Goal: Task Accomplishment & Management: Complete application form

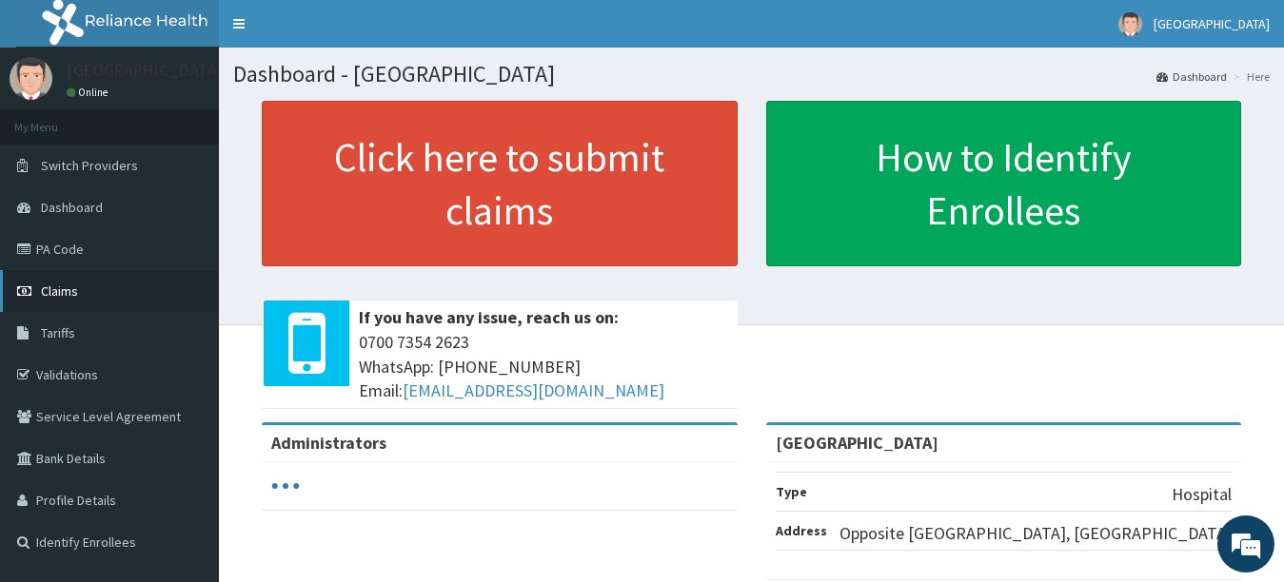
click at [87, 290] on link "Claims" at bounding box center [109, 291] width 219 height 42
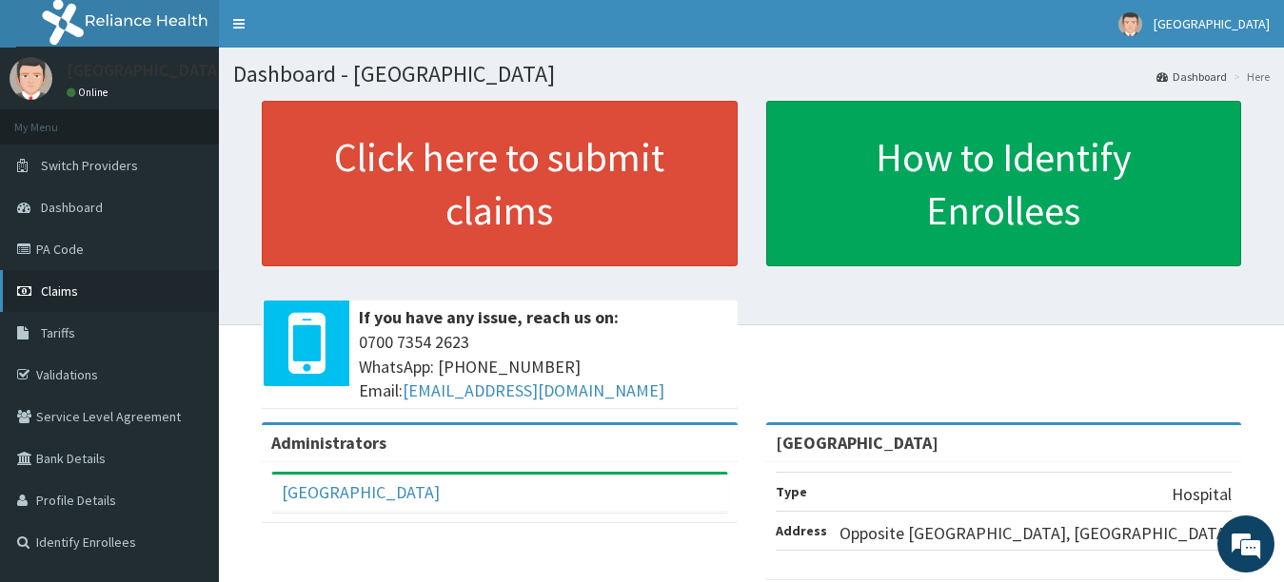
click at [86, 293] on link "Claims" at bounding box center [109, 291] width 219 height 42
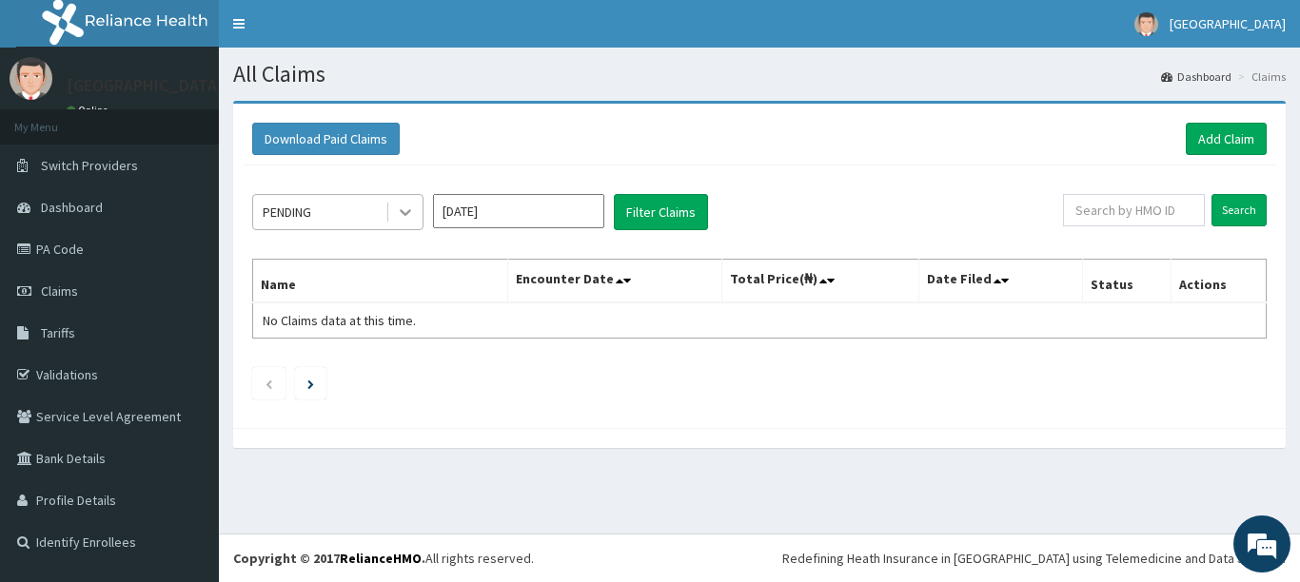
click at [410, 219] on icon at bounding box center [405, 212] width 19 height 19
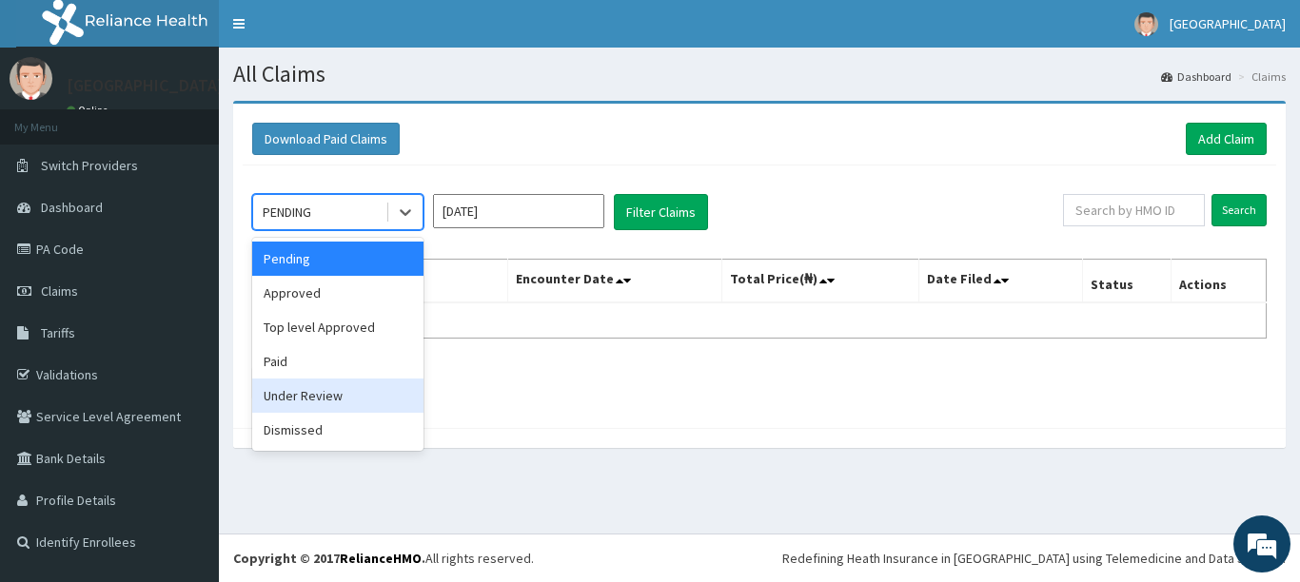
click at [340, 402] on div "Under Review" at bounding box center [337, 396] width 171 height 34
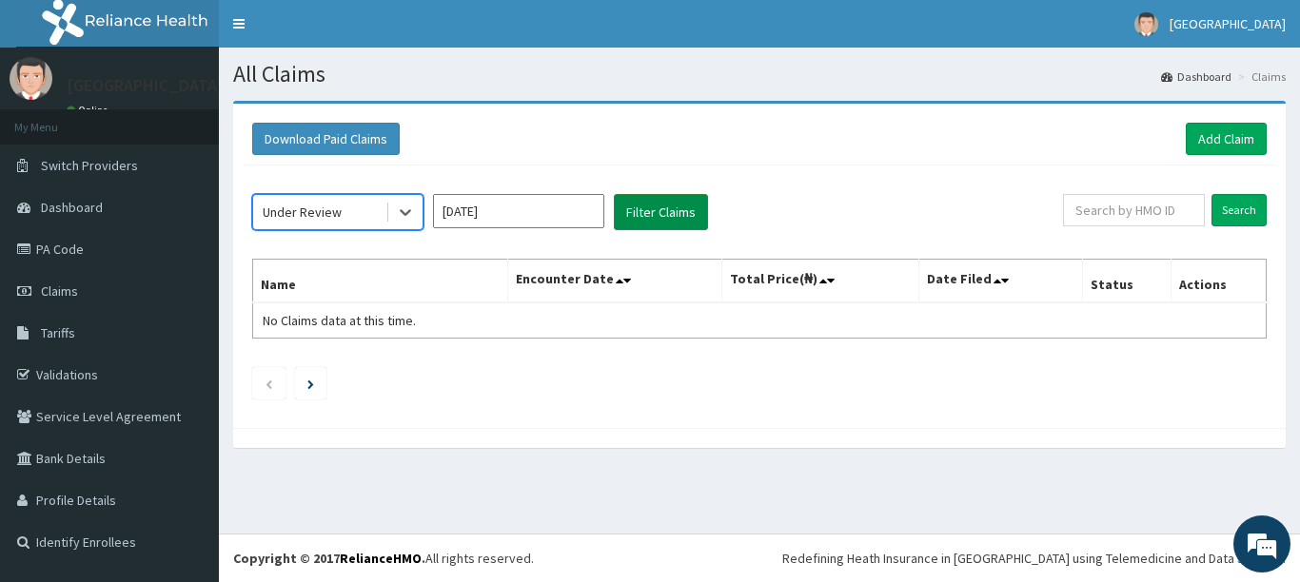
click at [681, 212] on button "Filter Claims" at bounding box center [661, 212] width 94 height 36
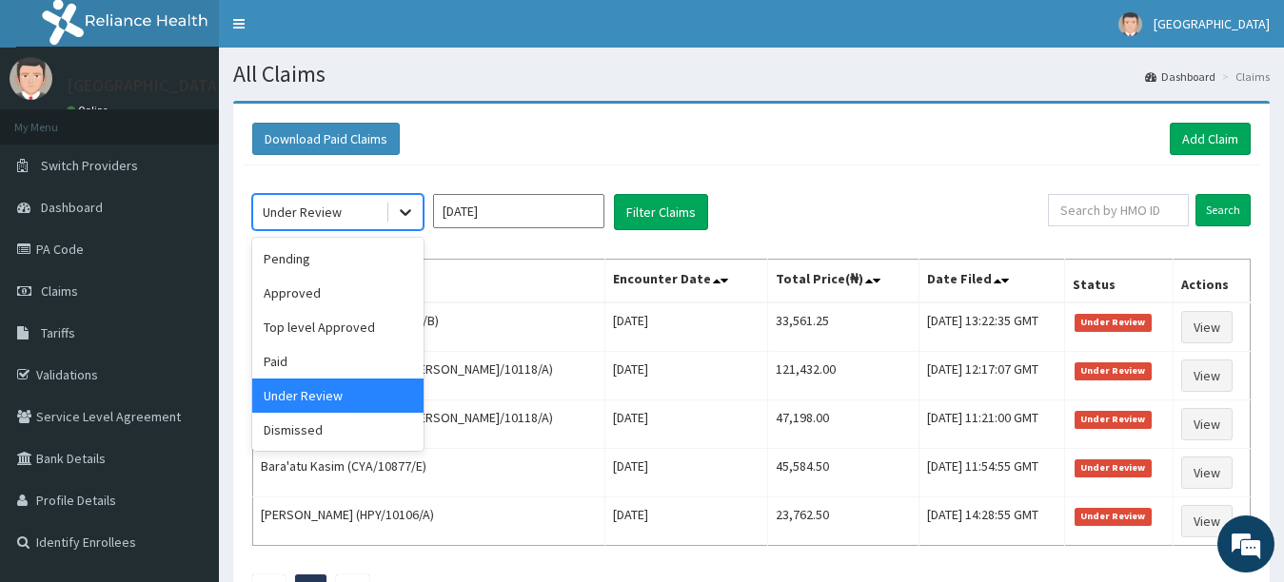
click at [408, 206] on icon at bounding box center [405, 212] width 19 height 19
click at [365, 333] on div "Top level Approved" at bounding box center [337, 327] width 171 height 34
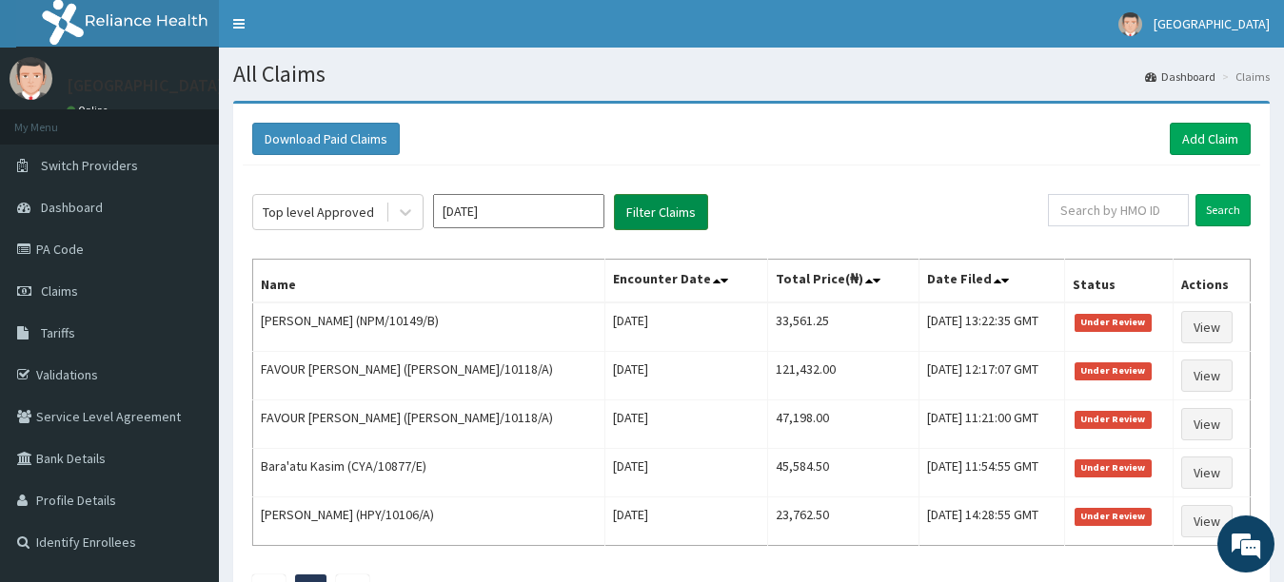
click at [655, 209] on button "Filter Claims" at bounding box center [661, 212] width 94 height 36
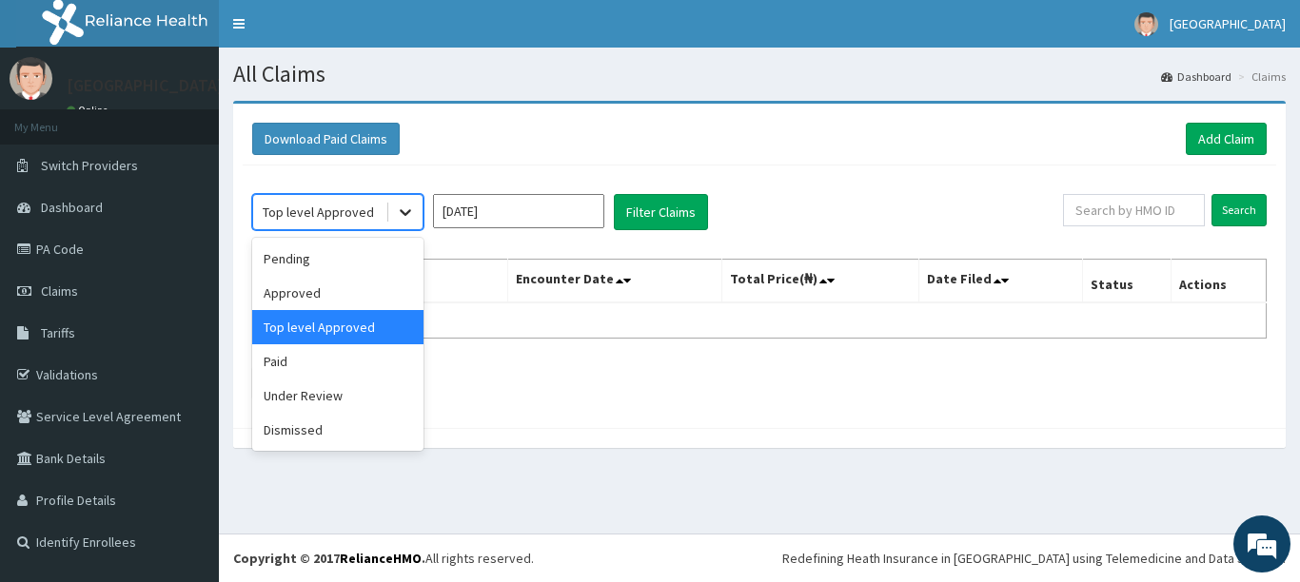
click at [414, 213] on icon at bounding box center [405, 212] width 19 height 19
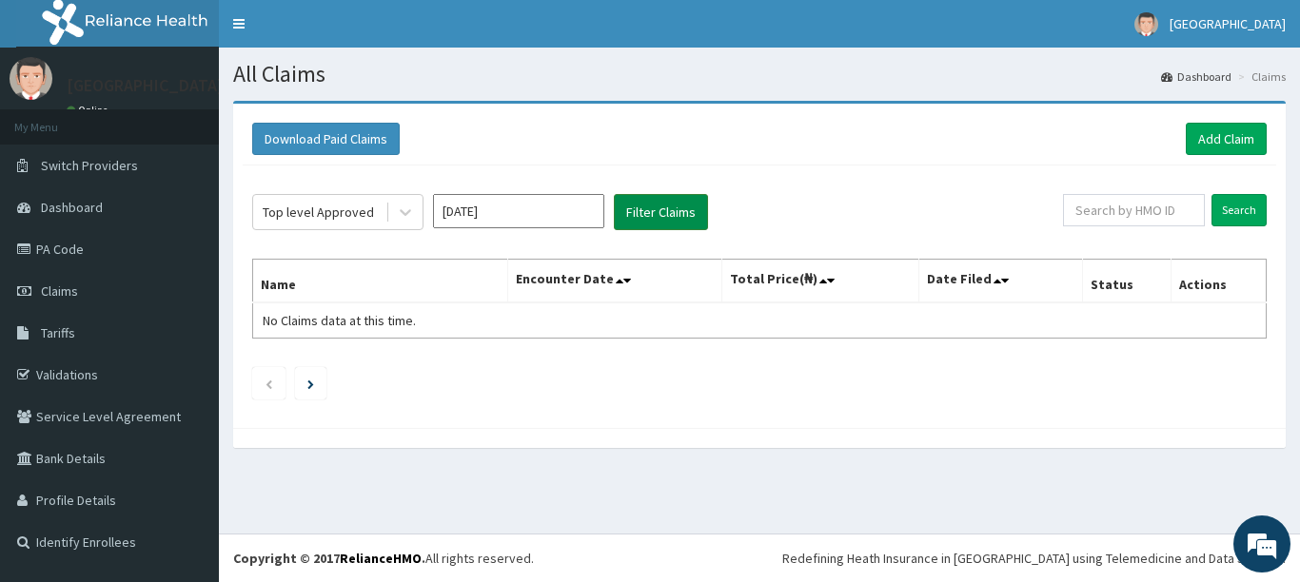
click at [638, 214] on button "Filter Claims" at bounding box center [661, 212] width 94 height 36
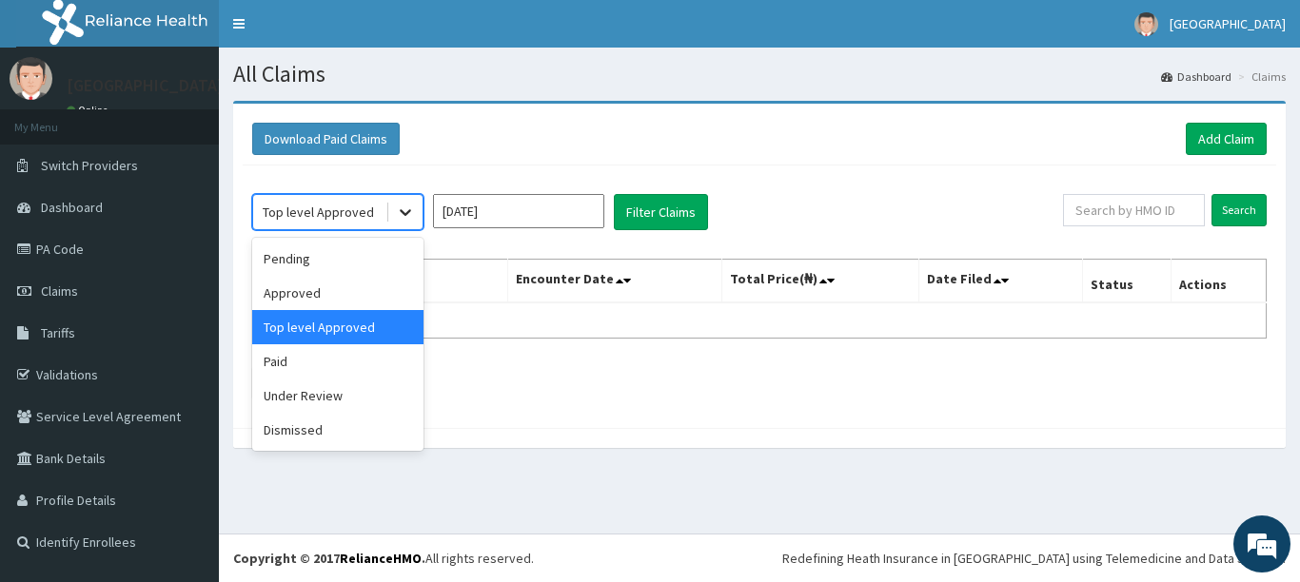
click at [404, 215] on icon at bounding box center [405, 212] width 19 height 19
click at [335, 400] on div "Under Review" at bounding box center [337, 396] width 171 height 34
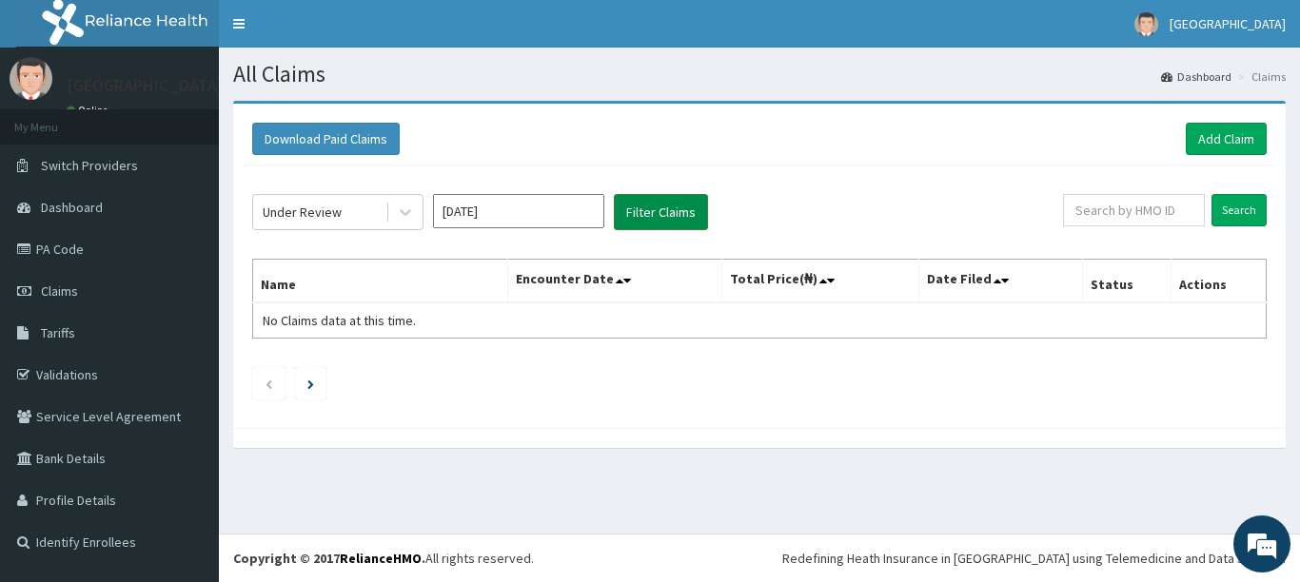
click at [643, 219] on button "Filter Claims" at bounding box center [661, 212] width 94 height 36
click at [408, 218] on icon at bounding box center [405, 212] width 19 height 19
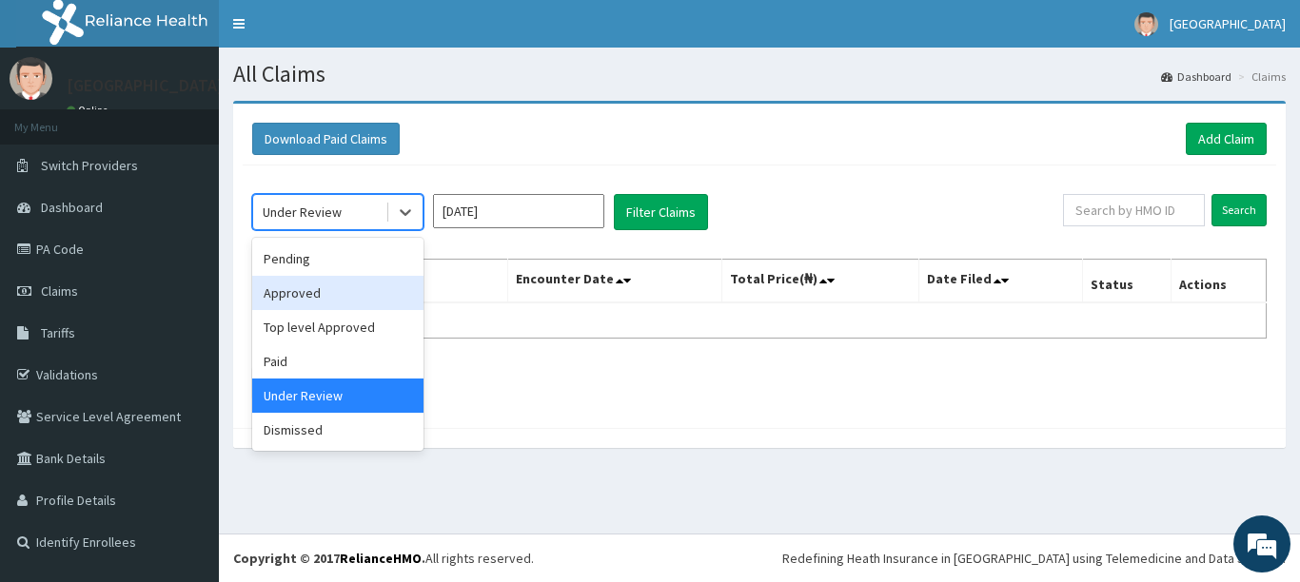
click at [369, 290] on div "Approved" at bounding box center [337, 293] width 171 height 34
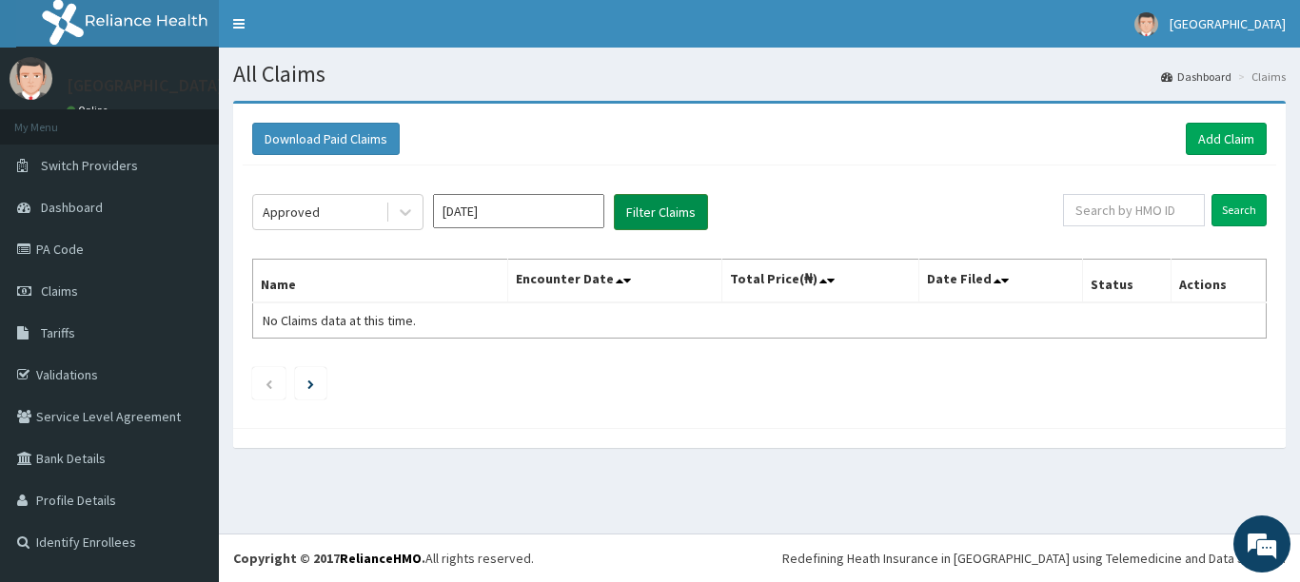
click at [663, 203] on button "Filter Claims" at bounding box center [661, 212] width 94 height 36
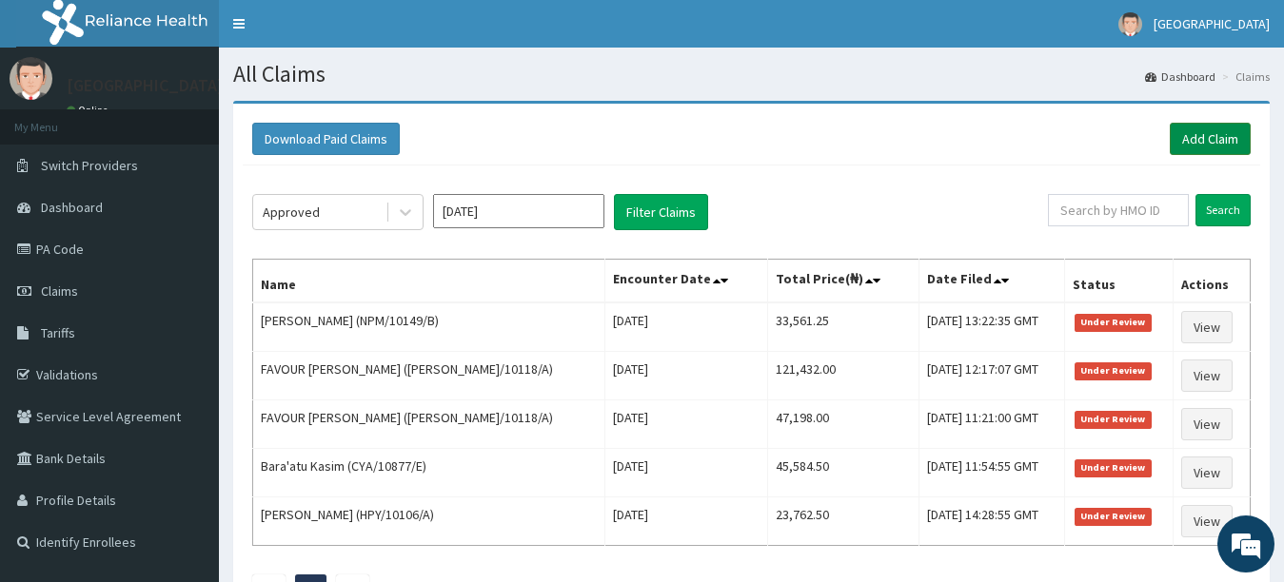
click at [1216, 143] on link "Add Claim" at bounding box center [1210, 139] width 81 height 32
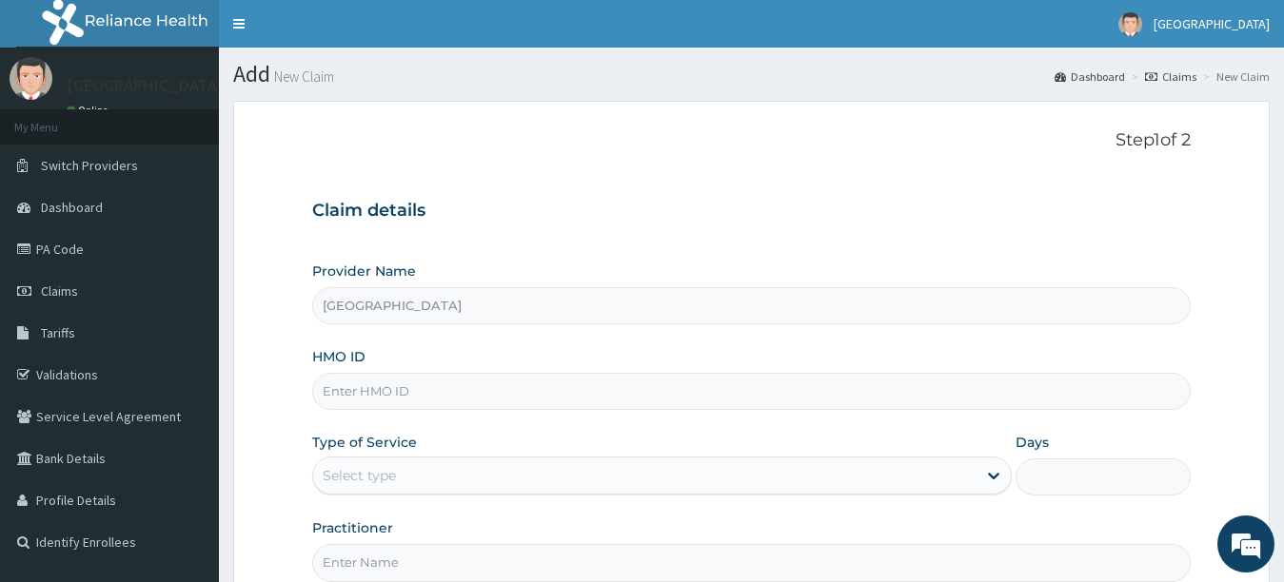
click at [901, 399] on input "HMO ID" at bounding box center [751, 391] width 879 height 37
type input "h"
type input "HPY/10067/A"
click at [926, 470] on div "Select type" at bounding box center [645, 476] width 664 height 30
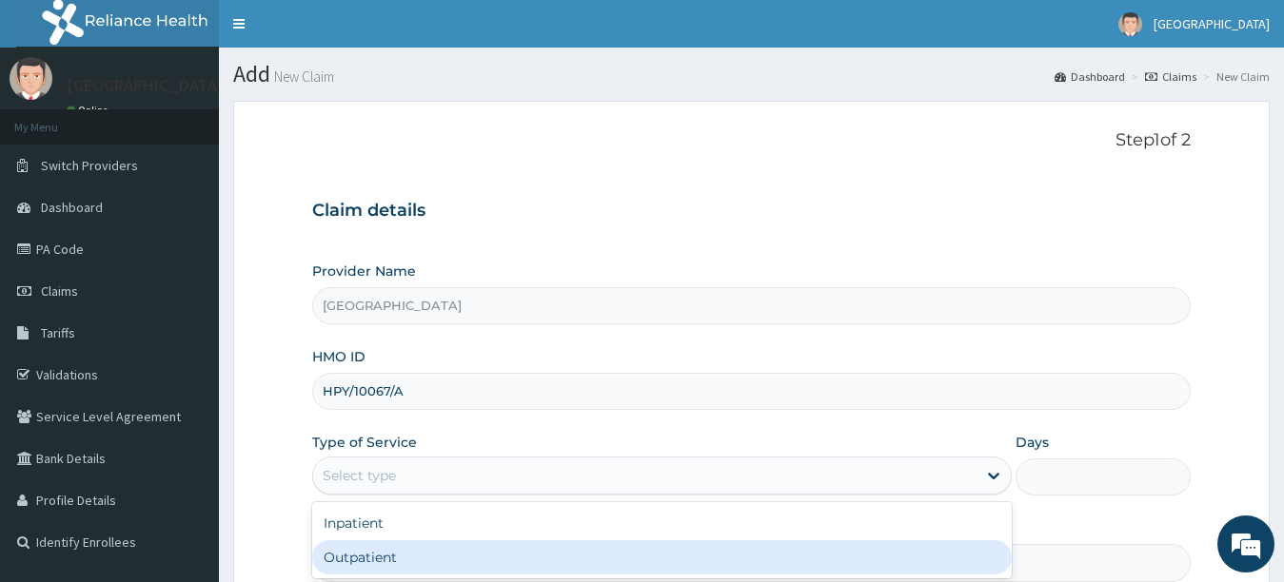
click at [928, 556] on div "Outpatient" at bounding box center [662, 558] width 700 height 34
type input "1"
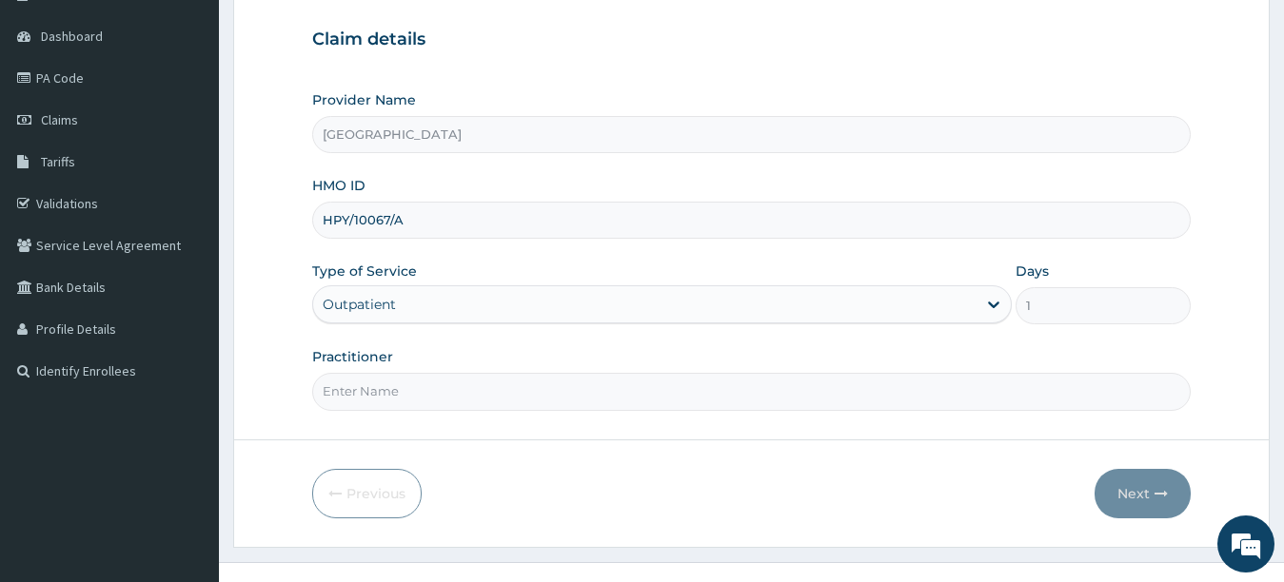
scroll to position [200, 0]
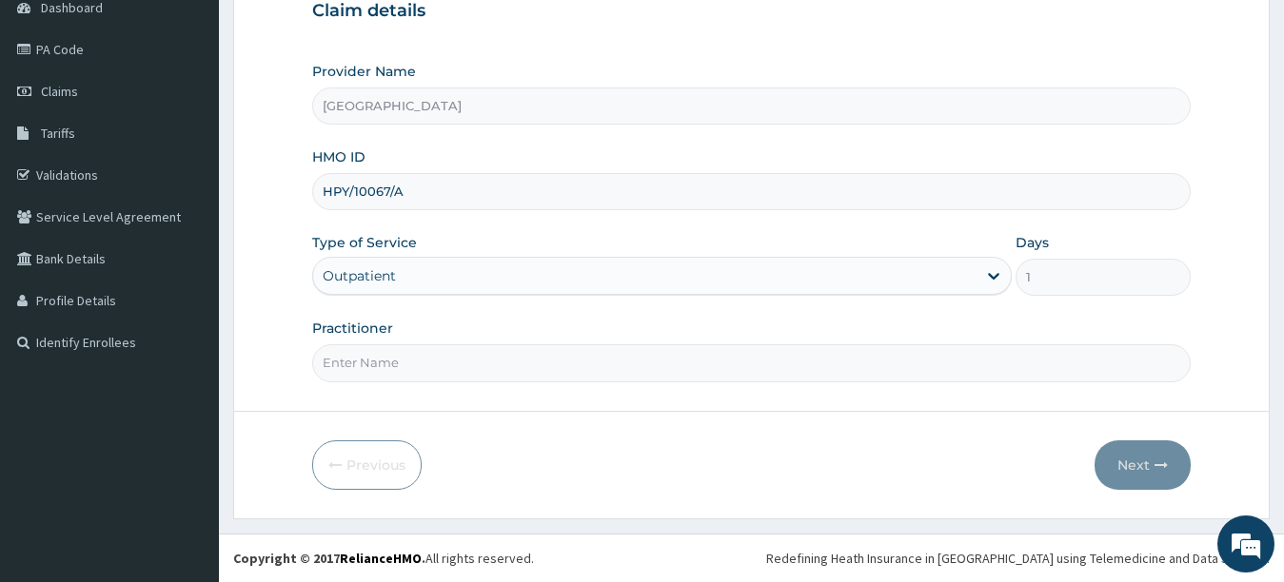
click at [1070, 367] on input "Practitioner" at bounding box center [751, 363] width 879 height 37
type input "PETER"
click at [1122, 462] on button "Next" at bounding box center [1142, 465] width 96 height 49
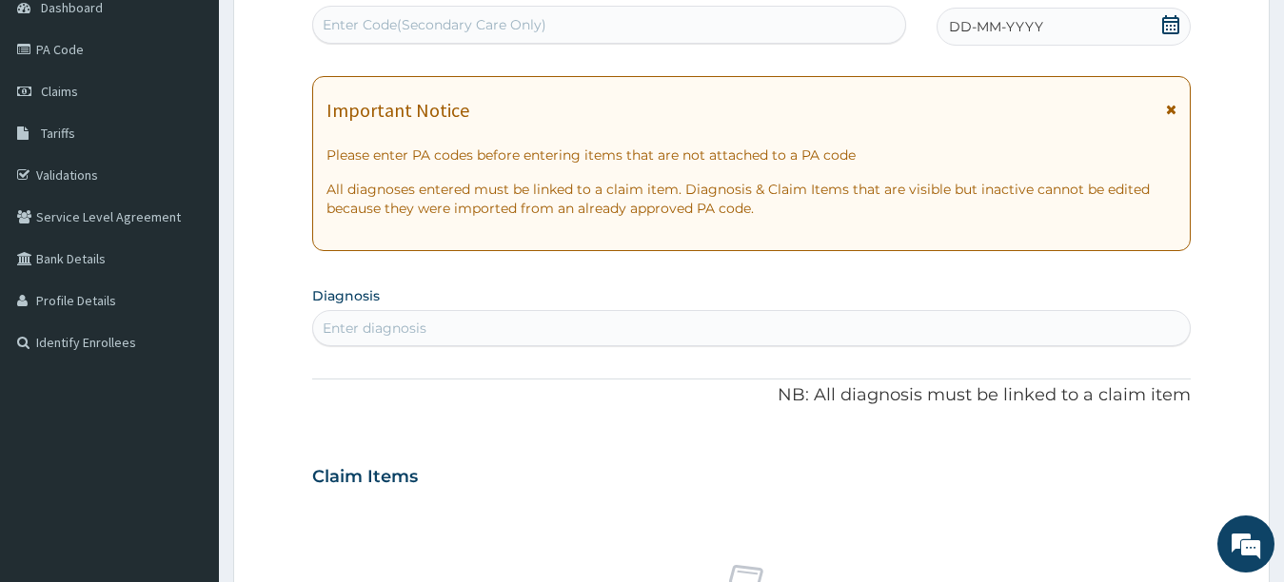
click at [1030, 27] on span "DD-MM-YYYY" at bounding box center [996, 26] width 94 height 19
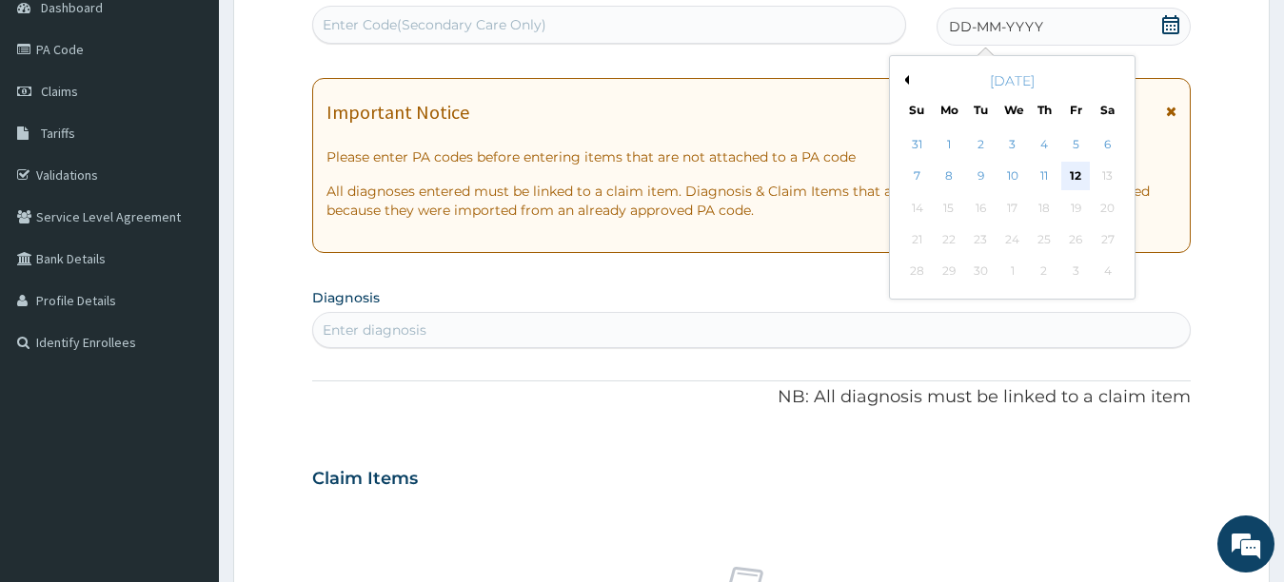
click at [1078, 180] on div "12" at bounding box center [1075, 177] width 29 height 29
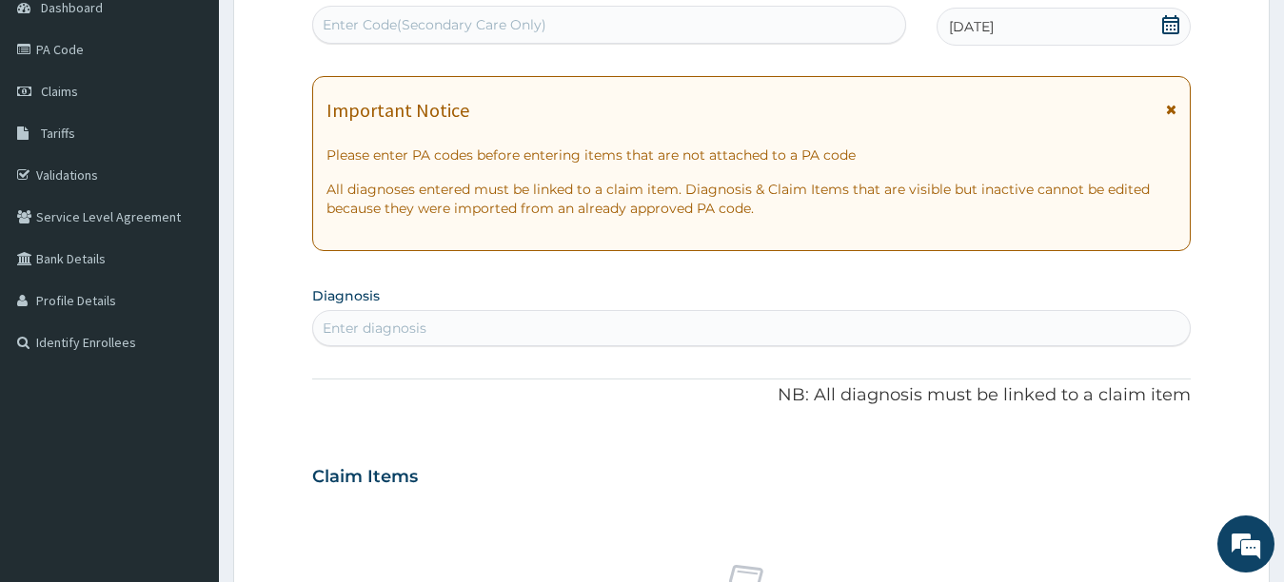
click at [1033, 322] on div "Enter diagnosis" at bounding box center [751, 328] width 877 height 30
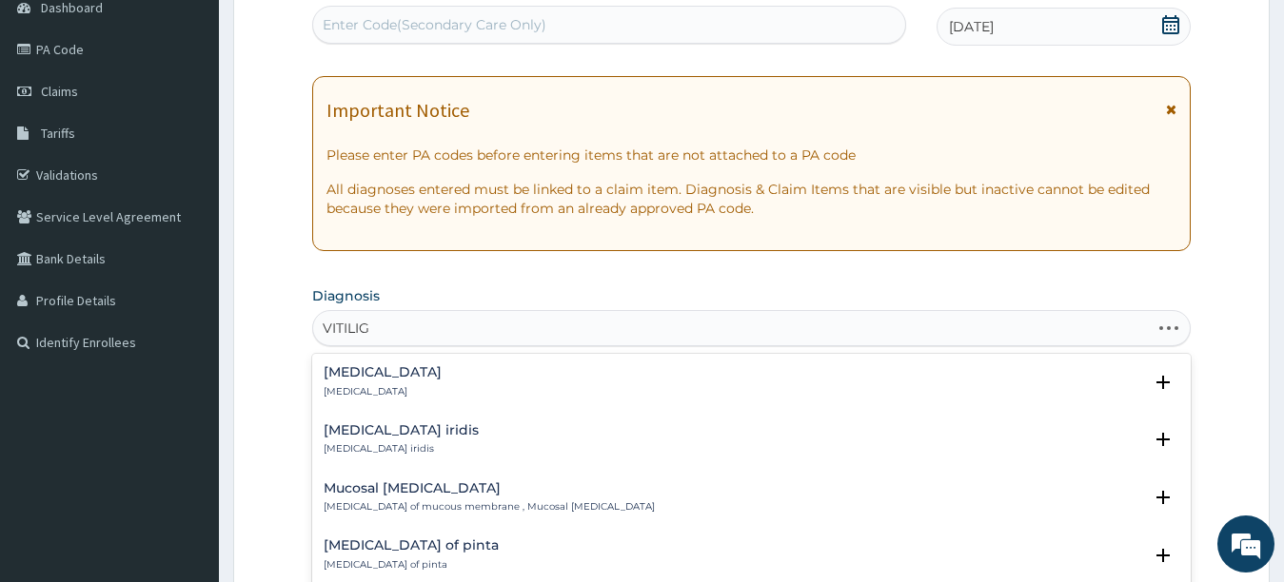
type input "VITILIGO"
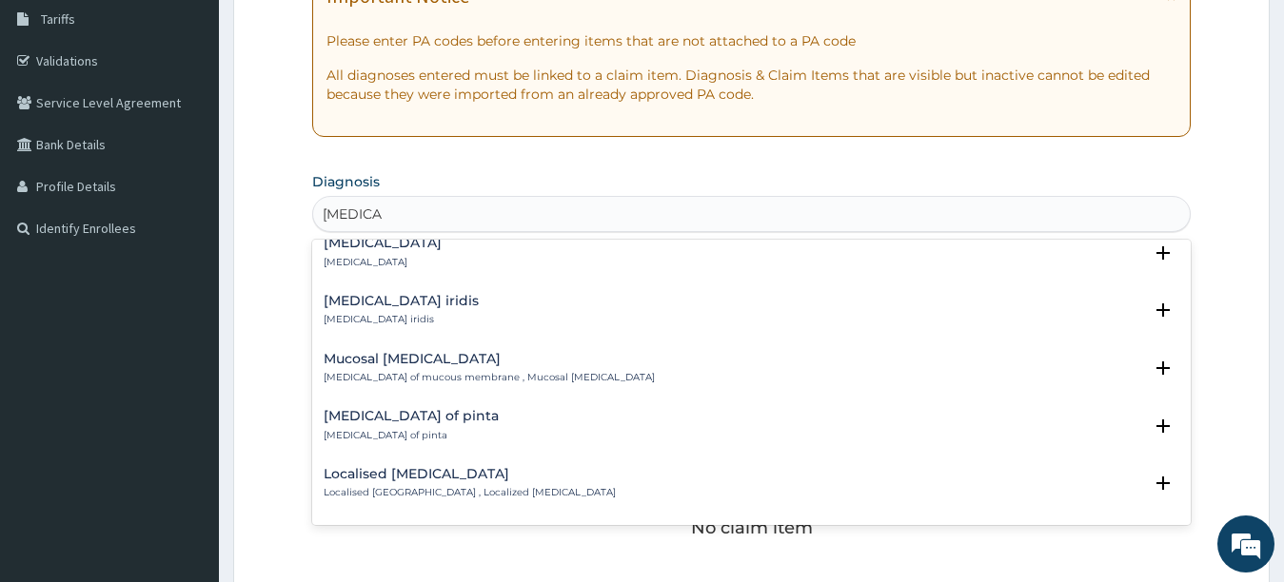
scroll to position [0, 0]
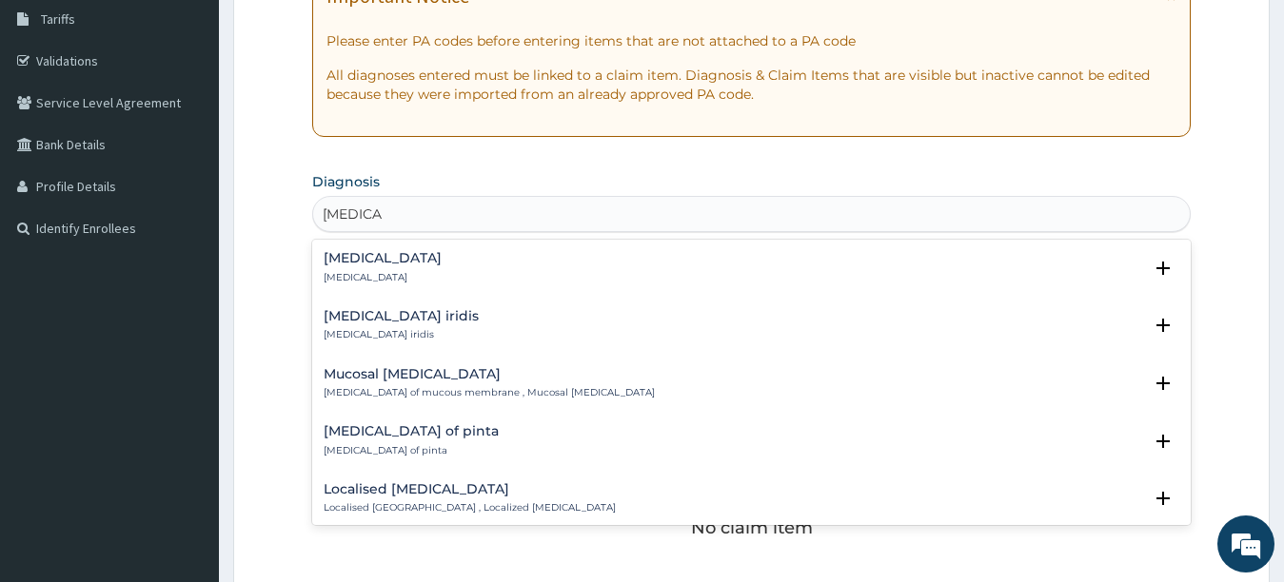
click at [344, 262] on h4 "Vitiligo" at bounding box center [383, 258] width 118 height 14
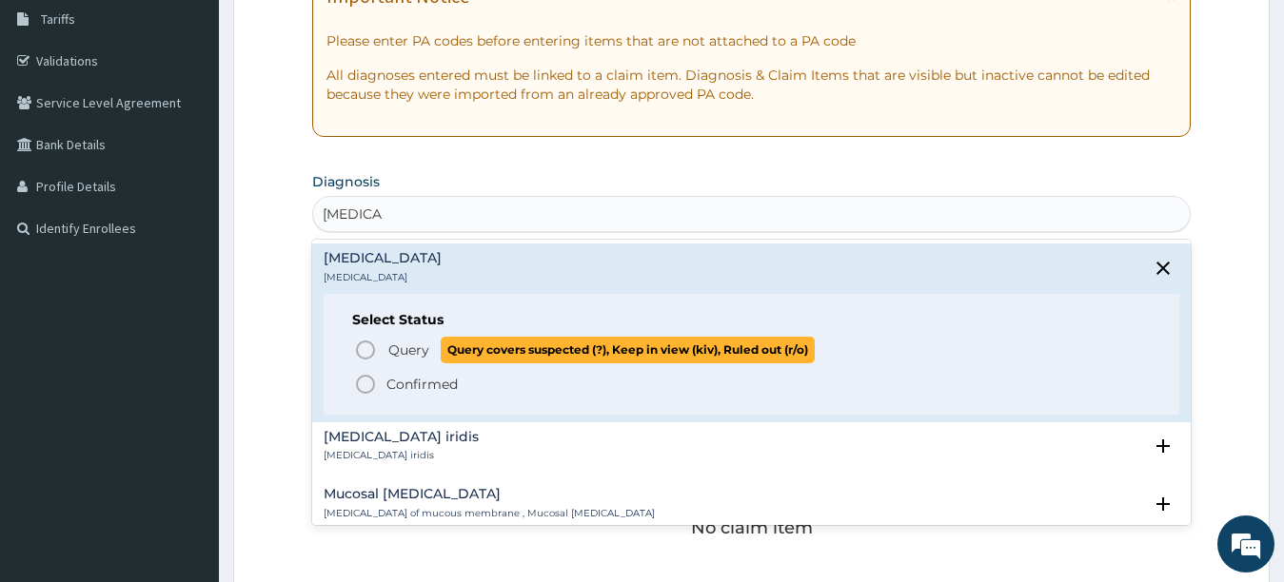
click at [362, 340] on icon "status option query" at bounding box center [365, 350] width 23 height 23
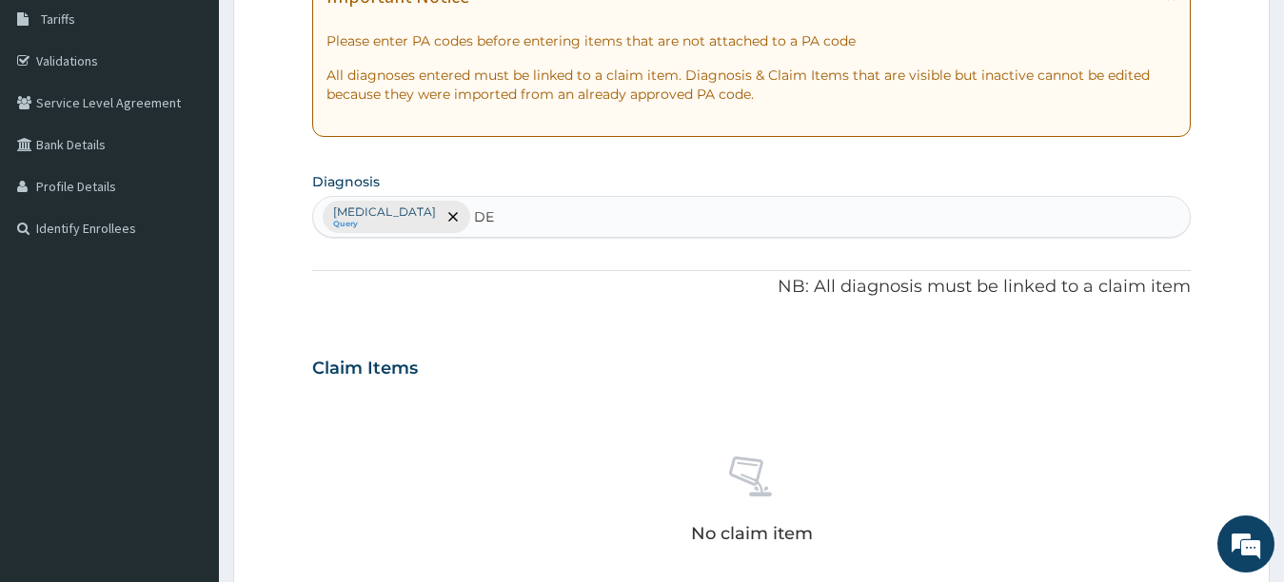
type input "D"
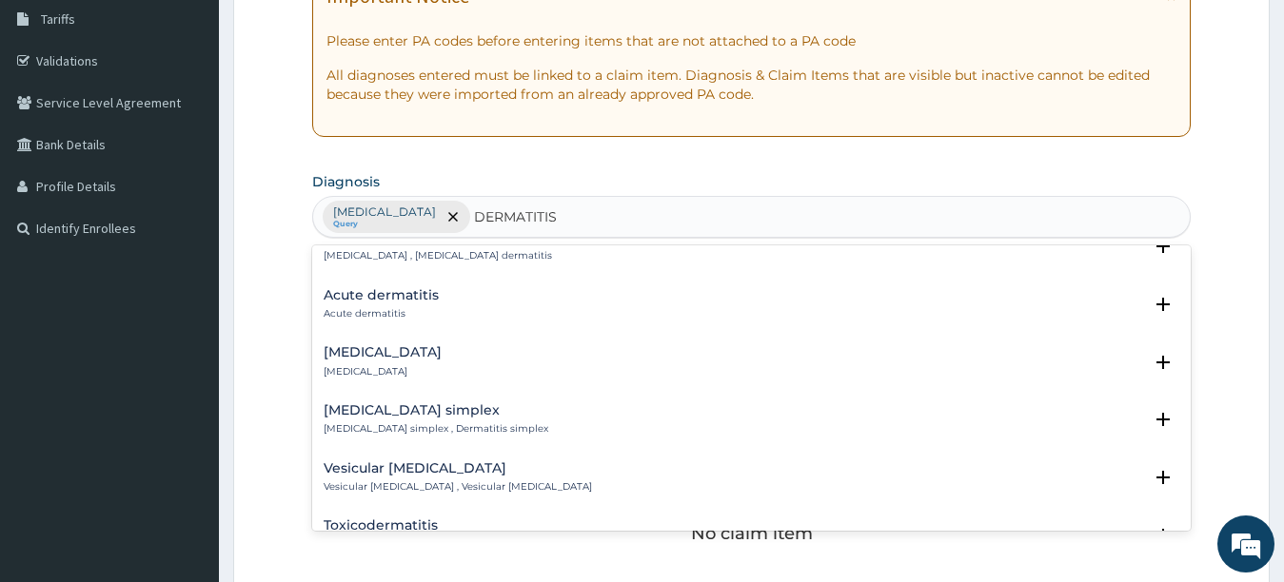
scroll to position [952, 0]
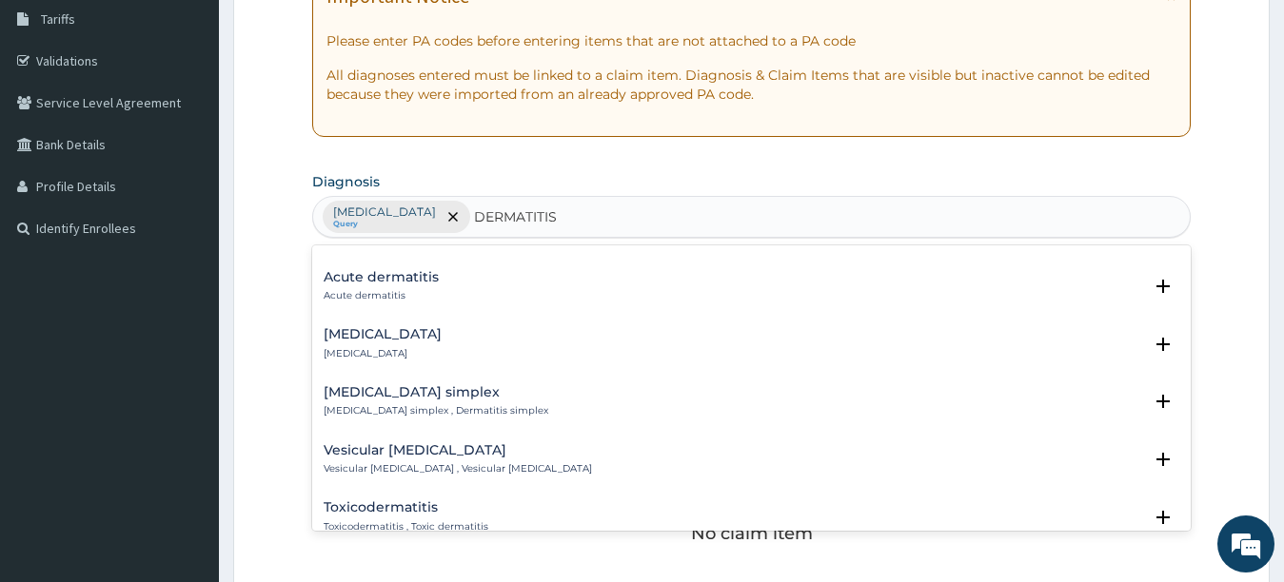
type input "DERMATITIS"
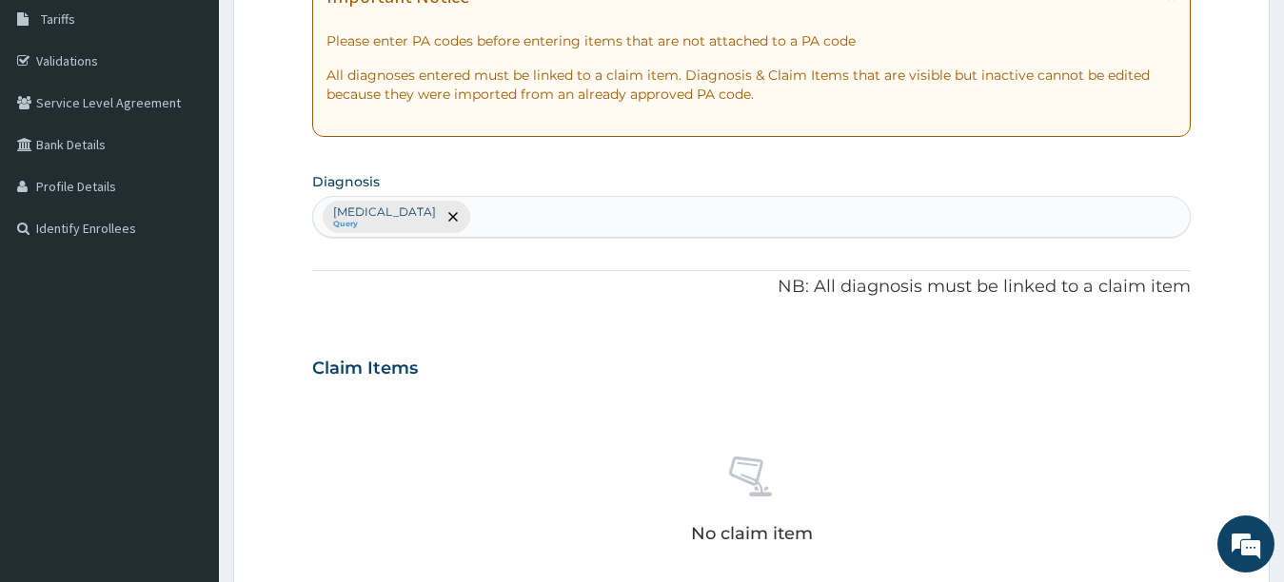
click at [492, 221] on div "Vitiligo Query" at bounding box center [751, 217] width 877 height 40
click at [518, 217] on div "Vitiligo Query" at bounding box center [751, 217] width 877 height 40
type input "D"
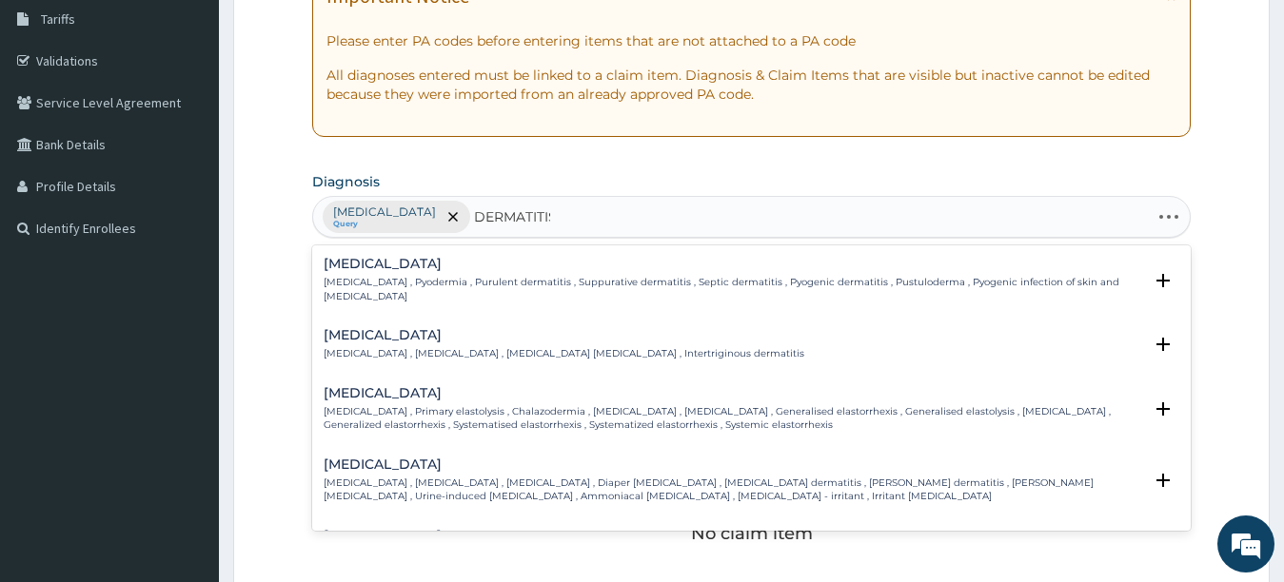
type input "DERMATITIS"
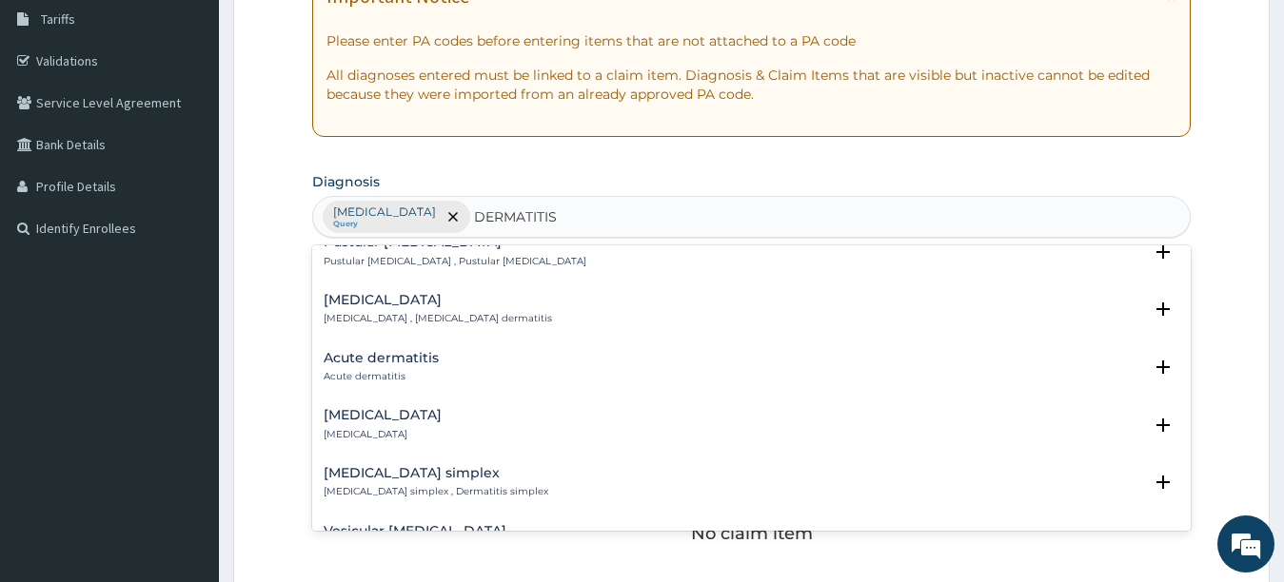
scroll to position [876, 0]
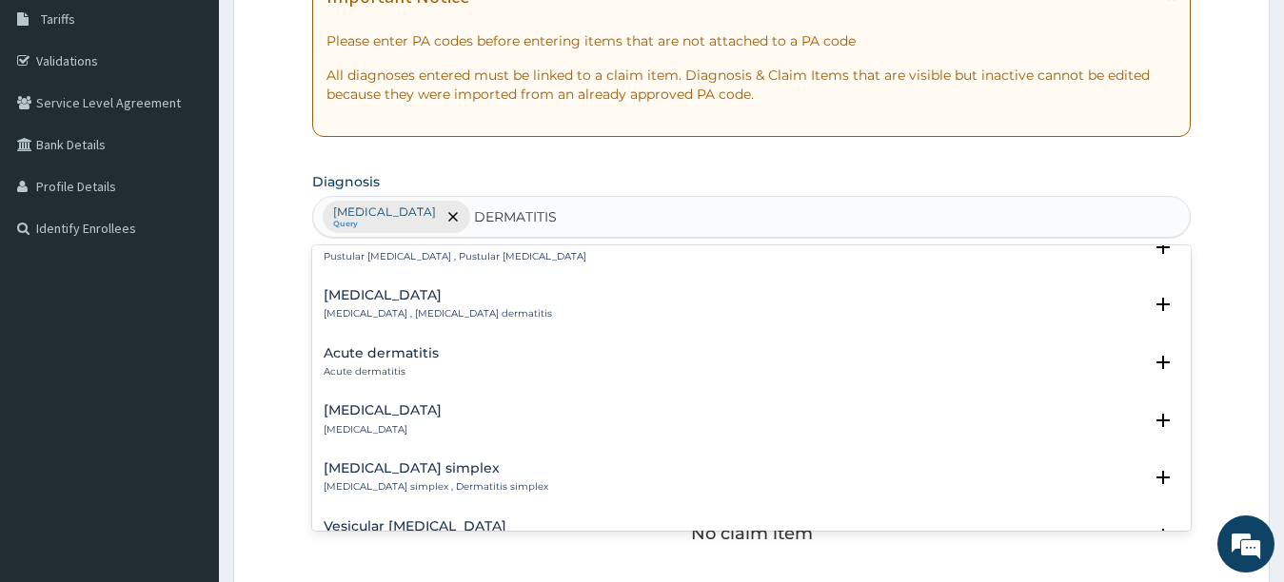
click at [411, 353] on h4 "Acute dermatitis" at bounding box center [381, 353] width 115 height 14
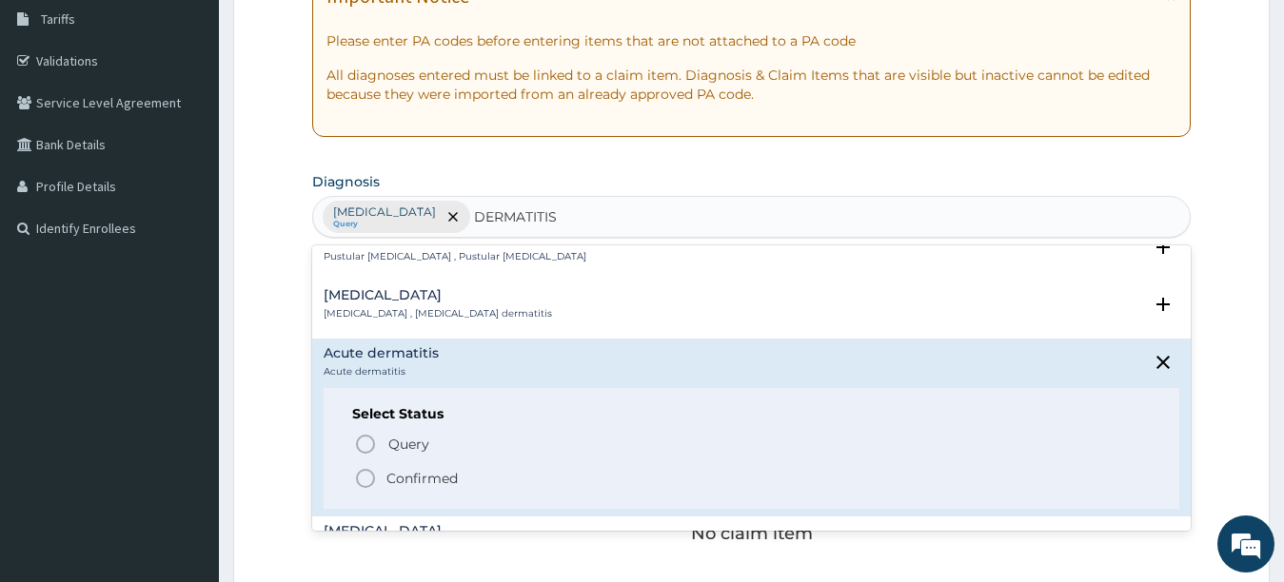
click at [362, 472] on icon "status option filled" at bounding box center [365, 478] width 23 height 23
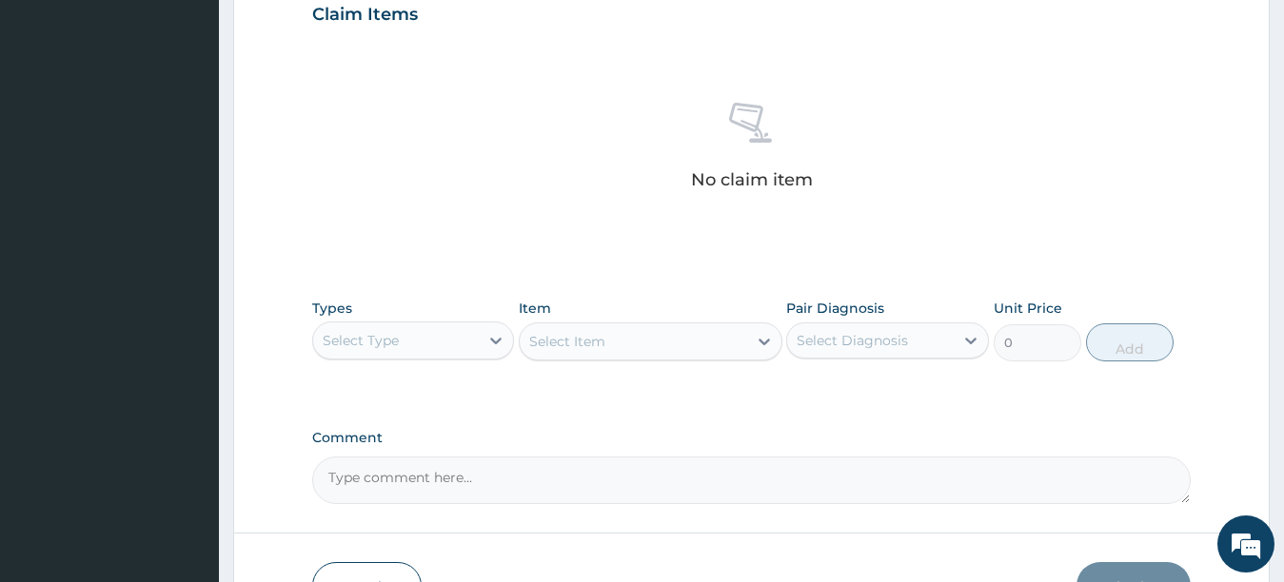
scroll to position [695, 0]
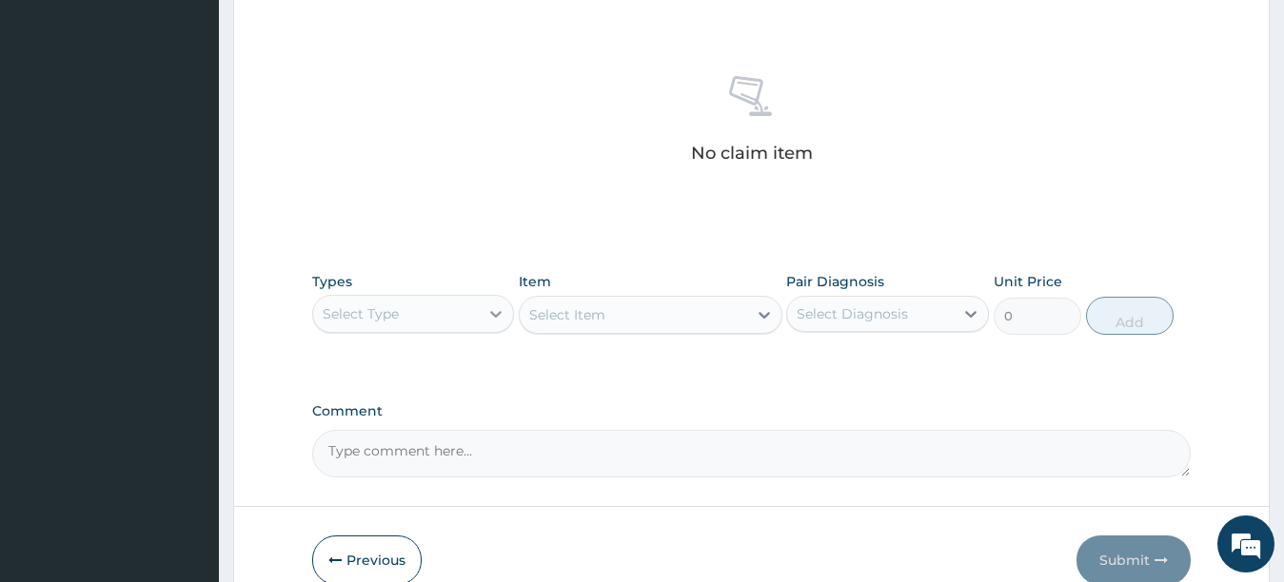
click at [489, 319] on icon at bounding box center [495, 314] width 19 height 19
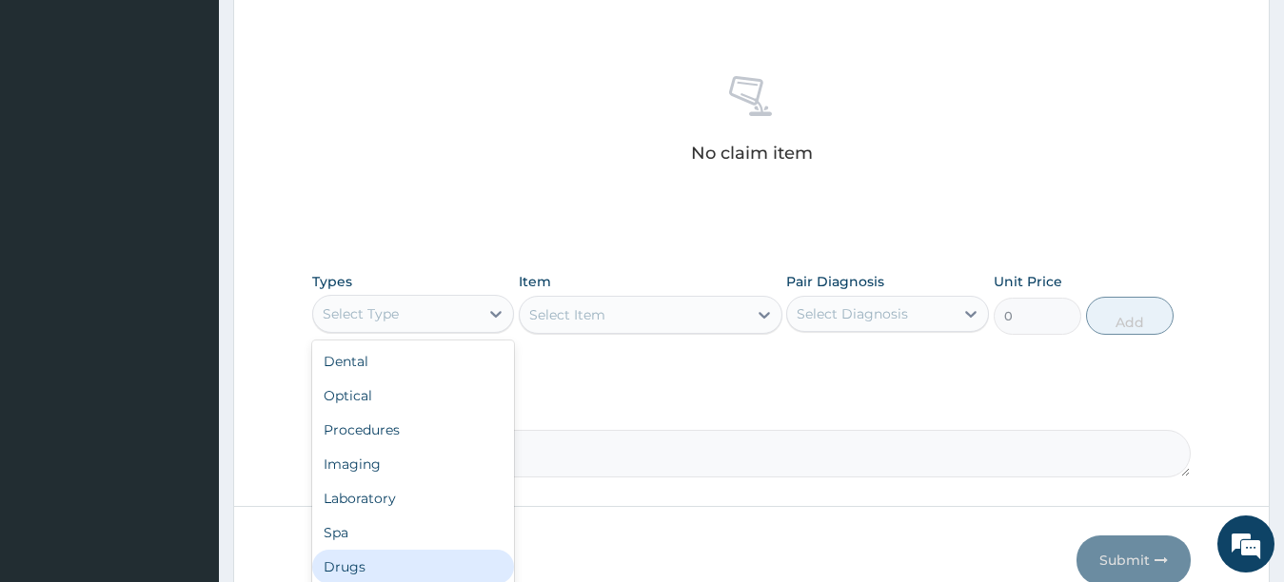
click at [401, 567] on div "Drugs" at bounding box center [413, 567] width 203 height 34
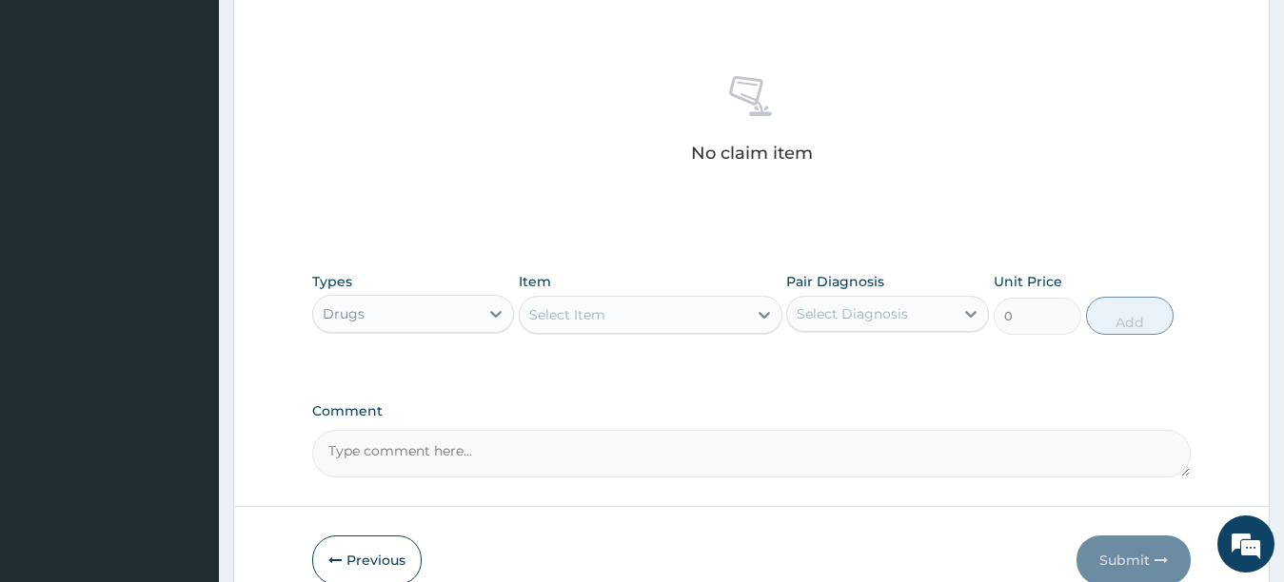
click at [752, 317] on div at bounding box center [764, 315] width 34 height 34
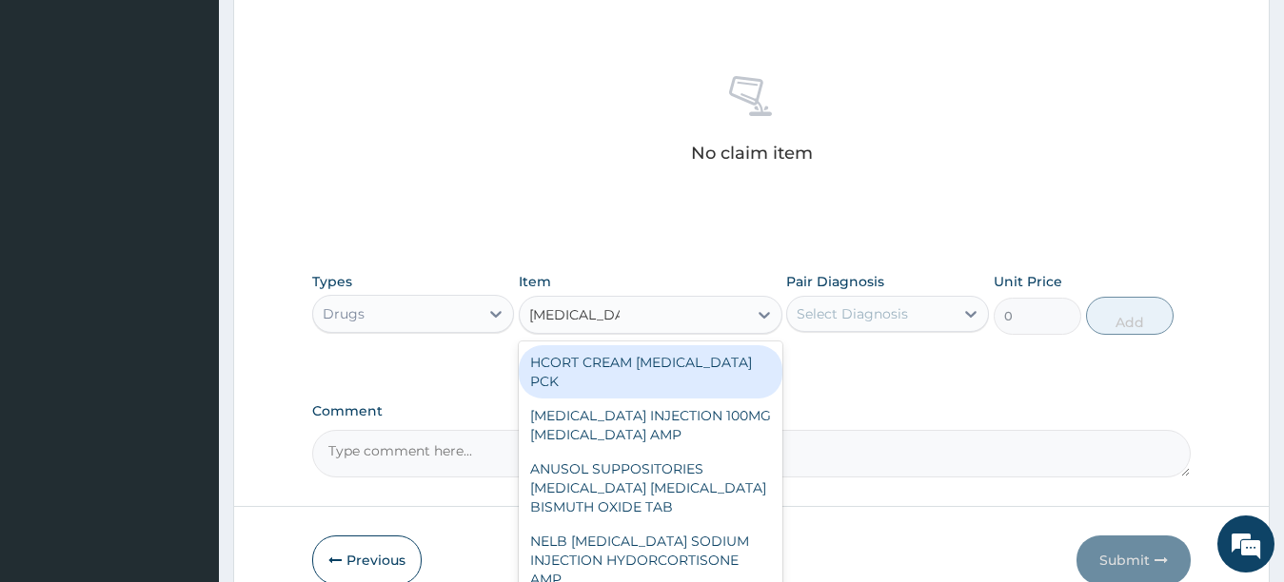
type input "HYDROCORTI"
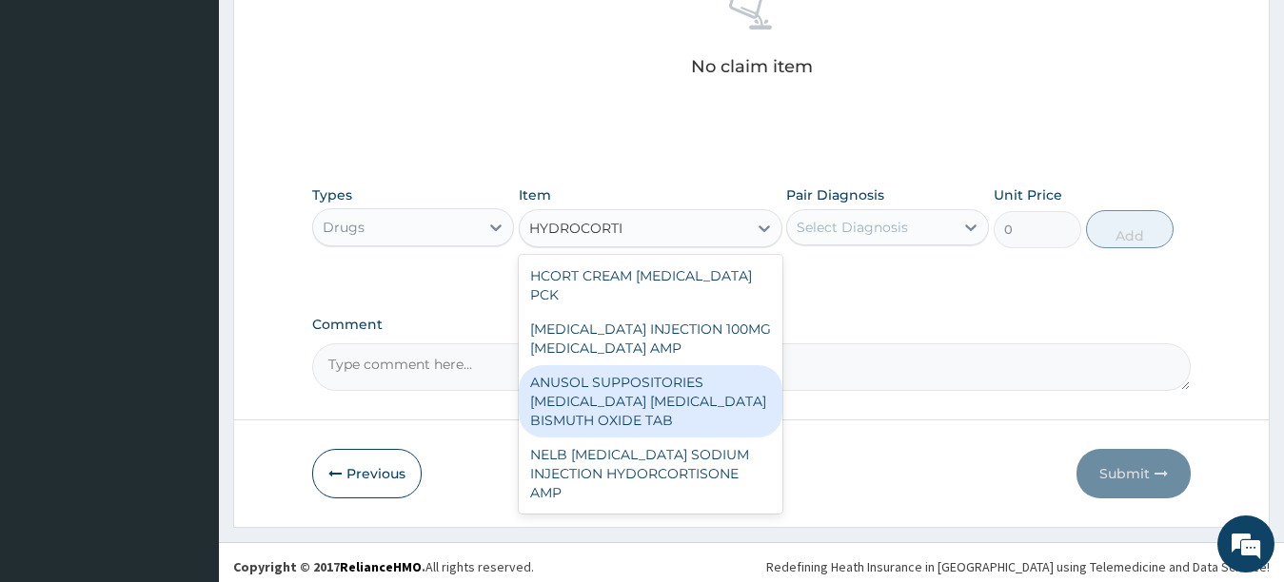
scroll to position [790, 0]
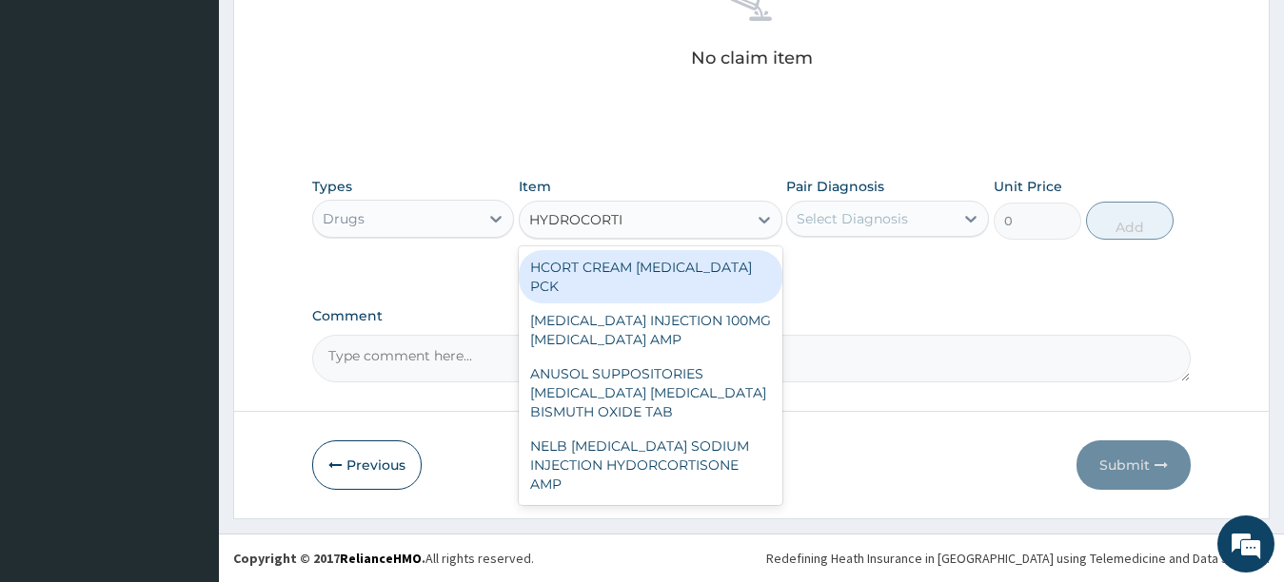
click at [607, 264] on div "HCORT CREAM [MEDICAL_DATA] PCK" at bounding box center [651, 276] width 264 height 53
type input "1200"
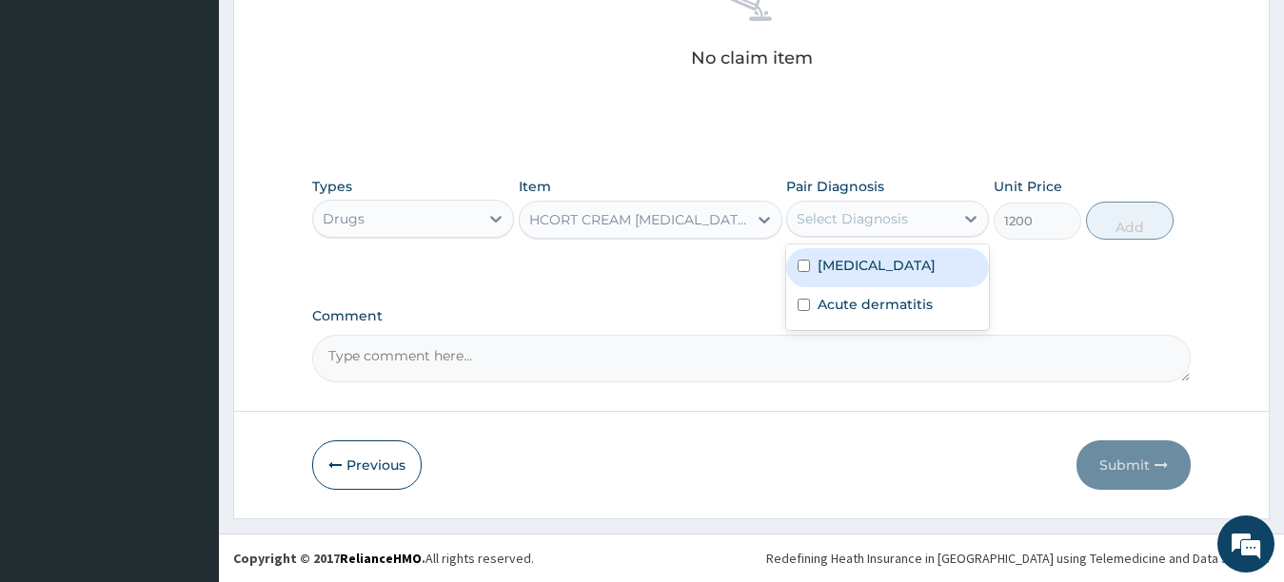
click at [849, 226] on div "Select Diagnosis" at bounding box center [852, 218] width 111 height 19
click at [800, 261] on input "checkbox" at bounding box center [804, 266] width 12 height 12
checkbox input "true"
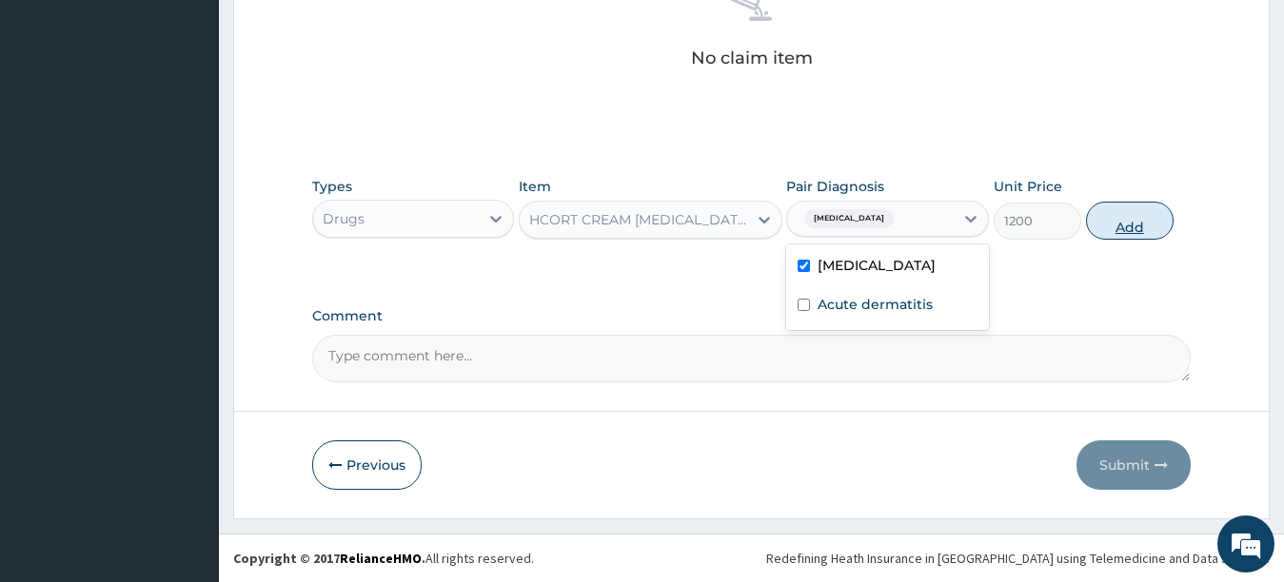
click at [1117, 235] on button "Add" at bounding box center [1130, 221] width 88 height 38
type input "0"
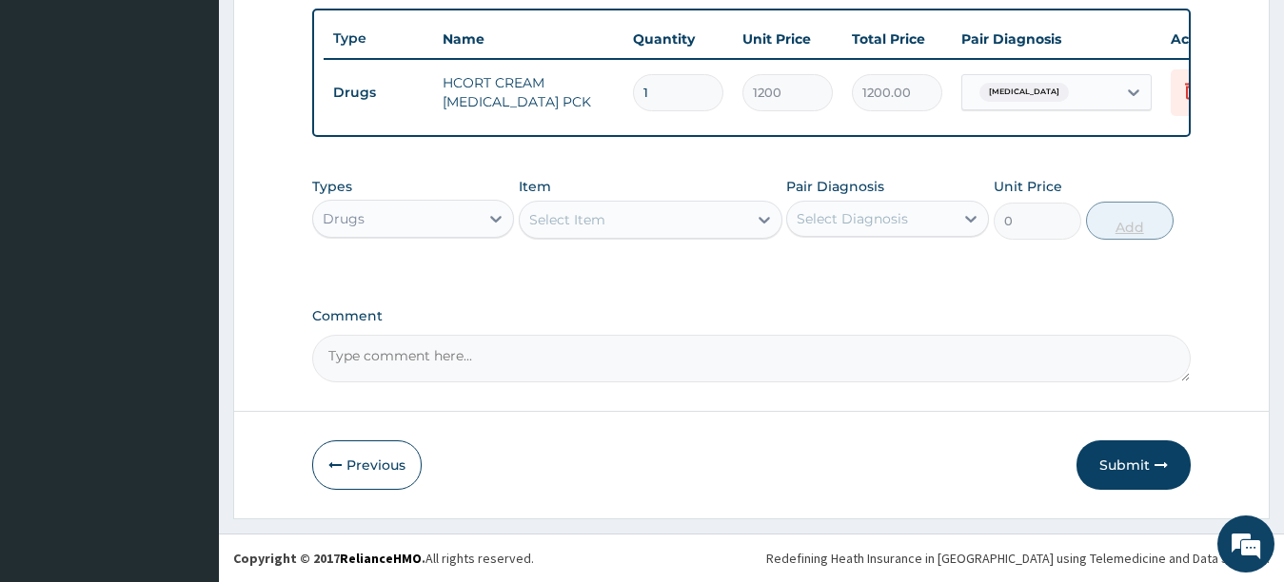
scroll to position [716, 0]
click at [643, 227] on div "Select Item" at bounding box center [633, 220] width 227 height 30
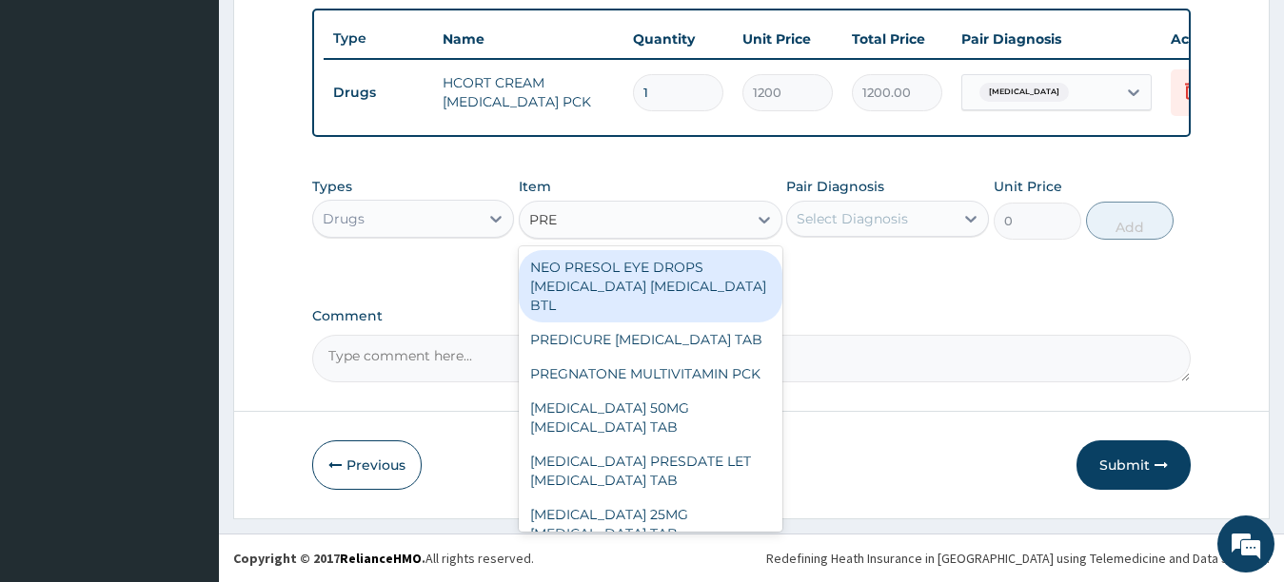
type input "PRED"
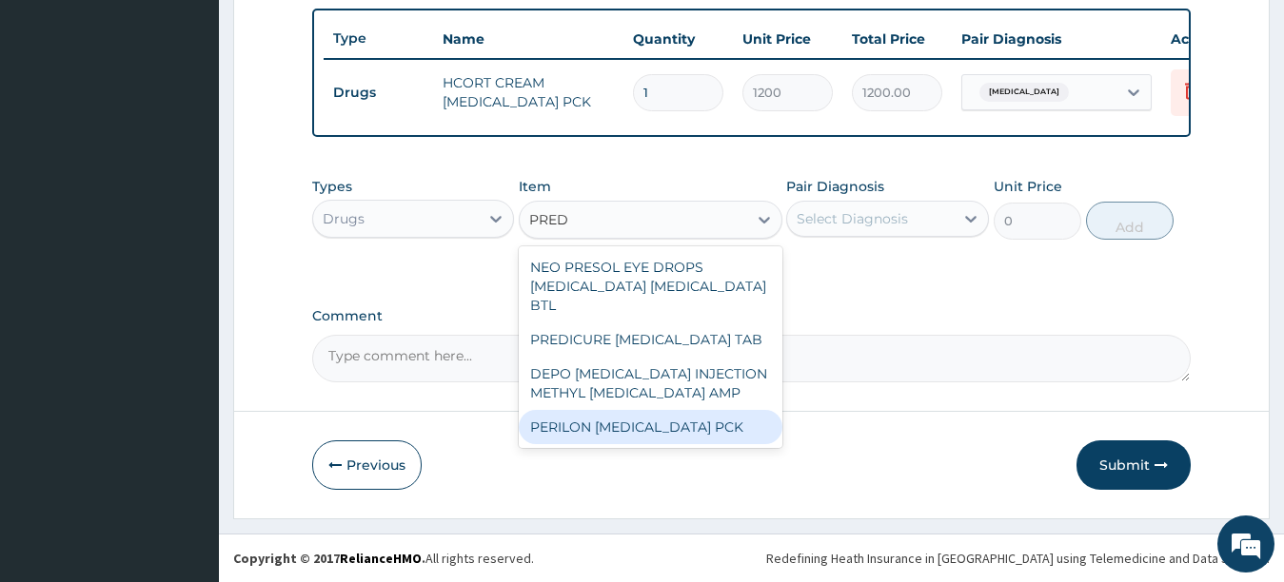
click at [714, 435] on div "PERILON [MEDICAL_DATA] PCK" at bounding box center [651, 427] width 264 height 34
type input "3622.5"
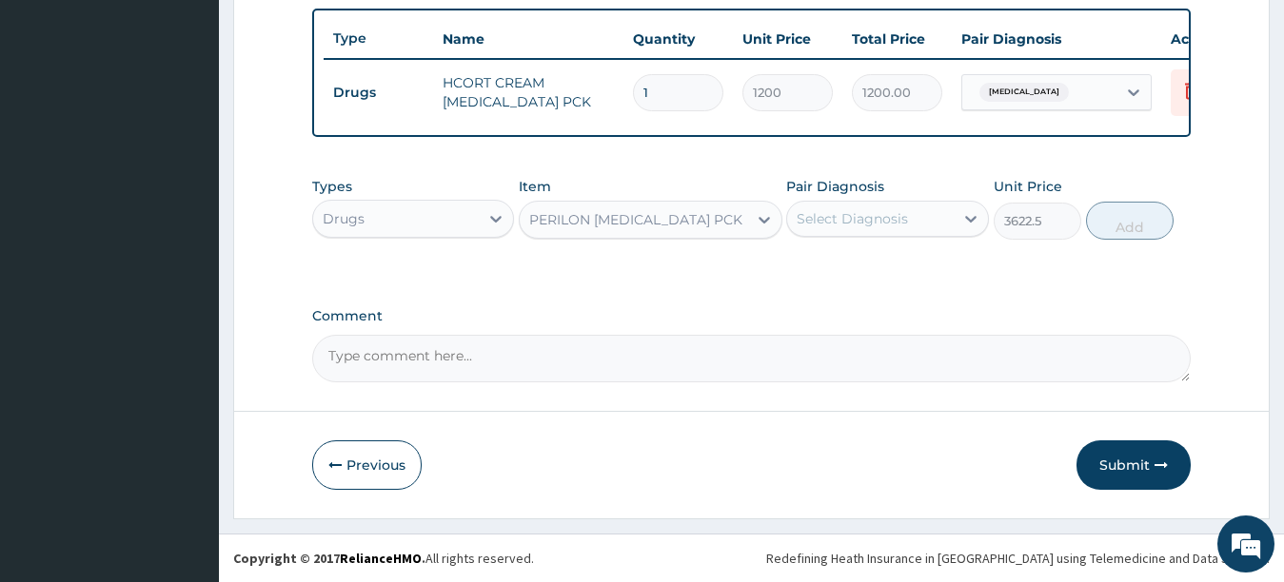
click at [878, 216] on div "Select Diagnosis" at bounding box center [852, 218] width 111 height 19
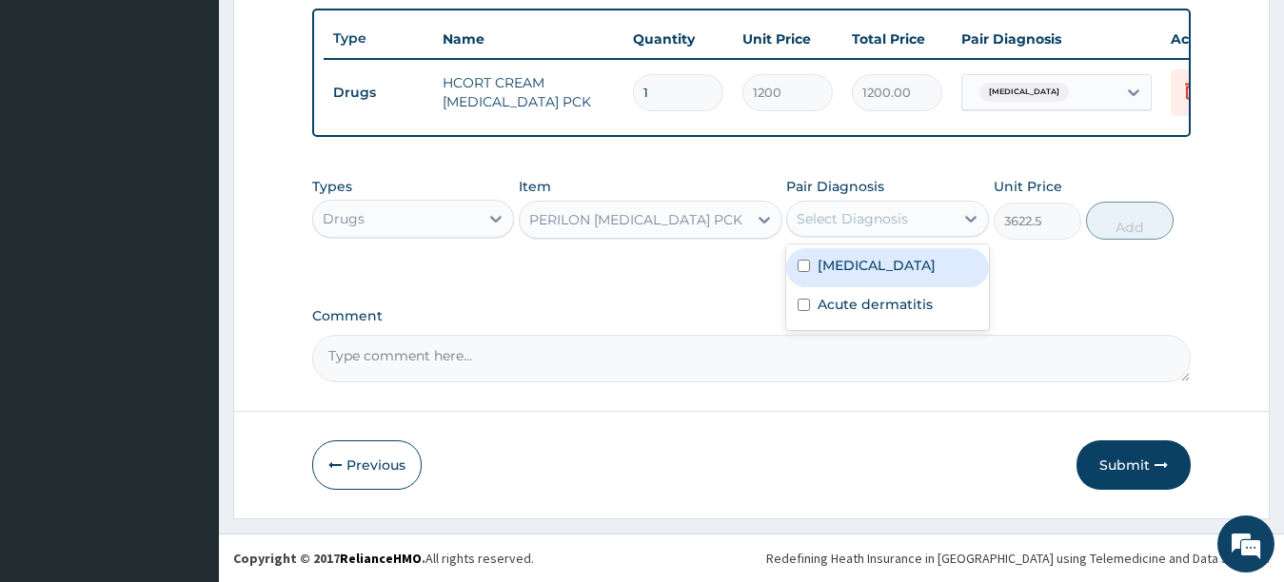
click at [802, 264] on input "checkbox" at bounding box center [804, 266] width 12 height 12
checkbox input "true"
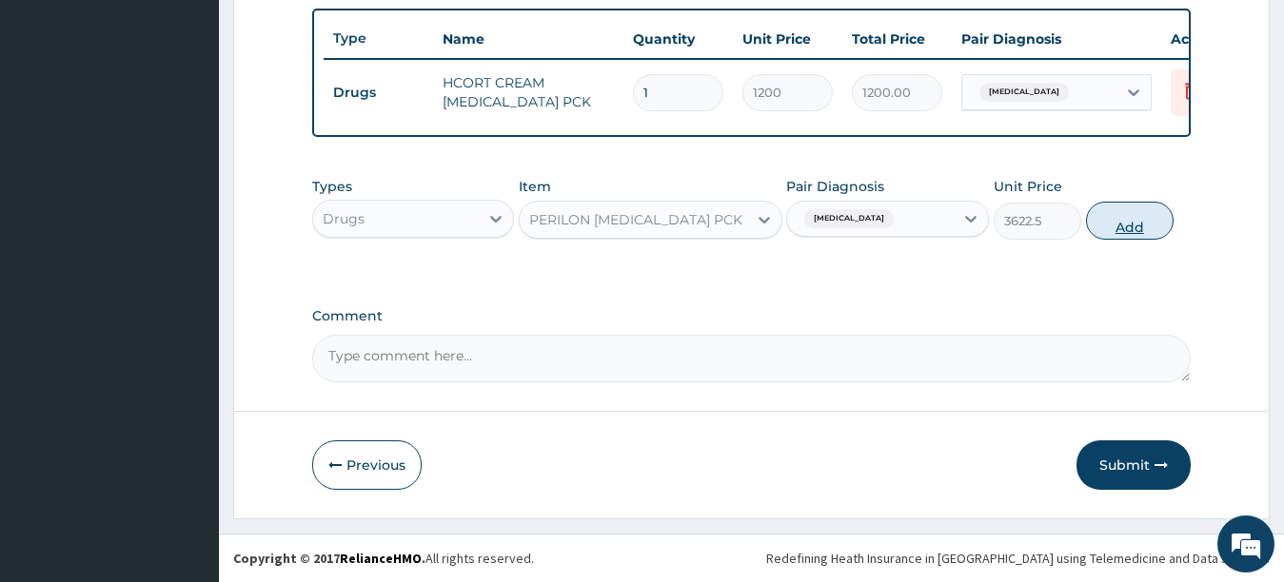
click at [1107, 223] on button "Add" at bounding box center [1130, 221] width 88 height 38
type input "0"
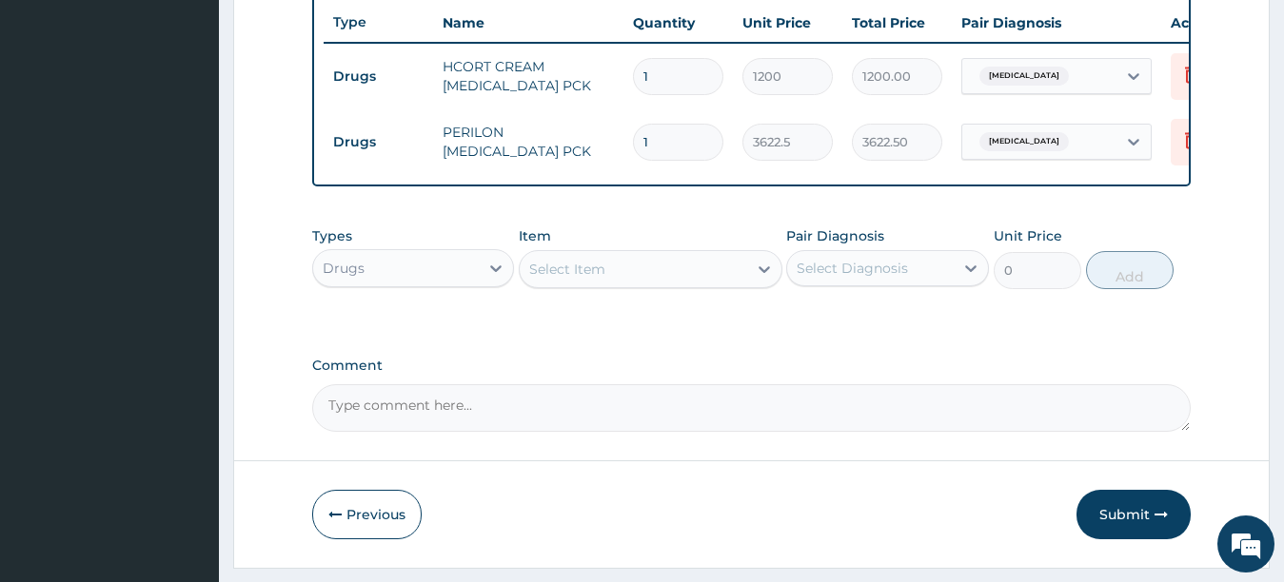
click at [536, 279] on div "Select Item" at bounding box center [567, 269] width 76 height 19
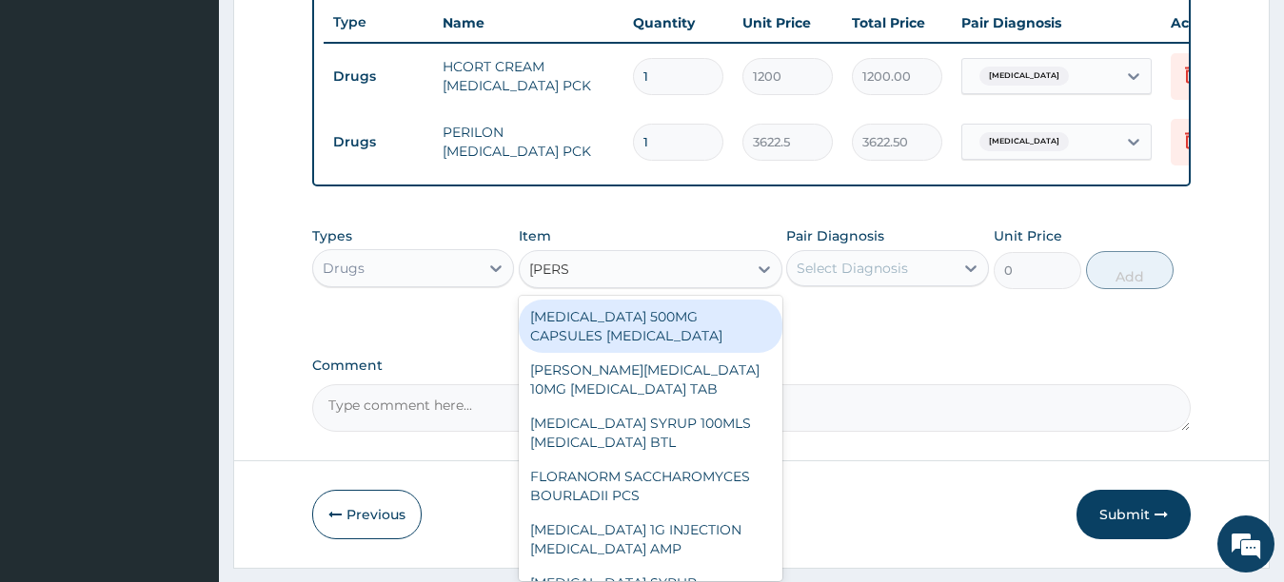
type input "LORAT"
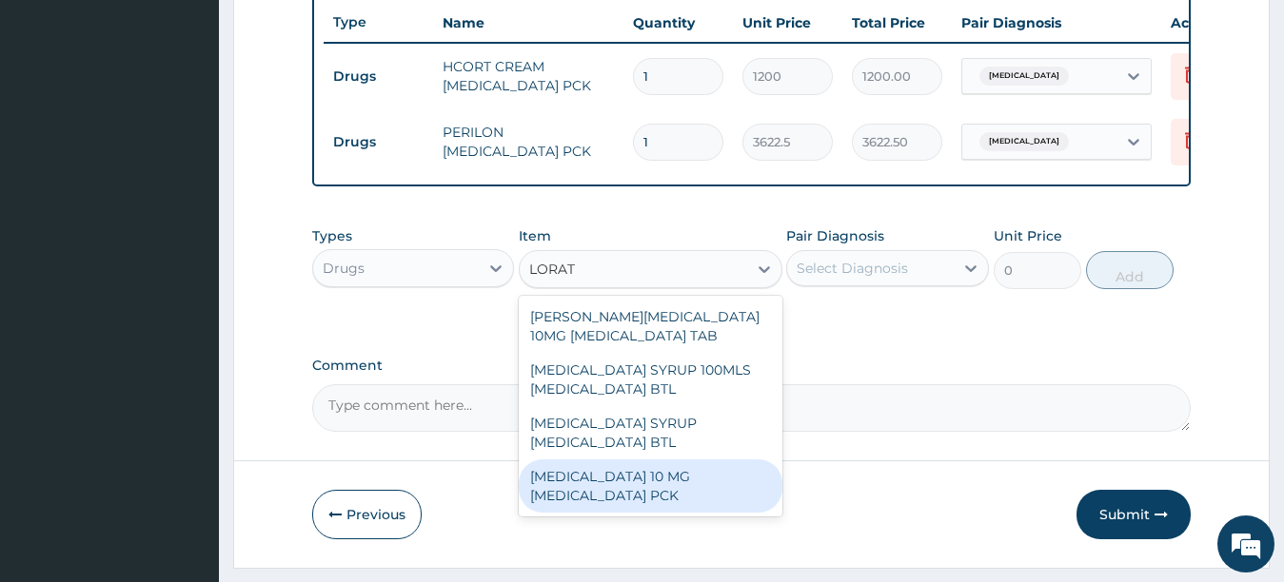
click at [577, 517] on div "LORATYN LORATADINE 10MG LORATADINE TAB LORATADINE SYRUP 100MLS LORATADINE BTL L…" at bounding box center [651, 406] width 264 height 221
click at [583, 513] on div "[MEDICAL_DATA] 10 MG [MEDICAL_DATA] PCK" at bounding box center [651, 486] width 264 height 53
type input "1207.5"
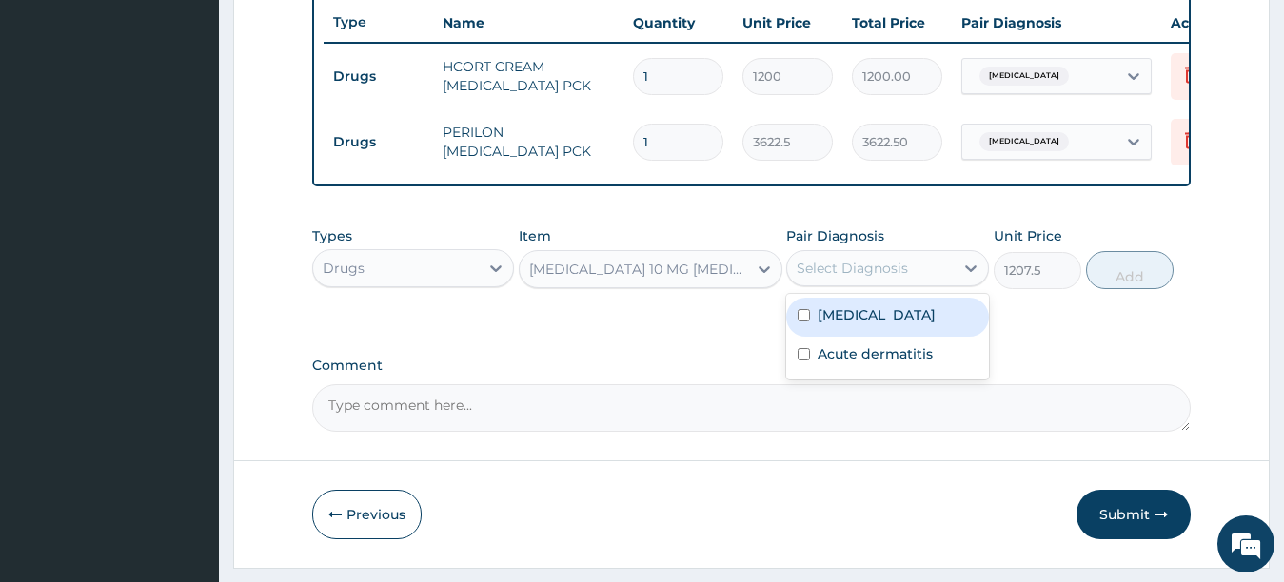
click at [908, 278] on div "Select Diagnosis" at bounding box center [852, 268] width 111 height 19
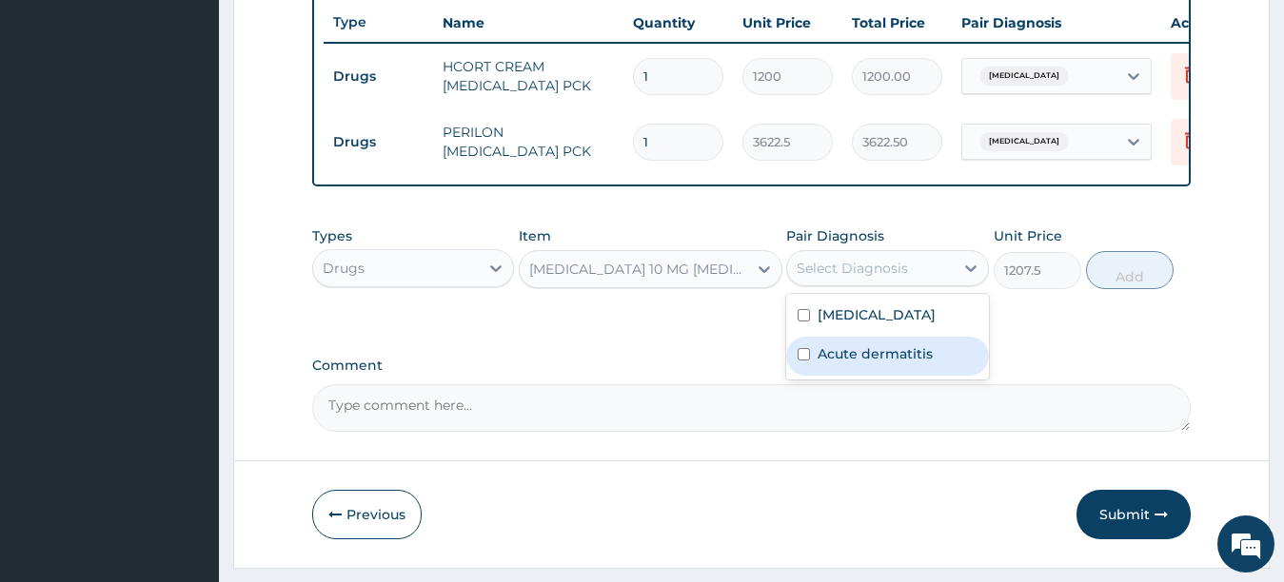
click at [804, 361] on input "checkbox" at bounding box center [804, 354] width 12 height 12
checkbox input "true"
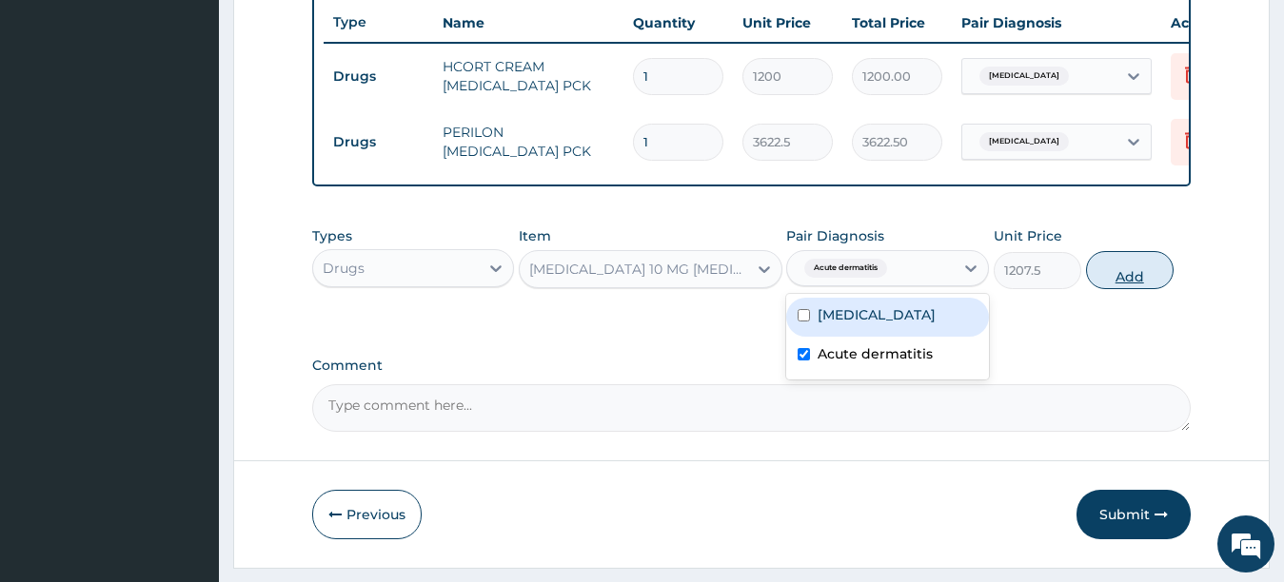
click at [1093, 288] on button "Add" at bounding box center [1130, 270] width 88 height 38
type input "0"
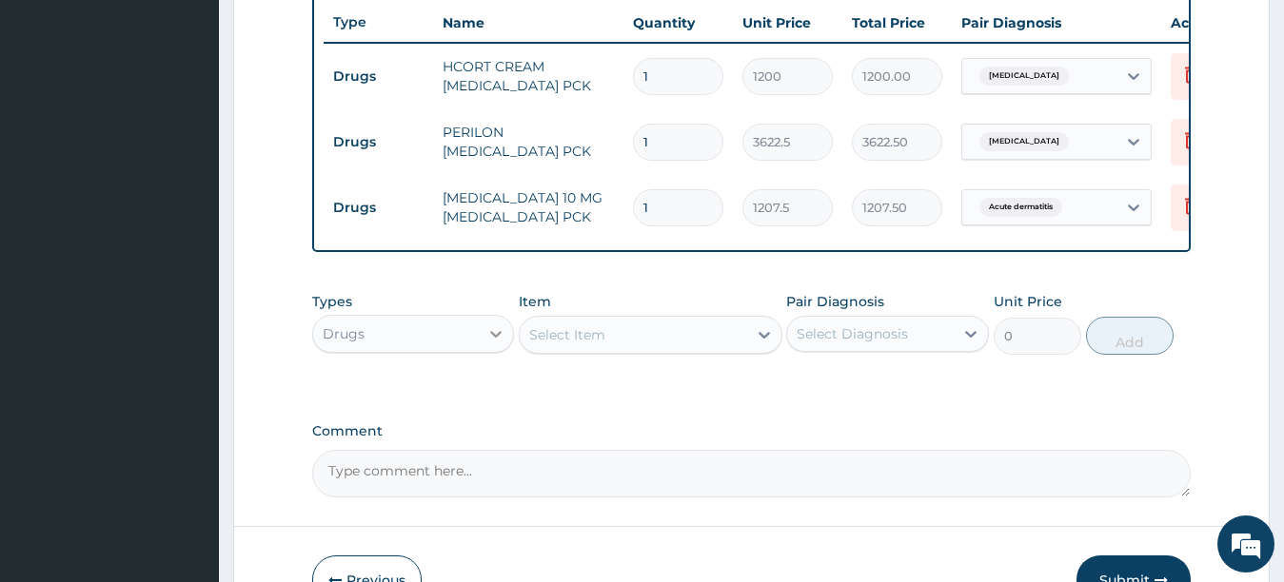
click at [486, 344] on icon at bounding box center [495, 334] width 19 height 19
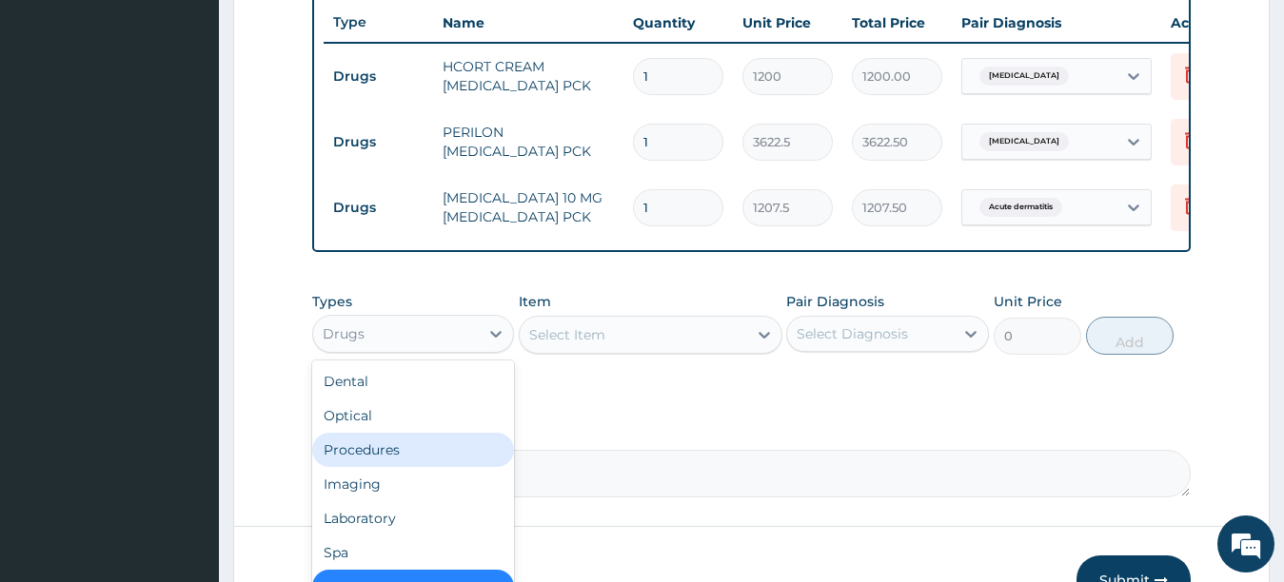
click at [396, 461] on div "Procedures" at bounding box center [413, 450] width 203 height 34
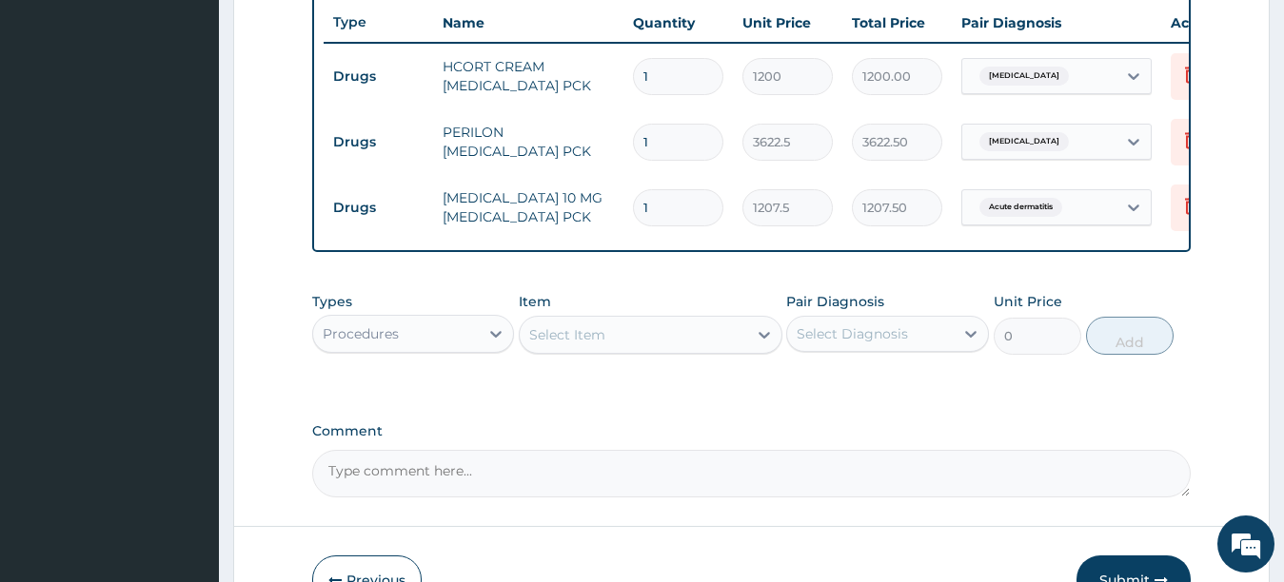
click at [694, 350] on div "Select Item" at bounding box center [633, 335] width 227 height 30
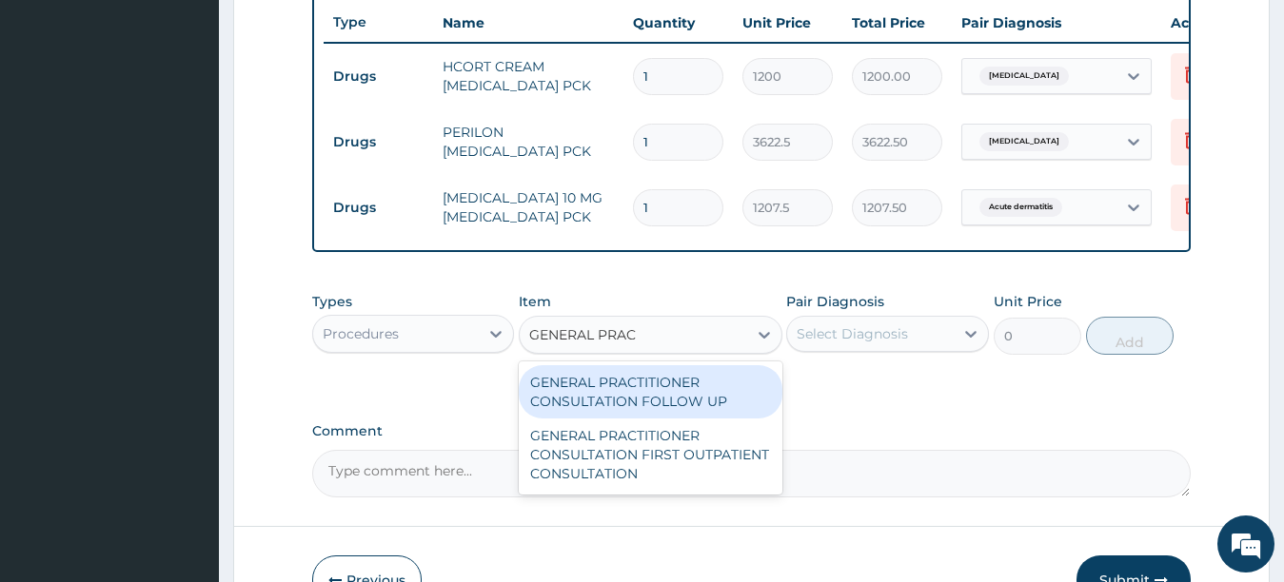
type input "GENERAL PRACT"
click at [686, 413] on div "GENERAL PRACTITIONER CONSULTATION FOLLOW UP" at bounding box center [651, 391] width 264 height 53
type input "2200"
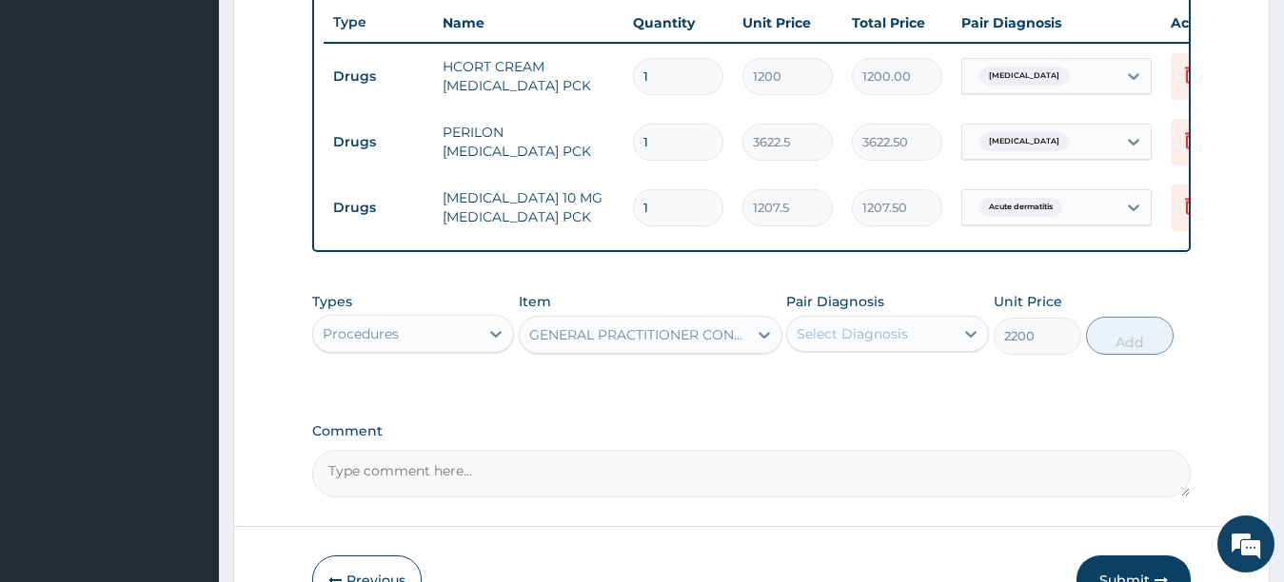
click at [928, 349] on div "Select Diagnosis" at bounding box center [870, 334] width 167 height 30
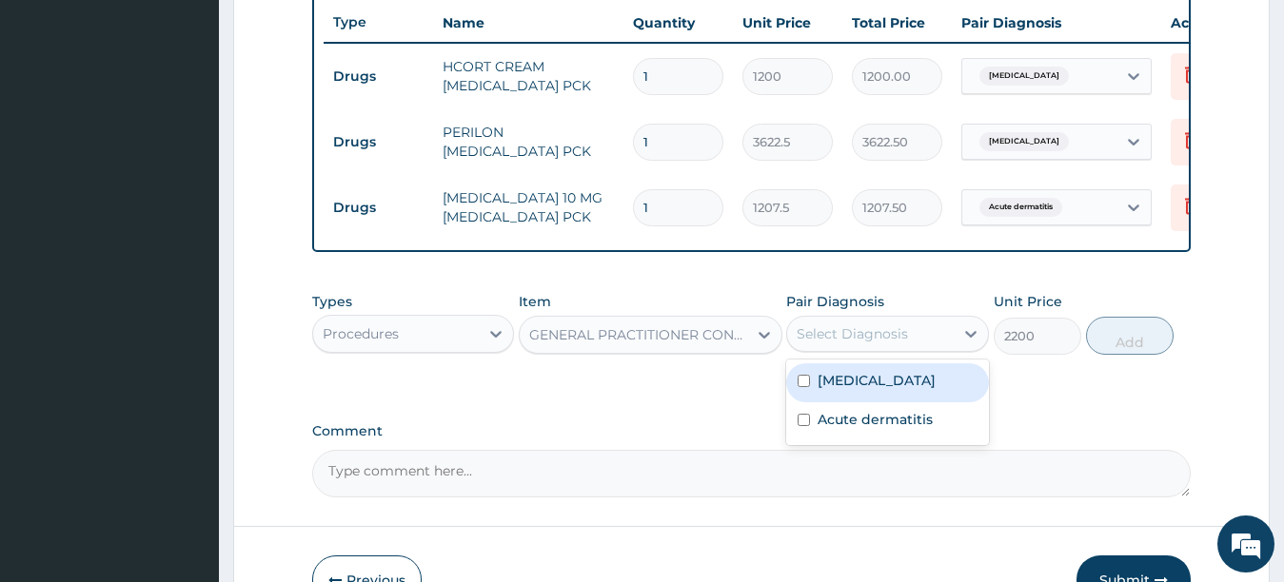
click at [803, 387] on input "checkbox" at bounding box center [804, 381] width 12 height 12
checkbox input "true"
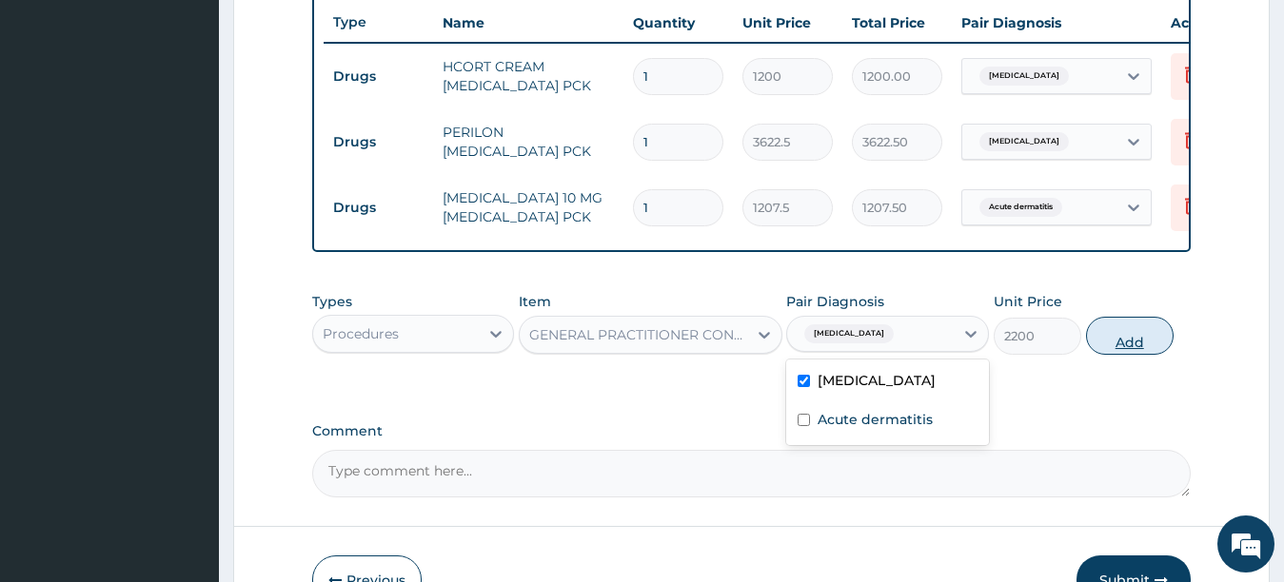
click at [1147, 355] on button "Add" at bounding box center [1130, 336] width 88 height 38
type input "0"
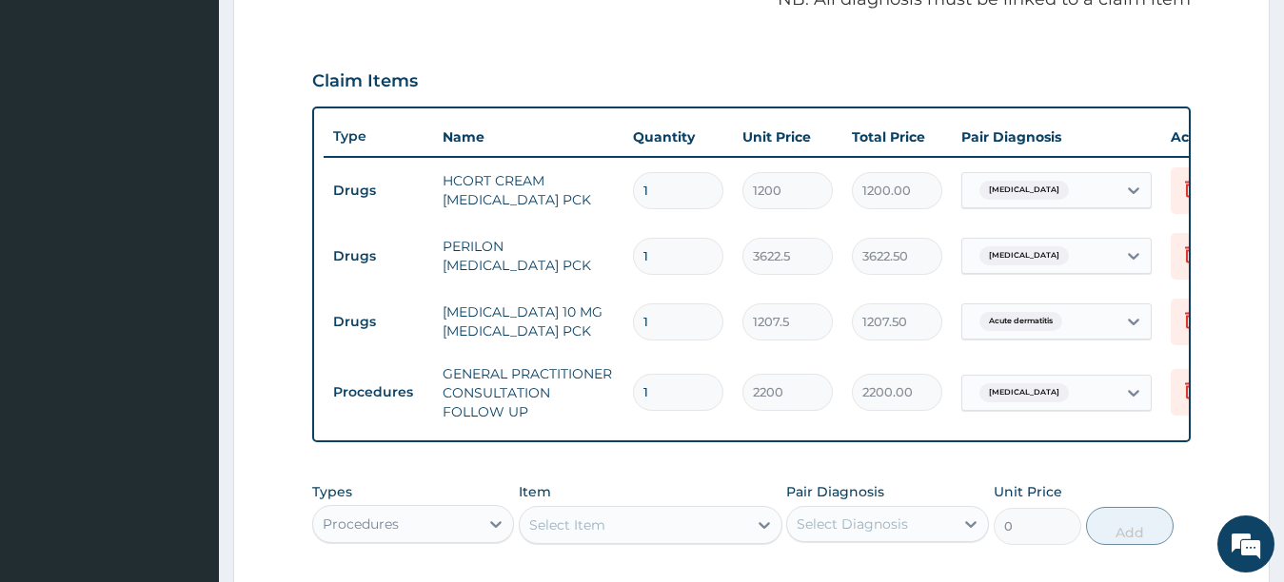
scroll to position [582, 0]
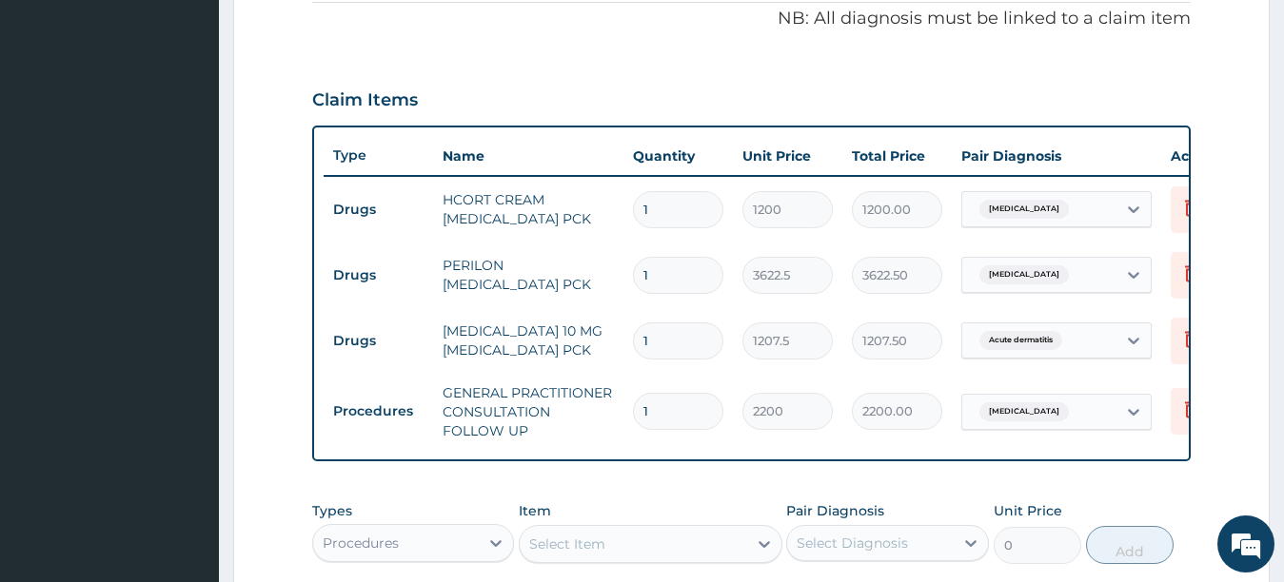
click at [680, 347] on input "1" at bounding box center [678, 341] width 90 height 37
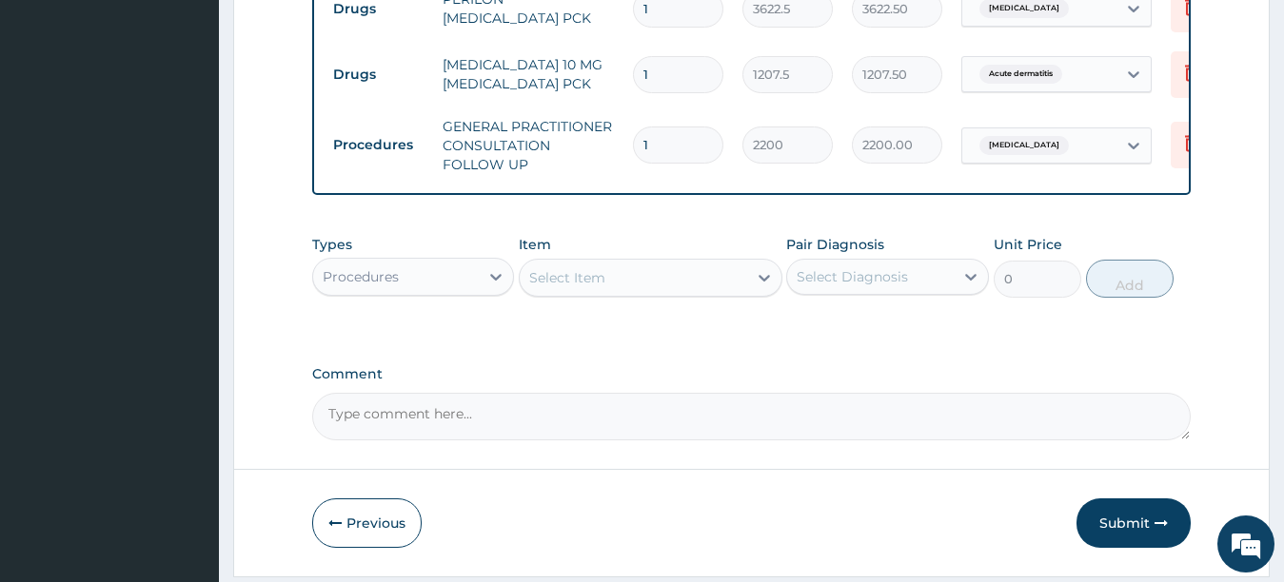
scroll to position [923, 0]
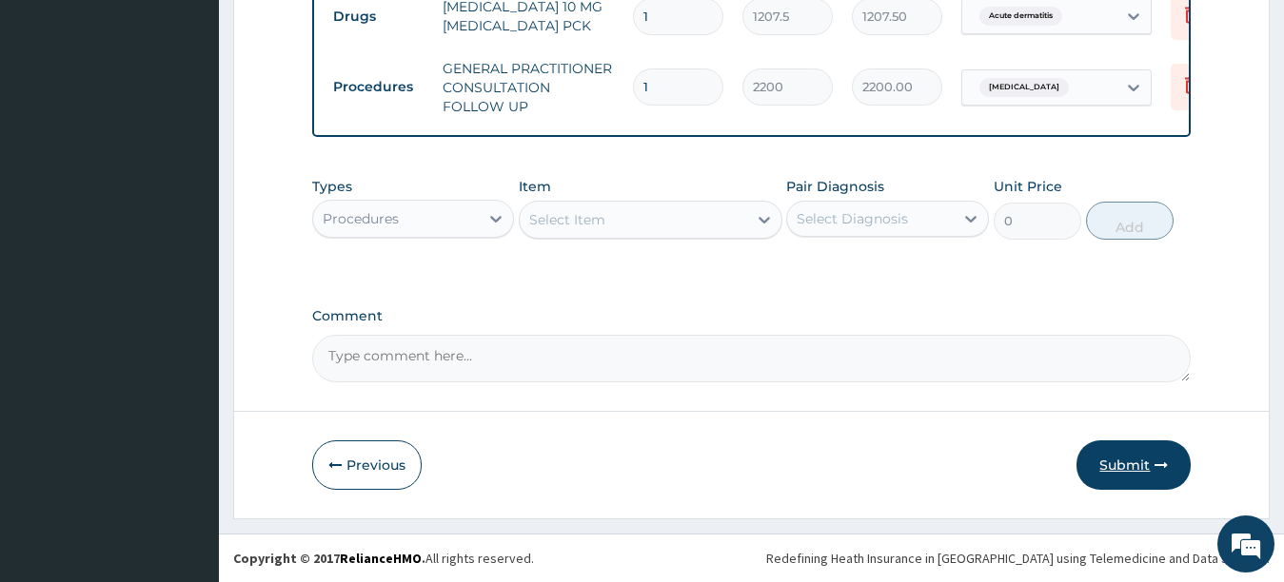
click at [1121, 462] on button "Submit" at bounding box center [1133, 465] width 114 height 49
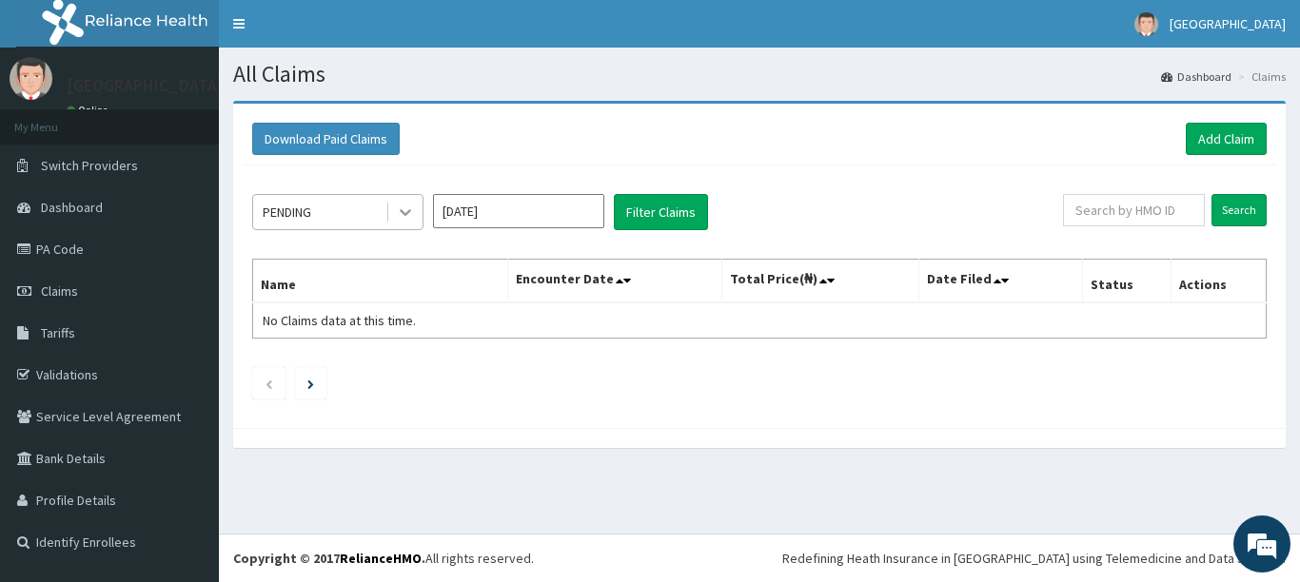
click at [410, 218] on icon at bounding box center [405, 212] width 19 height 19
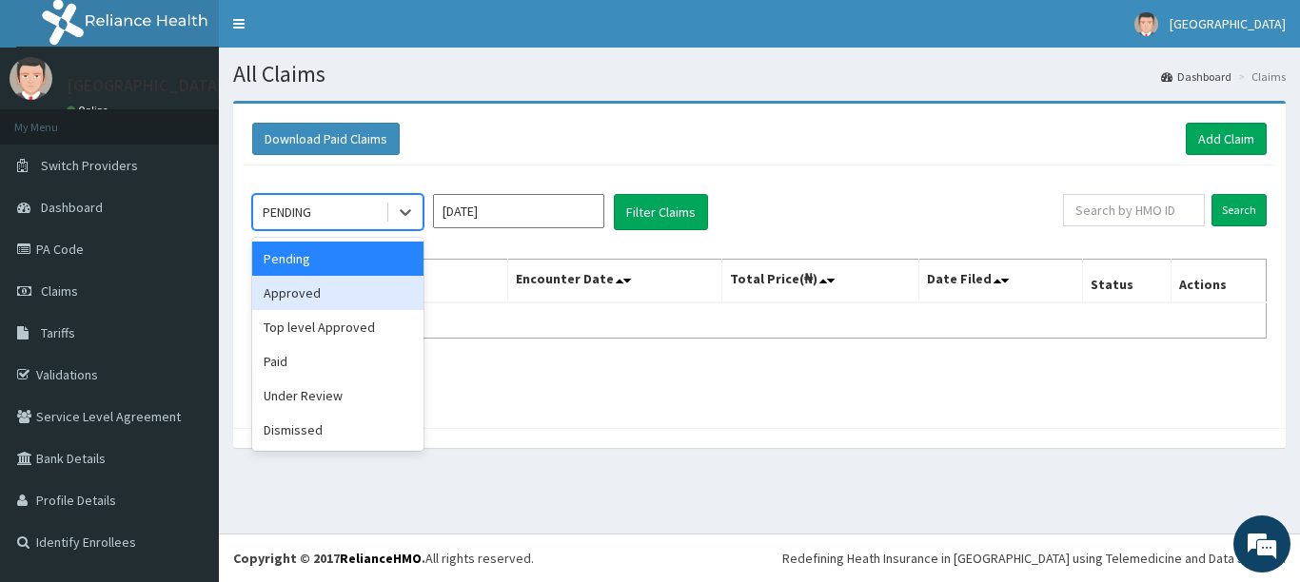
click at [352, 290] on div "Approved" at bounding box center [337, 293] width 171 height 34
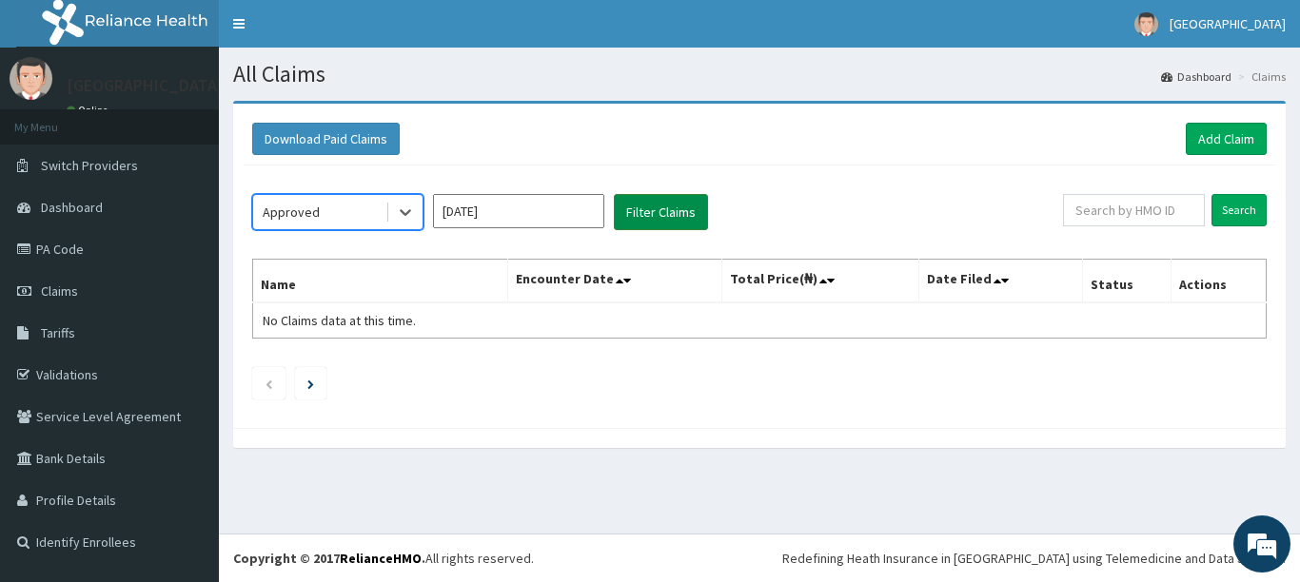
click at [649, 206] on button "Filter Claims" at bounding box center [661, 212] width 94 height 36
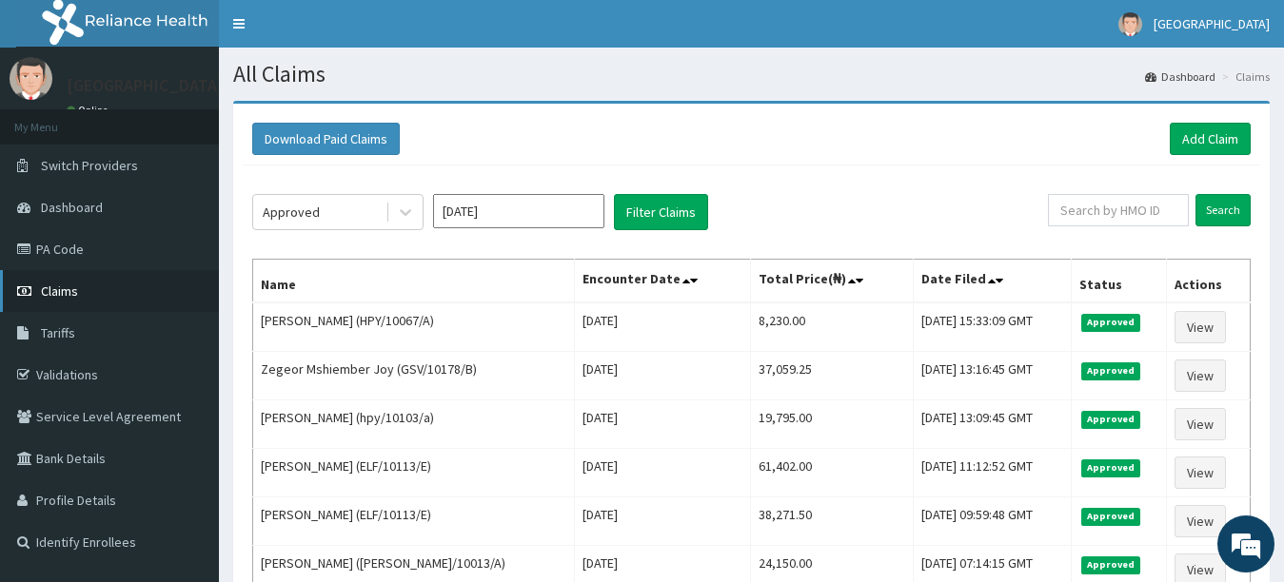
click at [94, 286] on link "Claims" at bounding box center [109, 291] width 219 height 42
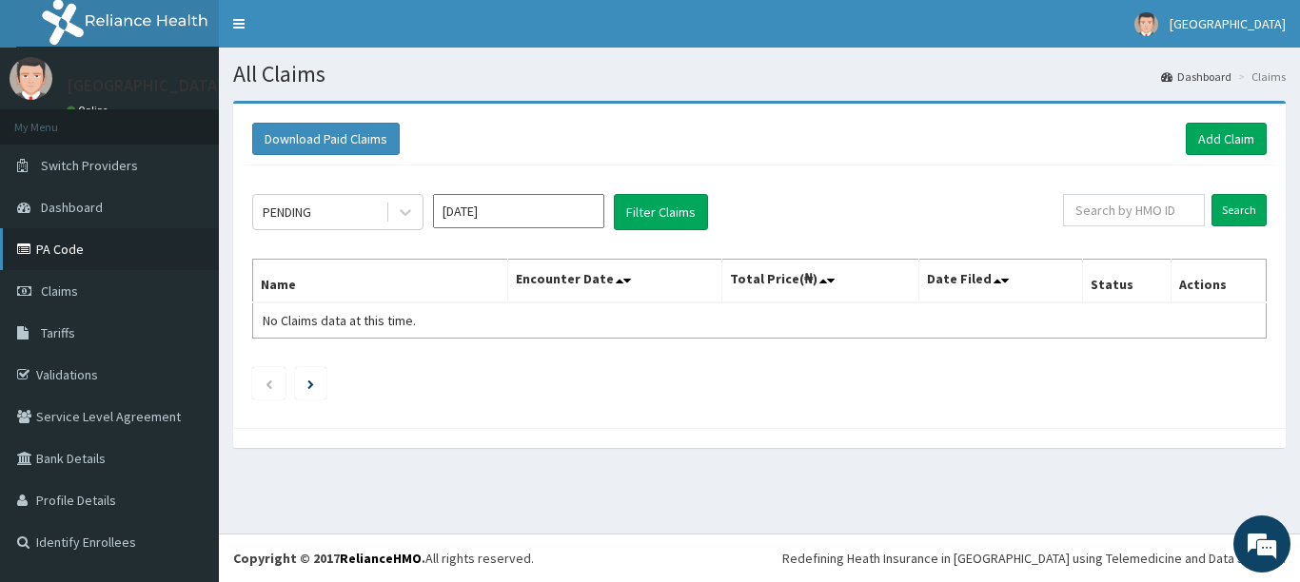
click at [81, 240] on link "PA Code" at bounding box center [109, 249] width 219 height 42
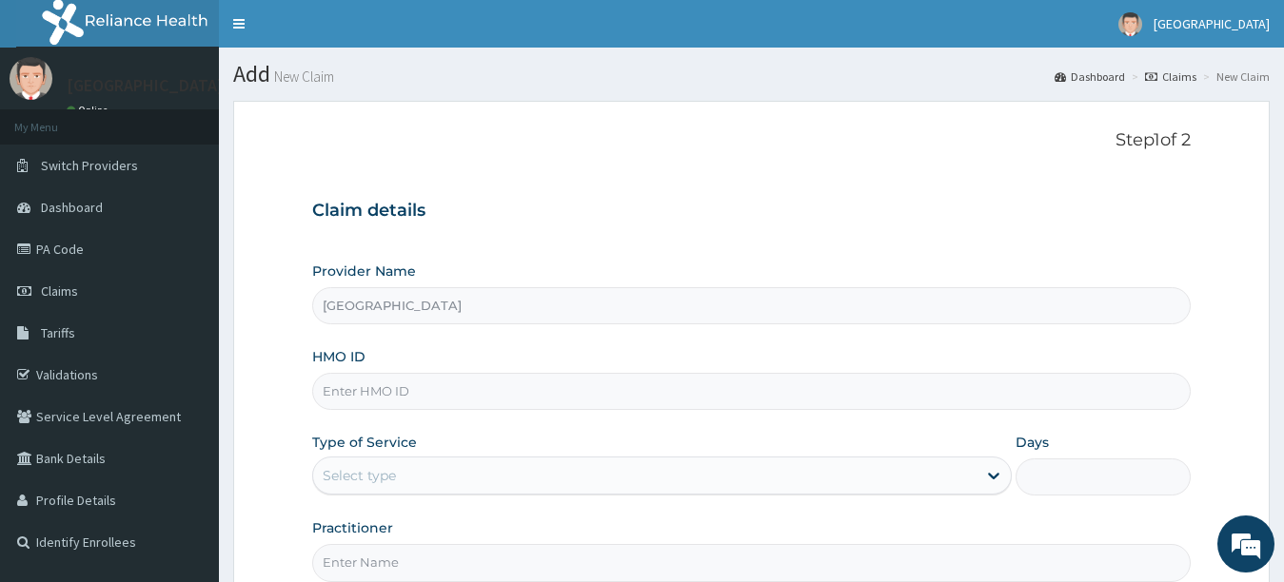
click at [1051, 392] on input "HMO ID" at bounding box center [751, 391] width 879 height 37
type input "SFL/10429/B"
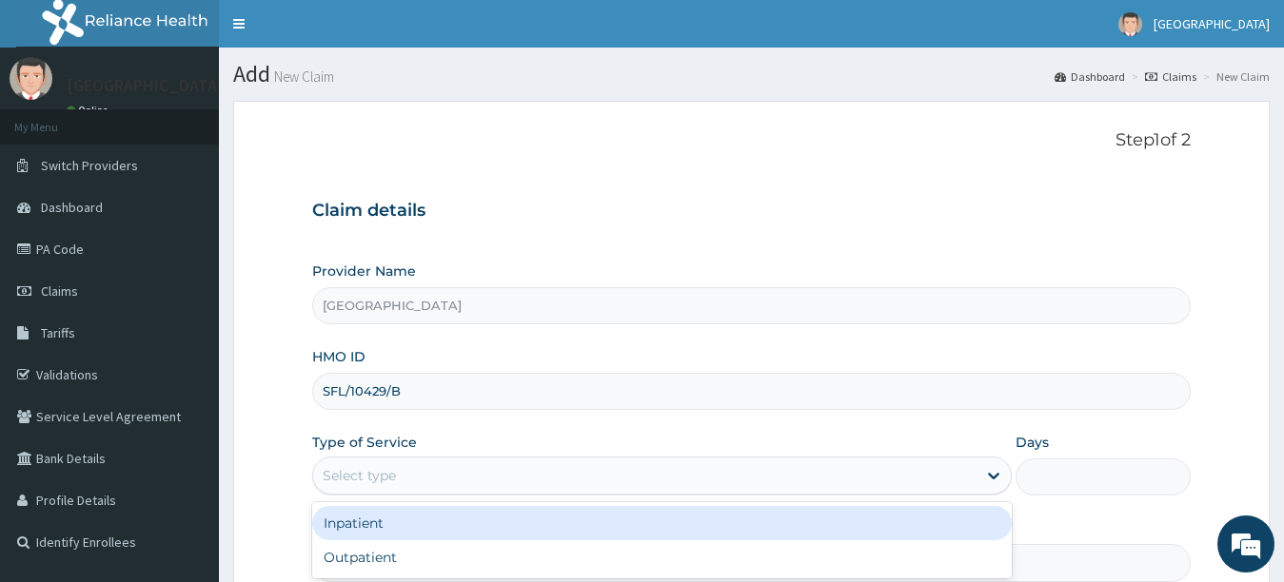
click at [947, 481] on div "Select type" at bounding box center [645, 476] width 664 height 30
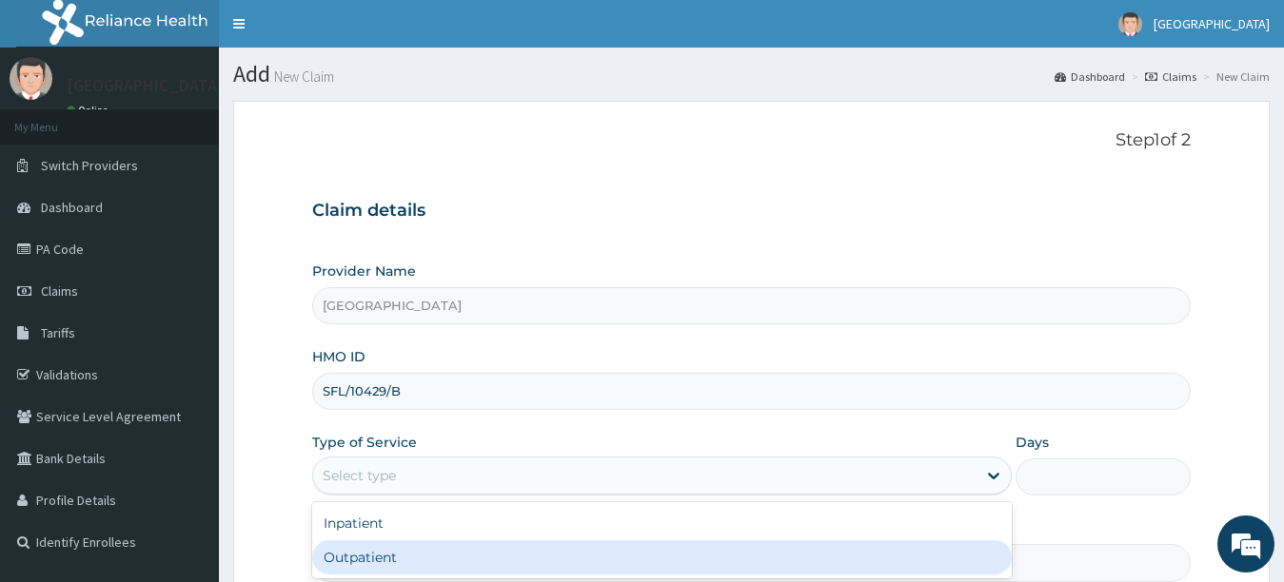
click at [926, 555] on div "Outpatient" at bounding box center [662, 558] width 700 height 34
type input "1"
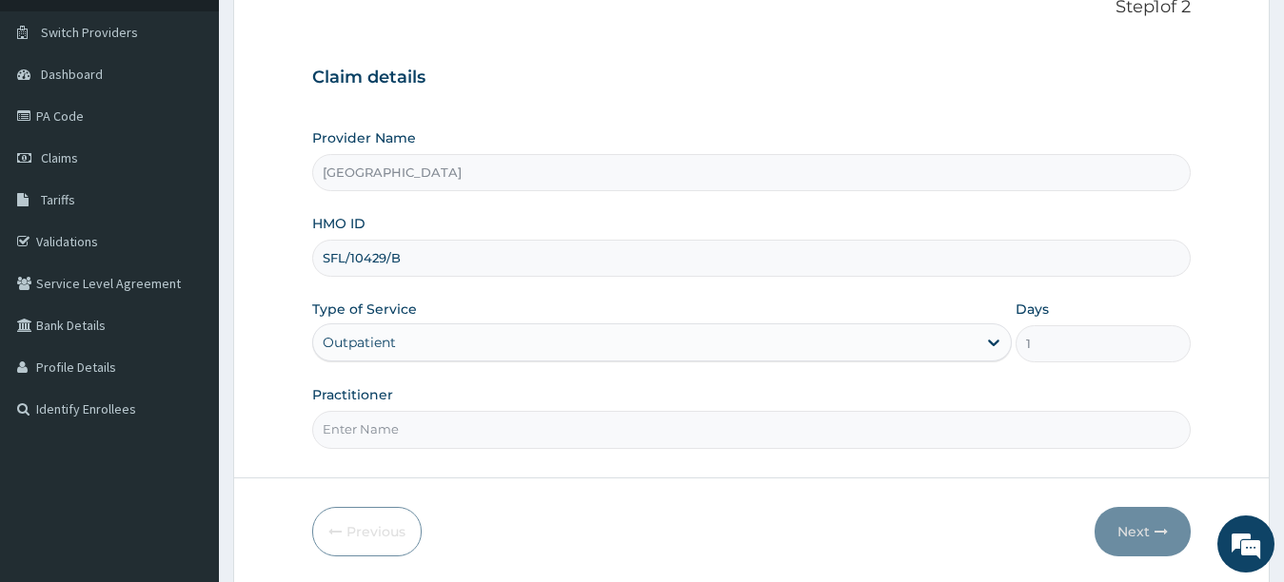
scroll to position [200, 0]
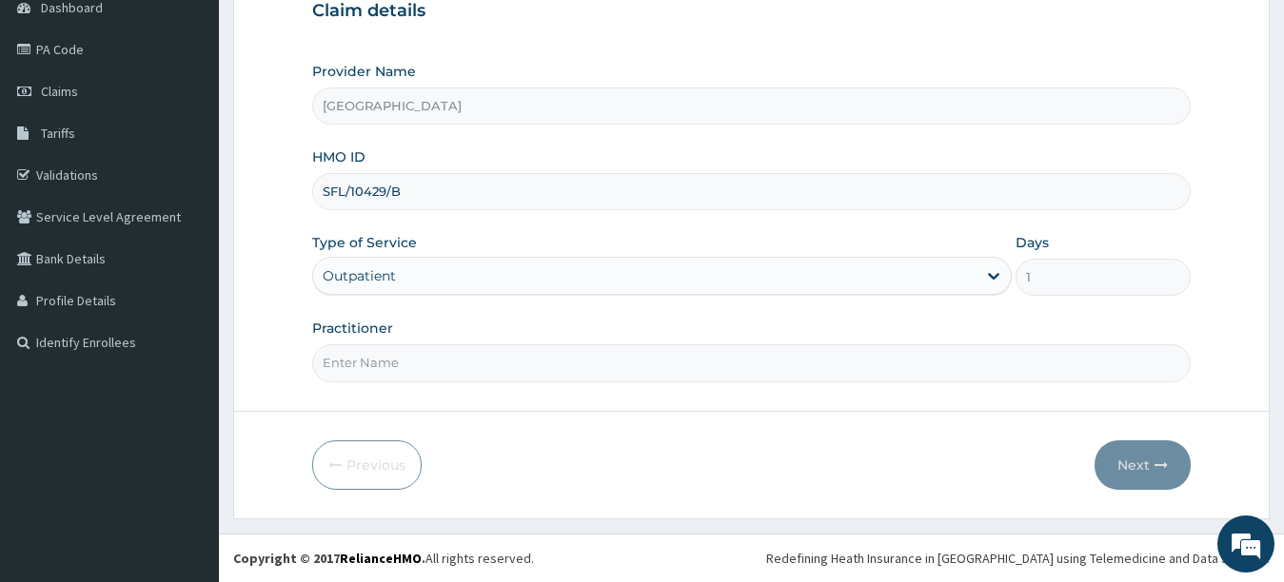
click at [967, 365] on input "Practitioner" at bounding box center [751, 363] width 879 height 37
type input "[PERSON_NAME]"
click at [1120, 465] on button "Next" at bounding box center [1142, 465] width 96 height 49
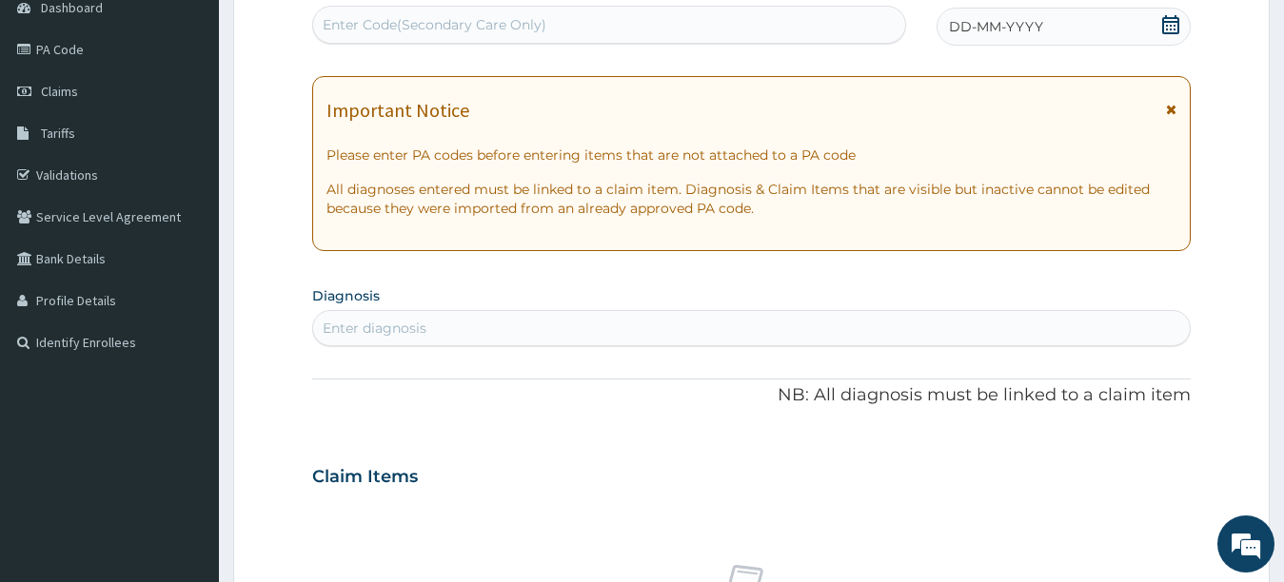
click at [993, 12] on div "DD-MM-YYYY" at bounding box center [1063, 27] width 255 height 38
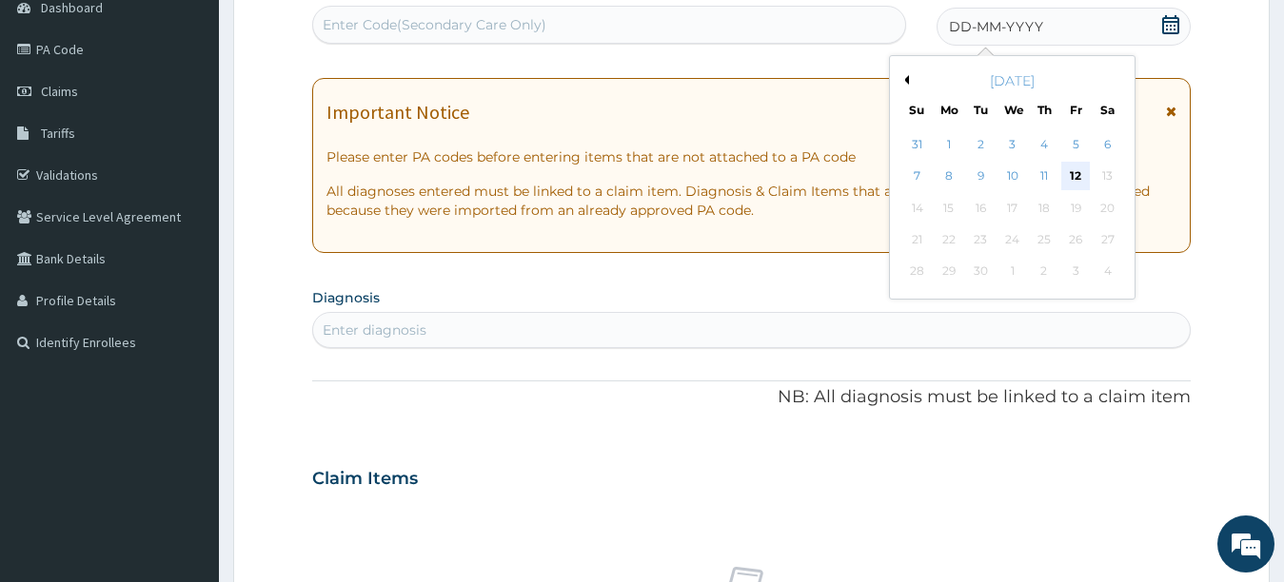
click at [1076, 181] on div "12" at bounding box center [1075, 177] width 29 height 29
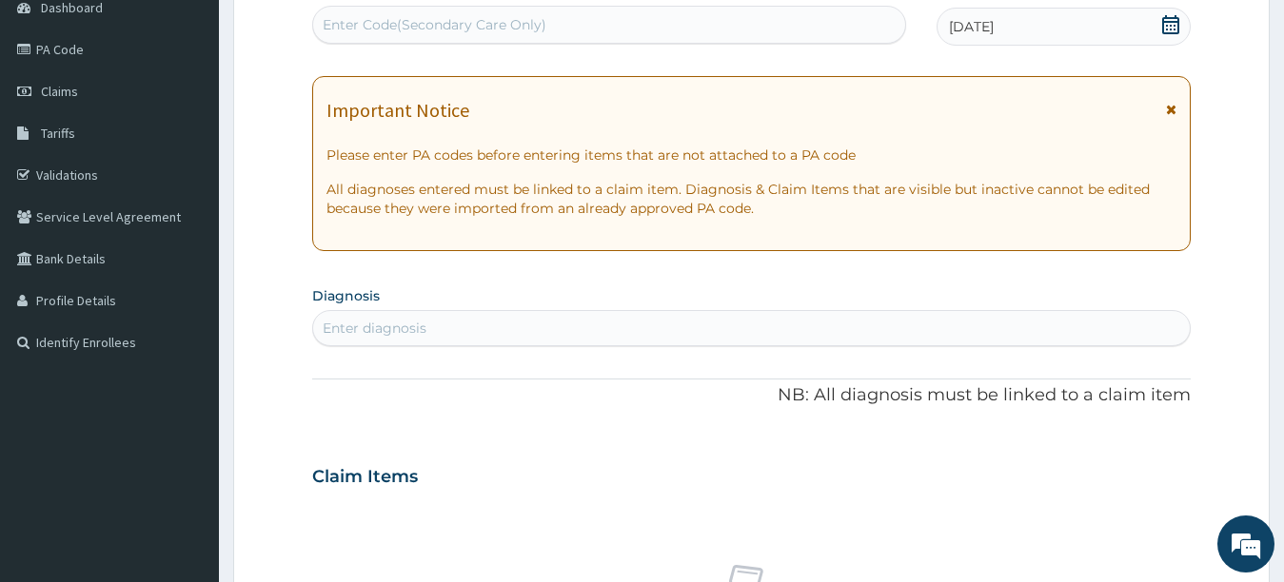
click at [933, 330] on div "Enter diagnosis" at bounding box center [751, 328] width 877 height 30
type input "PLASMOD"
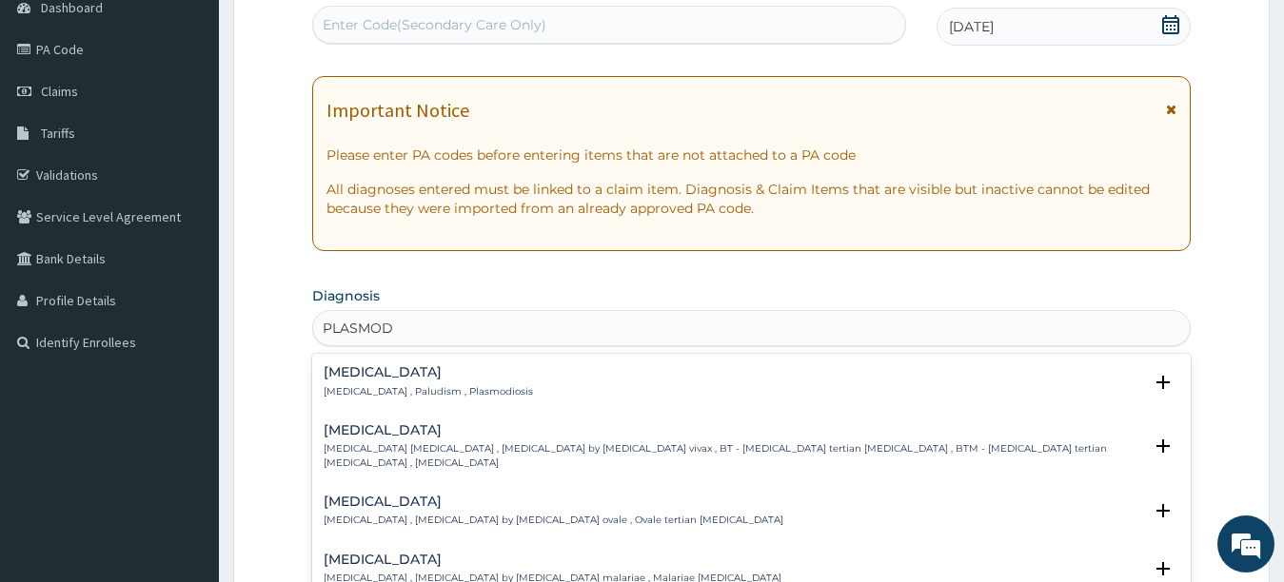
scroll to position [250, 0]
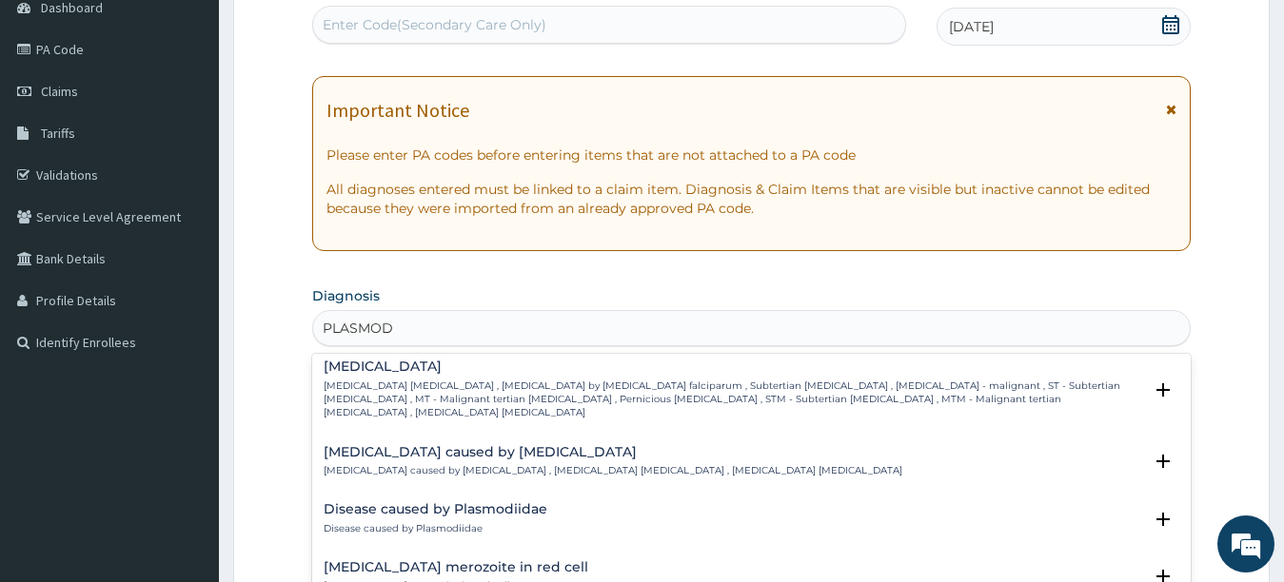
click at [660, 380] on p "[MEDICAL_DATA] [MEDICAL_DATA] , [MEDICAL_DATA] by [MEDICAL_DATA] falciparum , S…" at bounding box center [733, 400] width 819 height 41
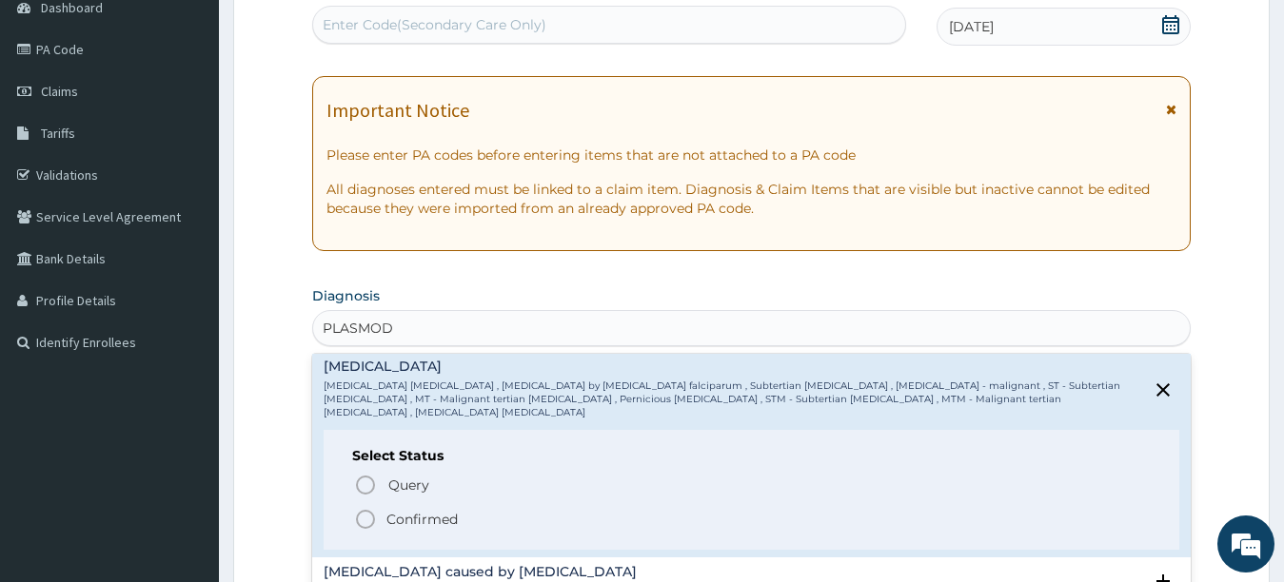
click at [363, 508] on icon "status option filled" at bounding box center [365, 519] width 23 height 23
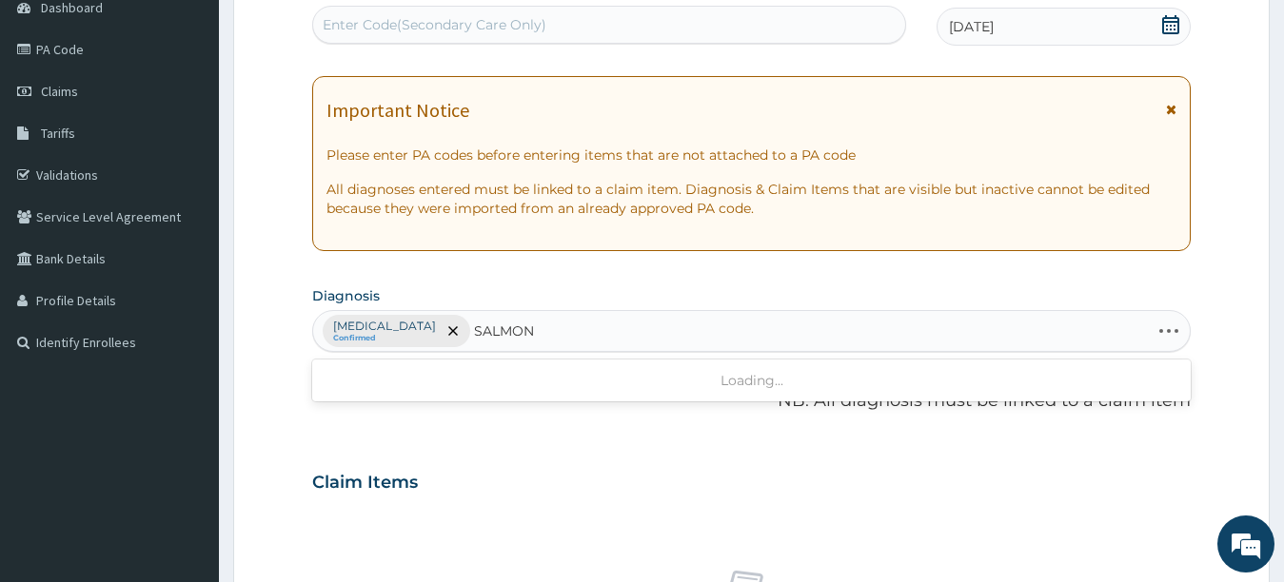
type input "SALMONE"
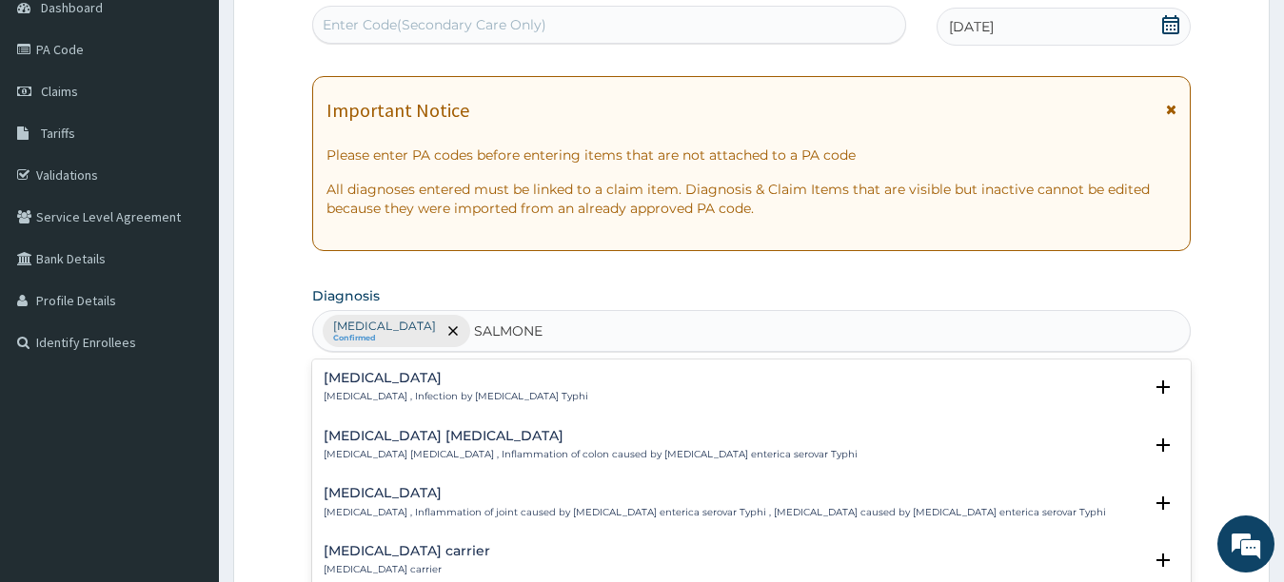
click at [420, 383] on h4 "[MEDICAL_DATA]" at bounding box center [456, 378] width 265 height 14
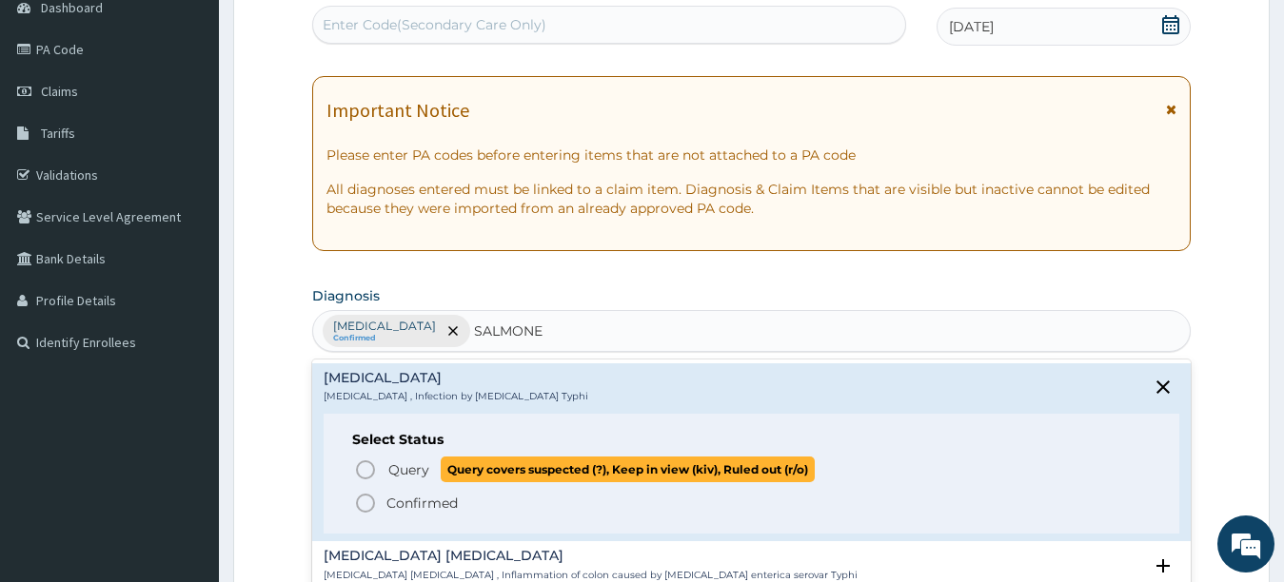
click at [361, 473] on icon "status option query" at bounding box center [365, 470] width 23 height 23
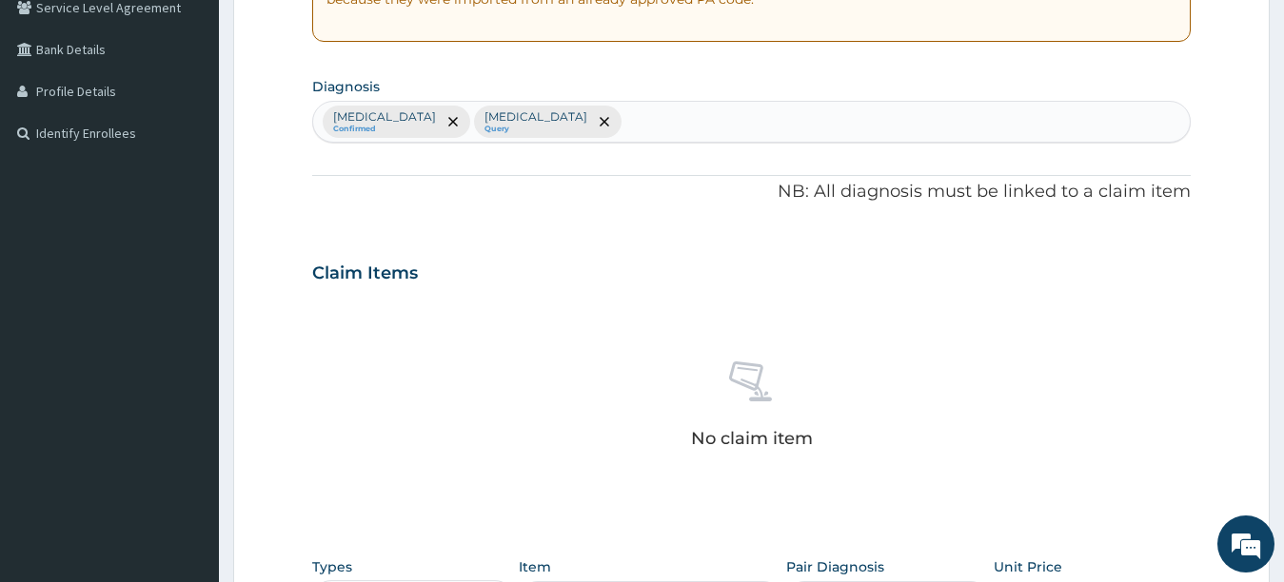
scroll to position [600, 0]
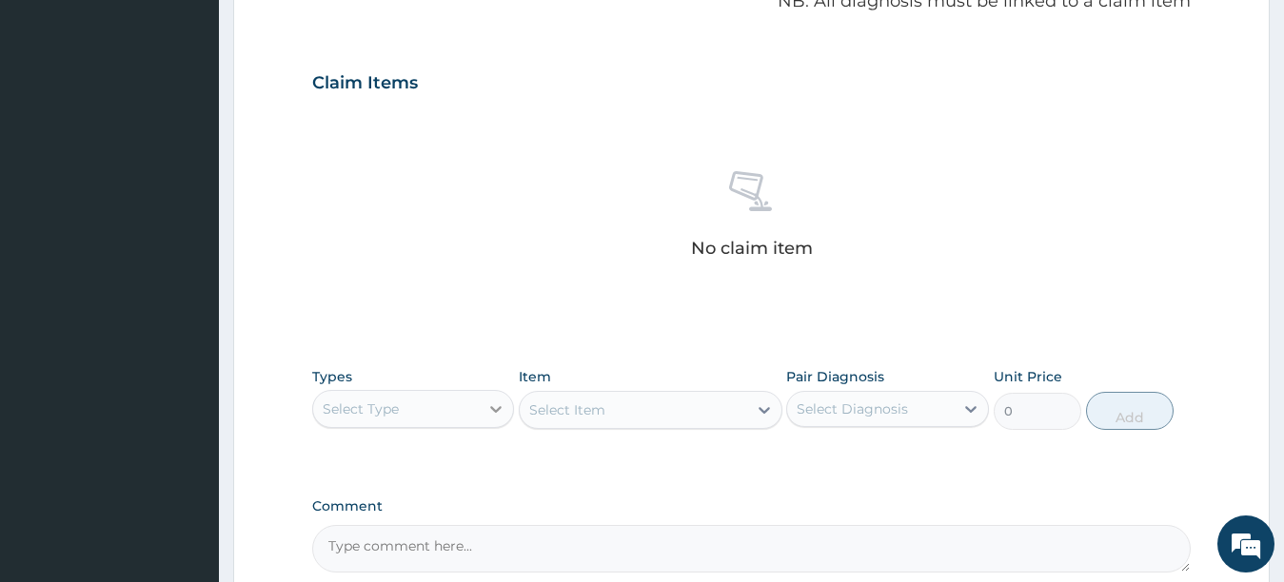
click at [494, 396] on div at bounding box center [496, 409] width 34 height 34
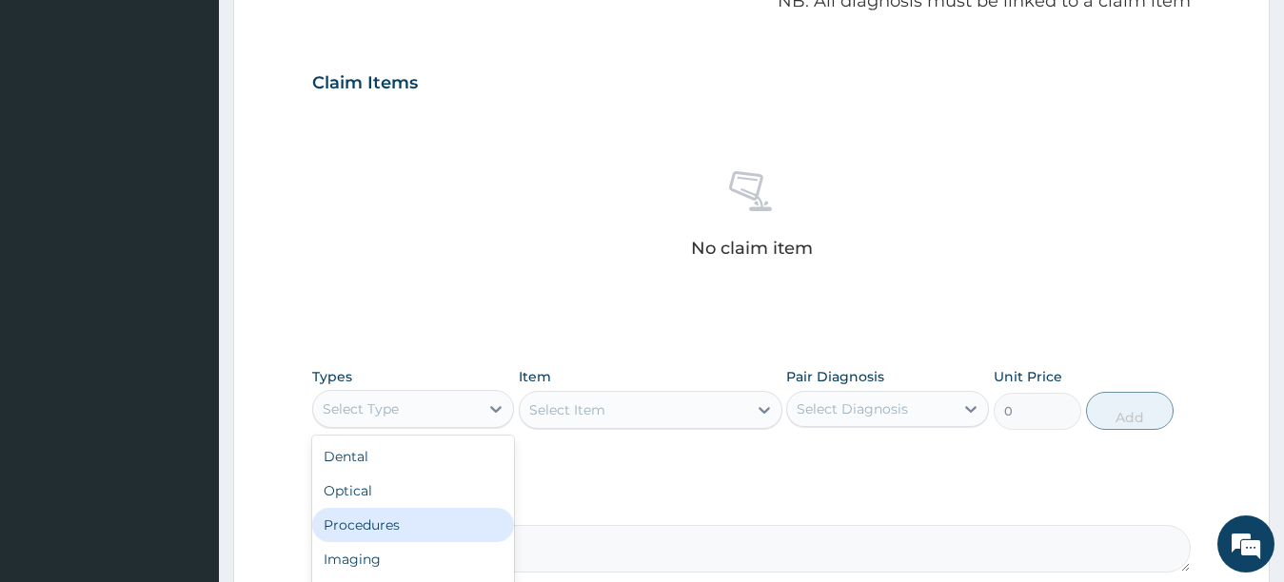
click at [410, 510] on div "Procedures" at bounding box center [413, 525] width 203 height 34
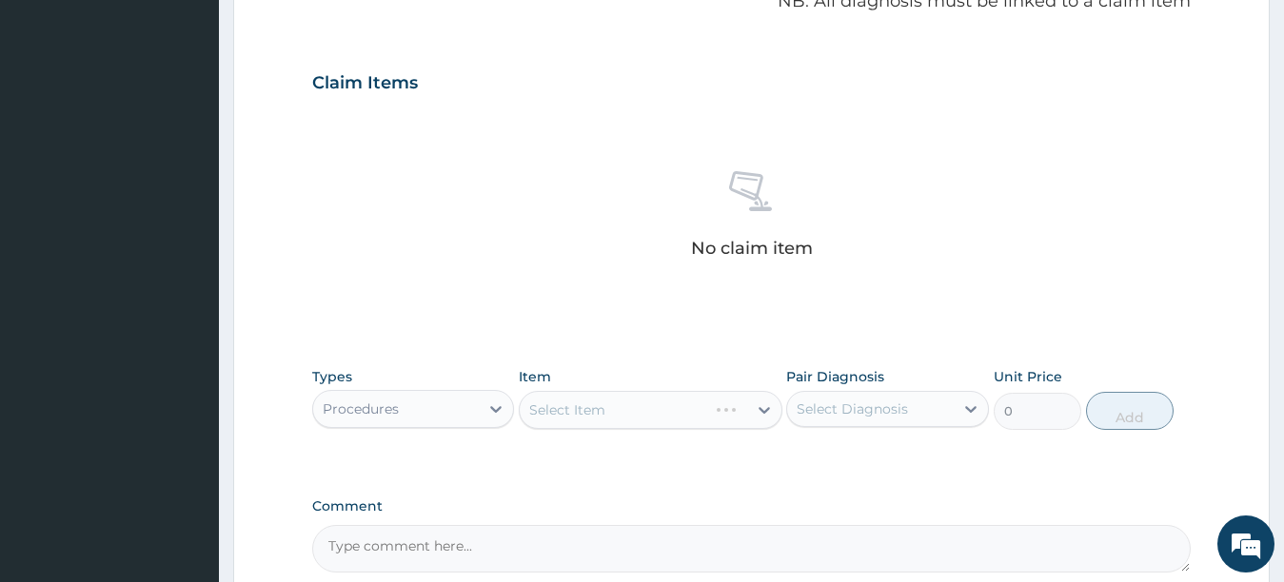
click at [670, 408] on div "Select Item" at bounding box center [651, 410] width 264 height 38
click at [670, 408] on div "Select Item" at bounding box center [633, 410] width 227 height 30
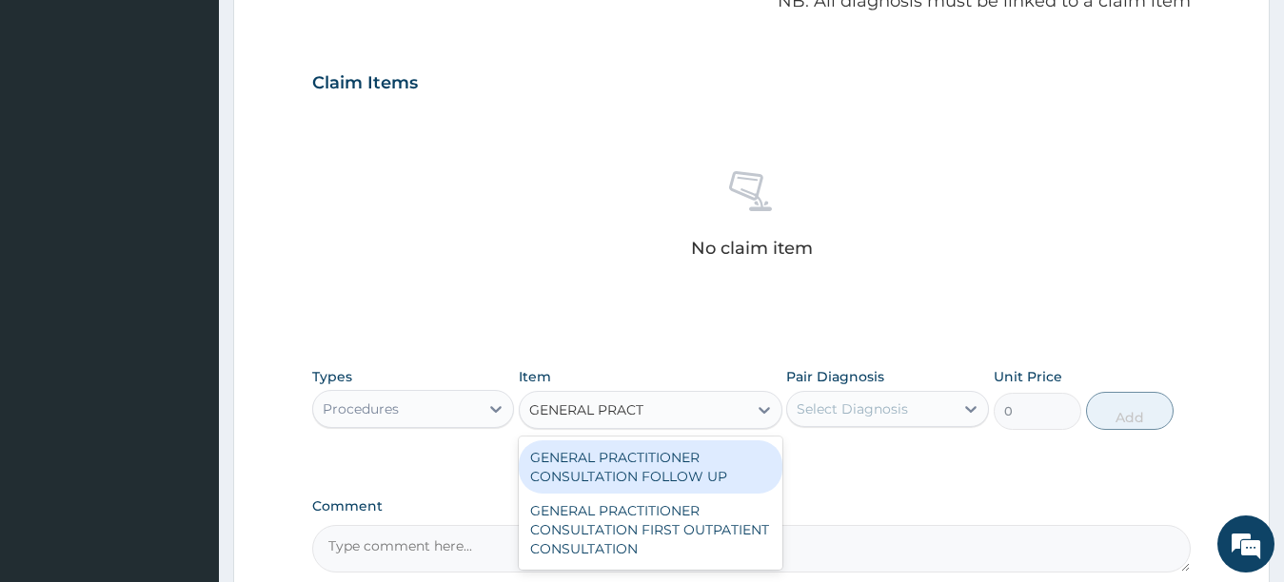
type input "GENERAL [PERSON_NAME]"
click at [683, 452] on div "GENERAL PRACTITIONER CONSULTATION FOLLOW UP" at bounding box center [651, 467] width 264 height 53
type input "2200"
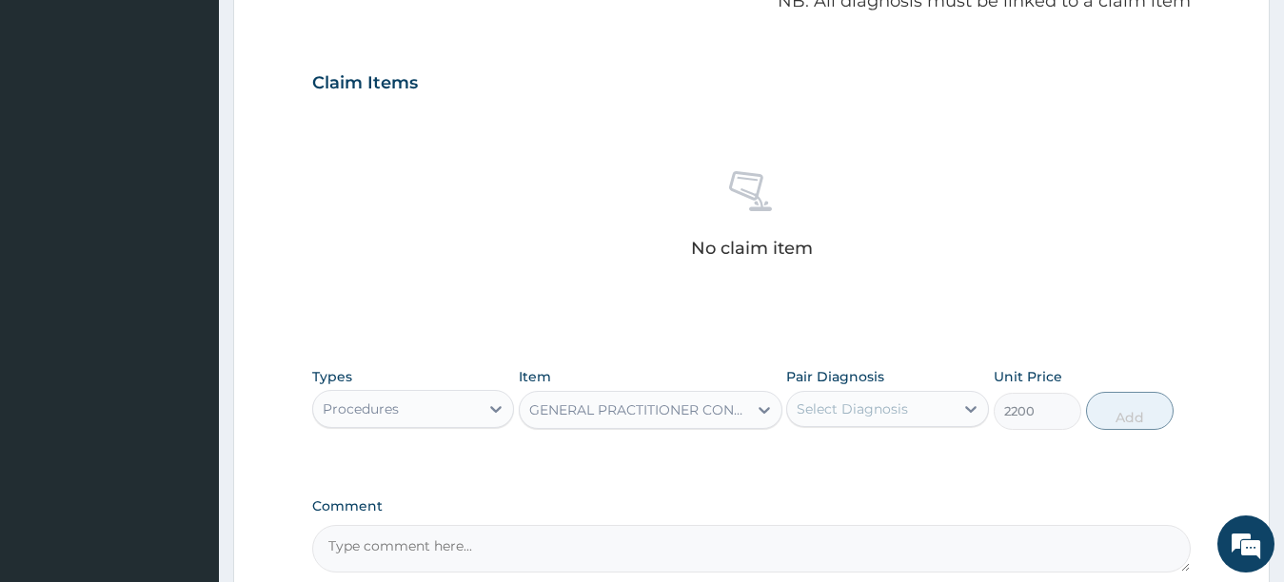
click at [878, 411] on div "Select Diagnosis" at bounding box center [852, 409] width 111 height 19
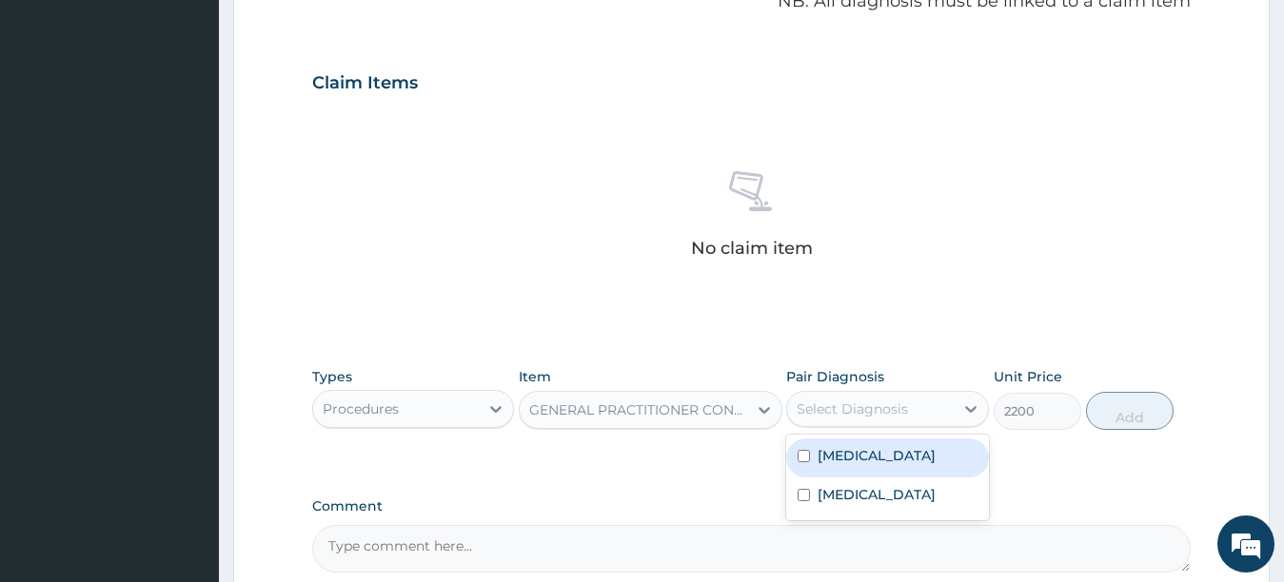
click at [810, 453] on input "checkbox" at bounding box center [804, 456] width 12 height 12
checkbox input "true"
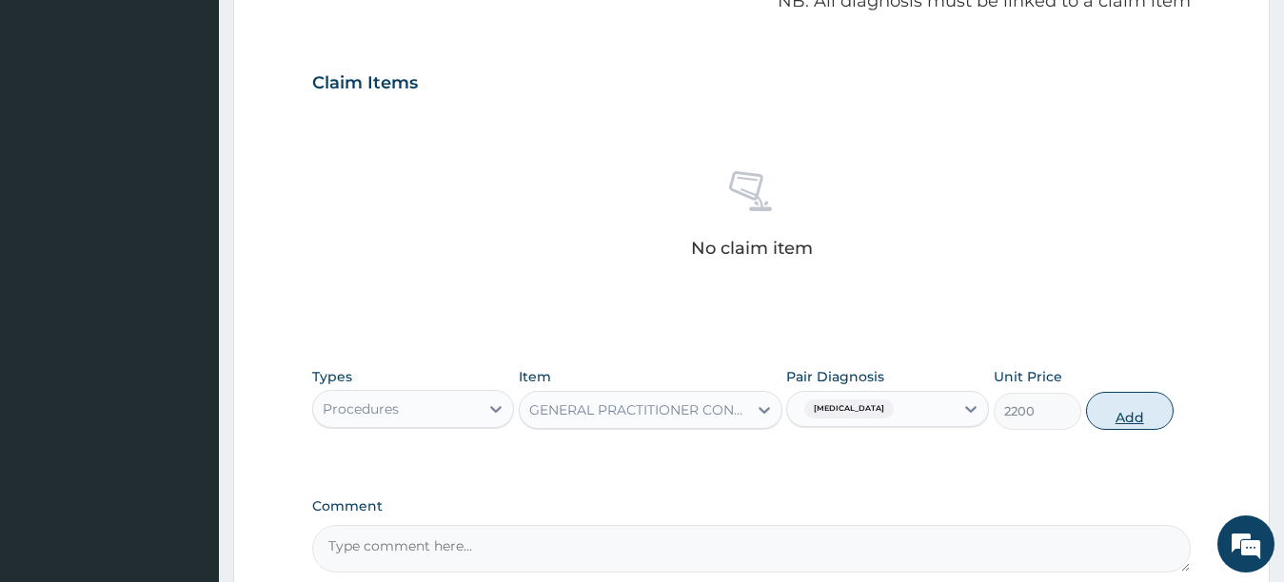
click at [1110, 413] on button "Add" at bounding box center [1130, 411] width 88 height 38
type input "0"
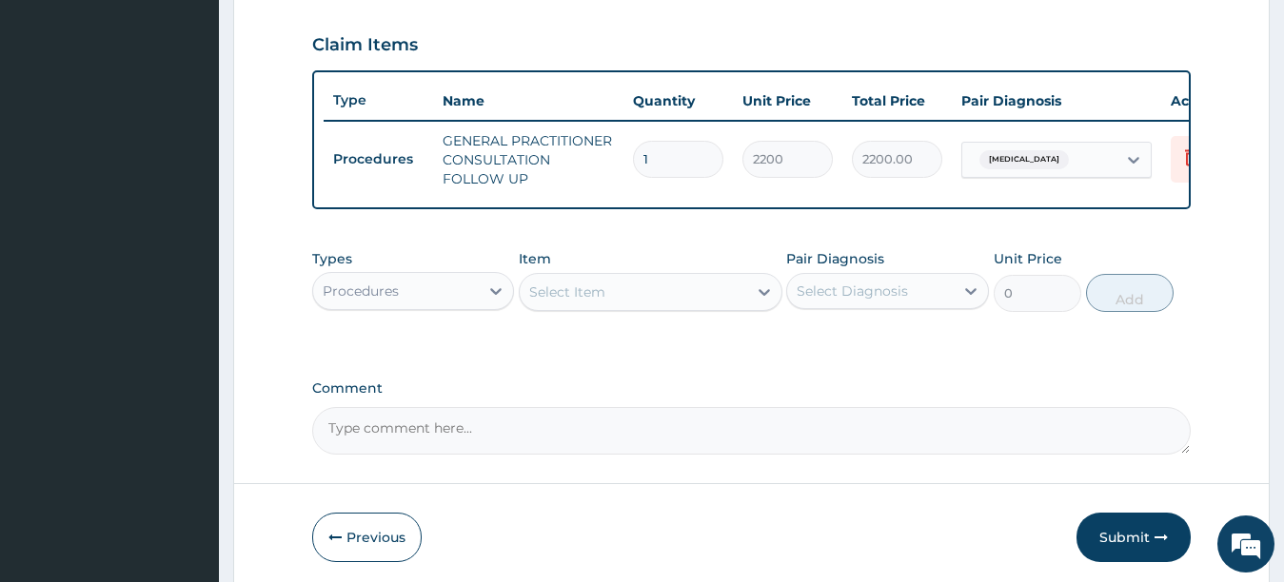
scroll to position [726, 0]
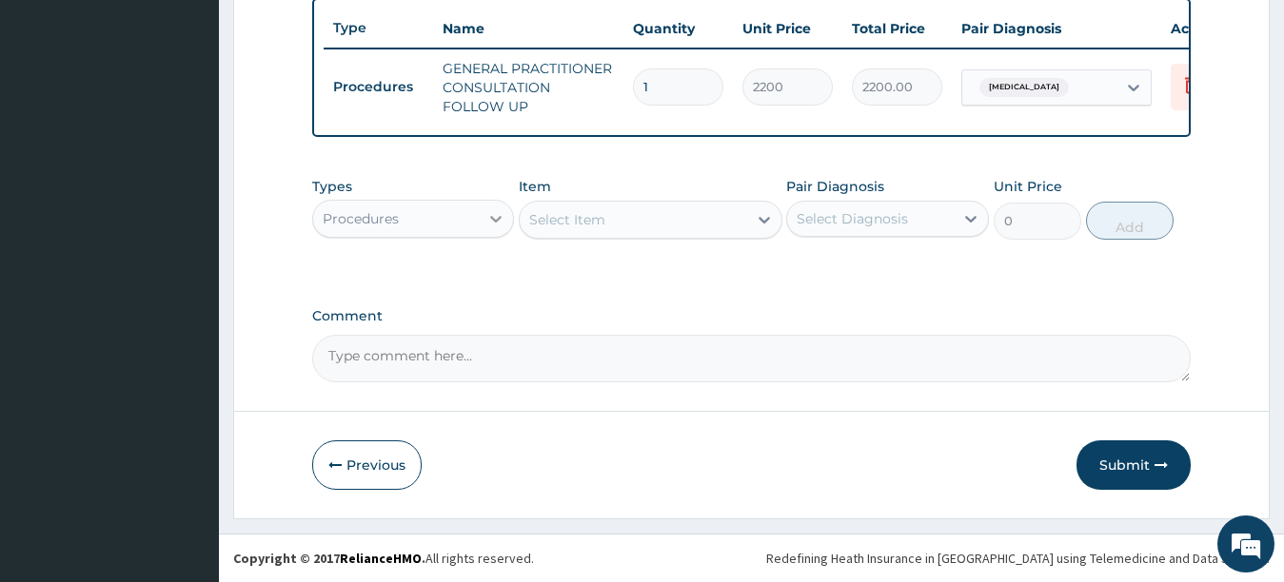
click at [493, 214] on icon at bounding box center [495, 218] width 19 height 19
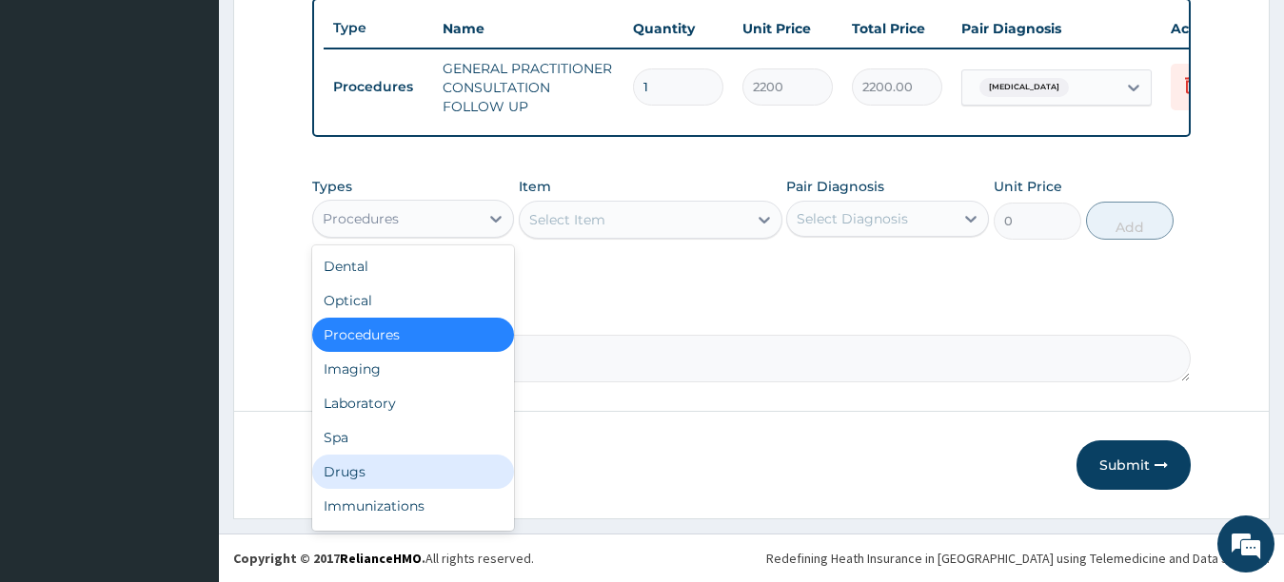
click at [426, 468] on div "Drugs" at bounding box center [413, 472] width 203 height 34
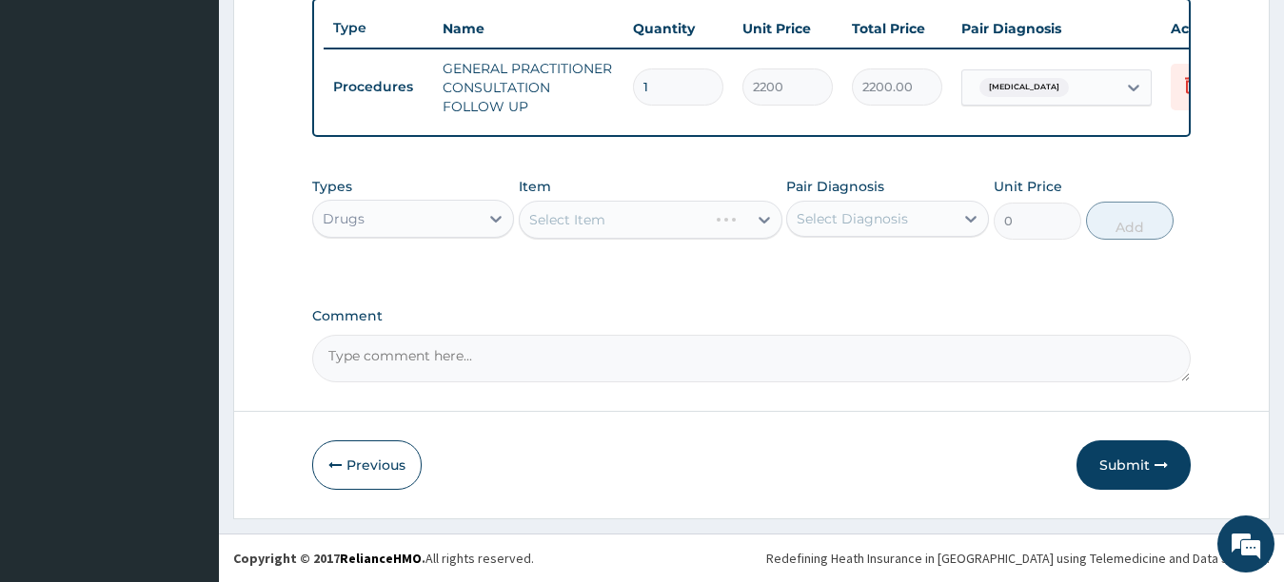
click at [650, 228] on div "Select Item" at bounding box center [651, 220] width 264 height 38
click at [650, 227] on div "Select Item" at bounding box center [633, 220] width 227 height 30
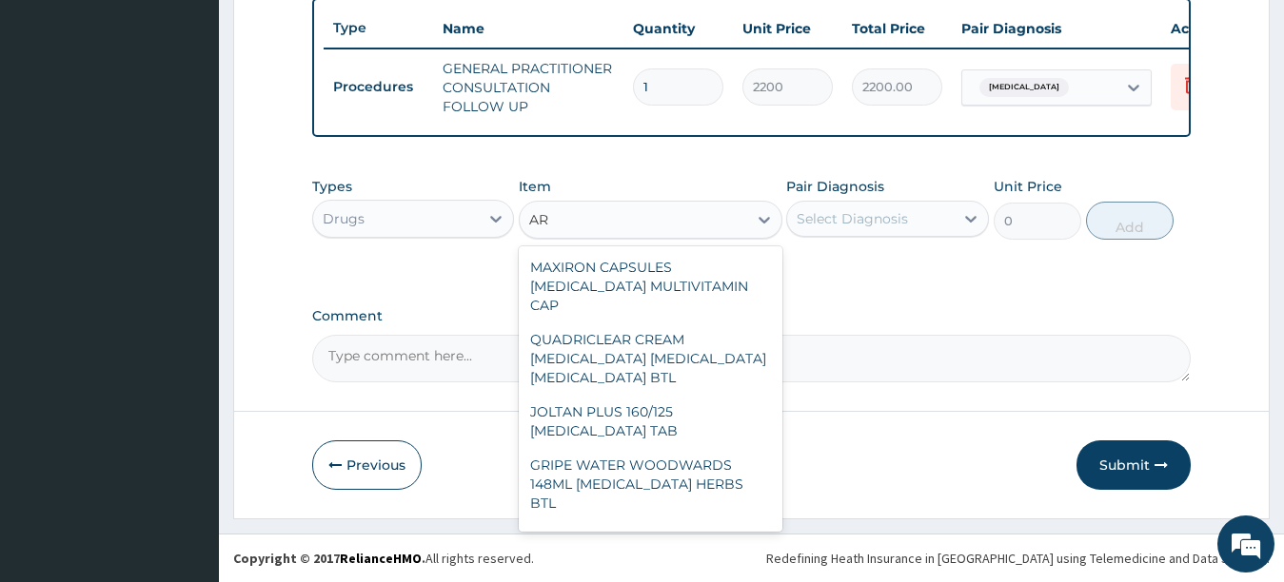
type input "A"
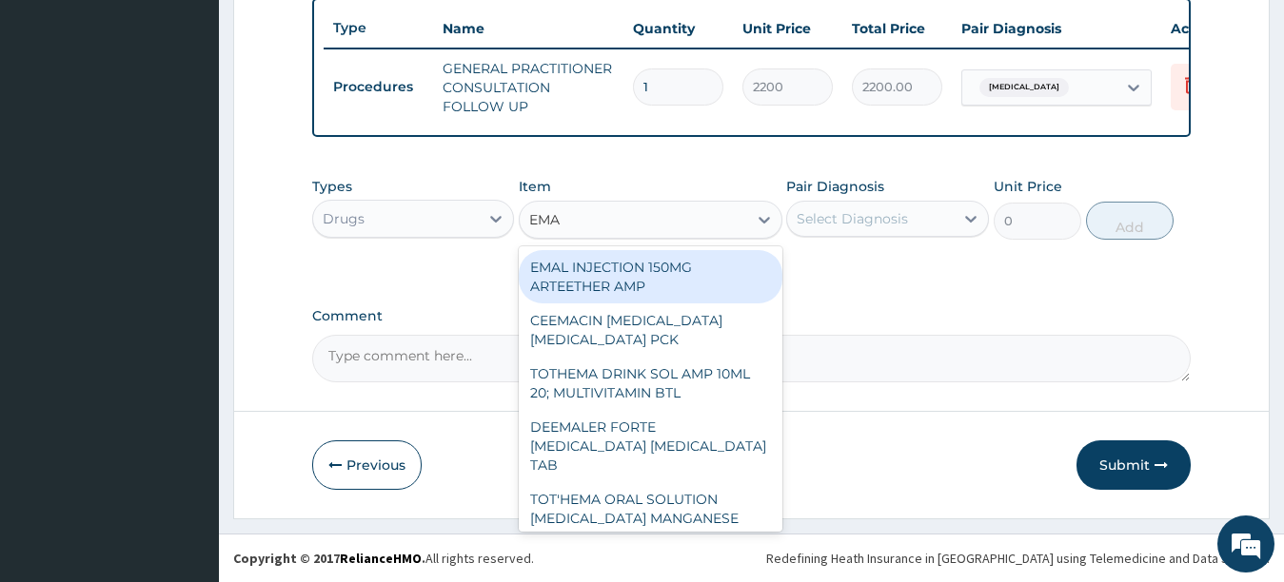
type input "EMAL"
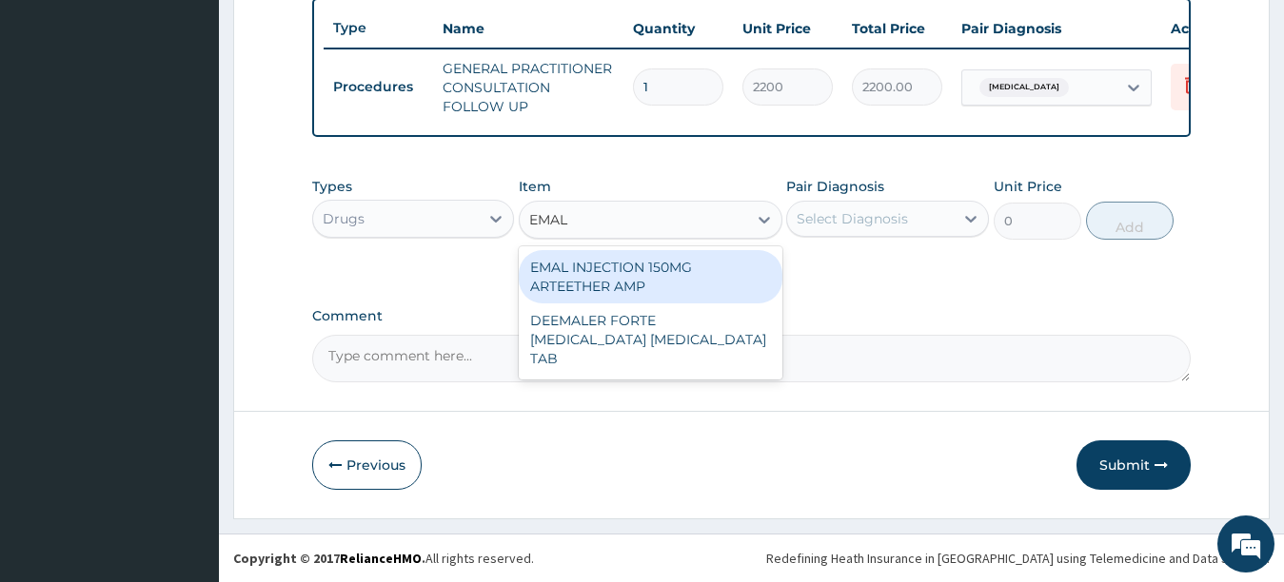
click at [669, 285] on div "EMAL INJECTION 150MG ARTEETHER AMP" at bounding box center [651, 276] width 264 height 53
type input "4259.25"
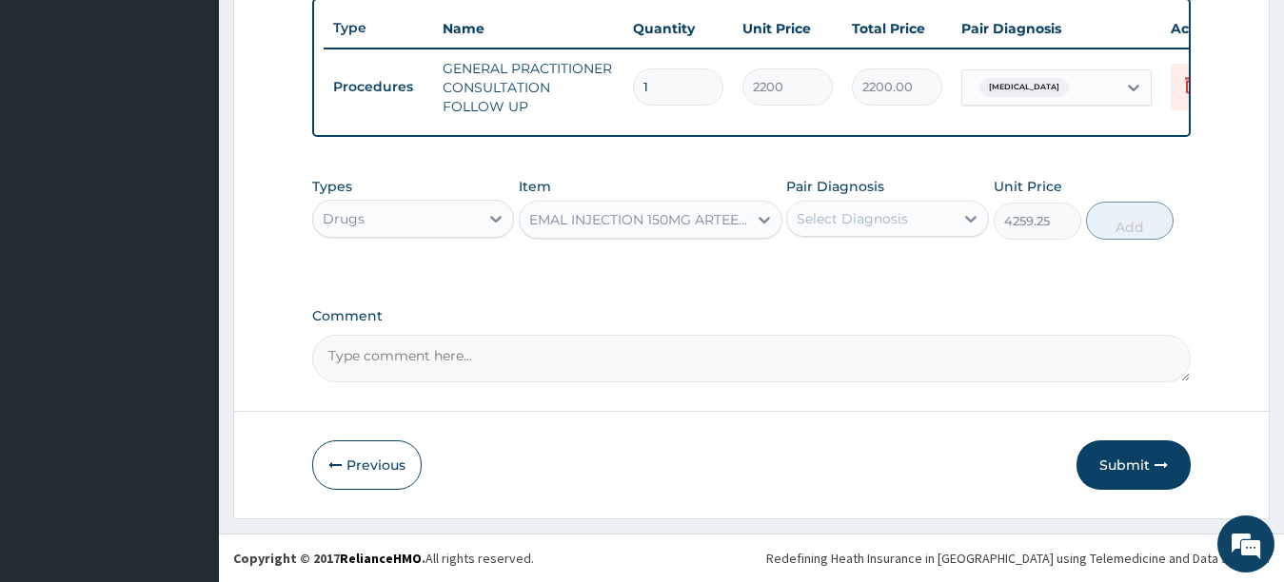
click at [862, 228] on div "Select Diagnosis" at bounding box center [870, 219] width 167 height 30
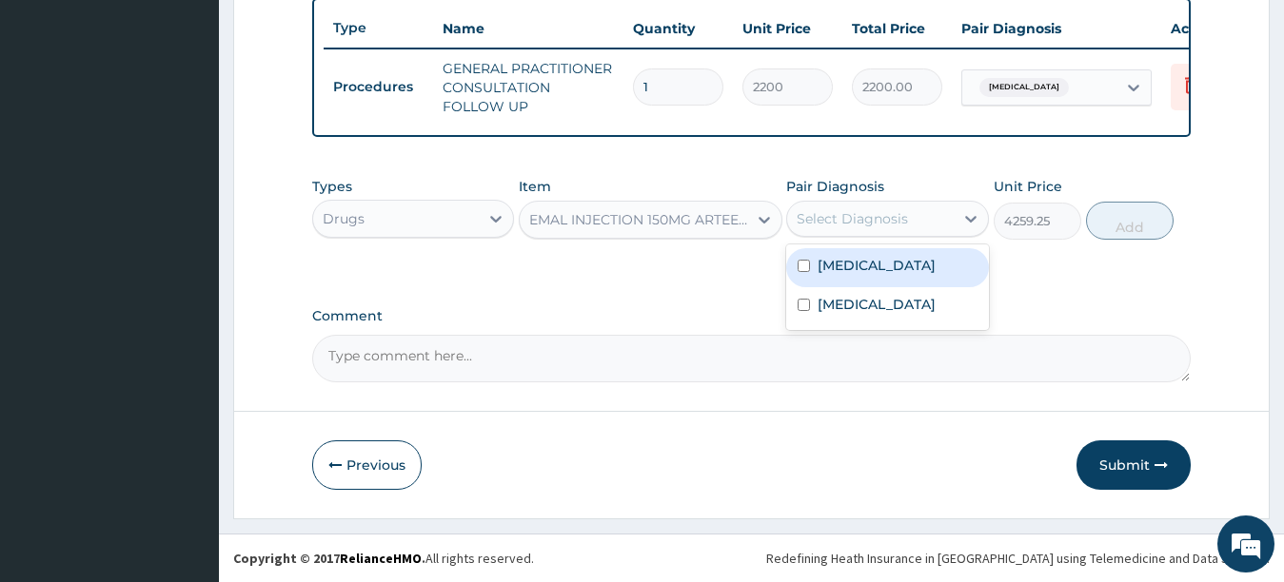
click at [803, 266] on input "checkbox" at bounding box center [804, 266] width 12 height 12
checkbox input "true"
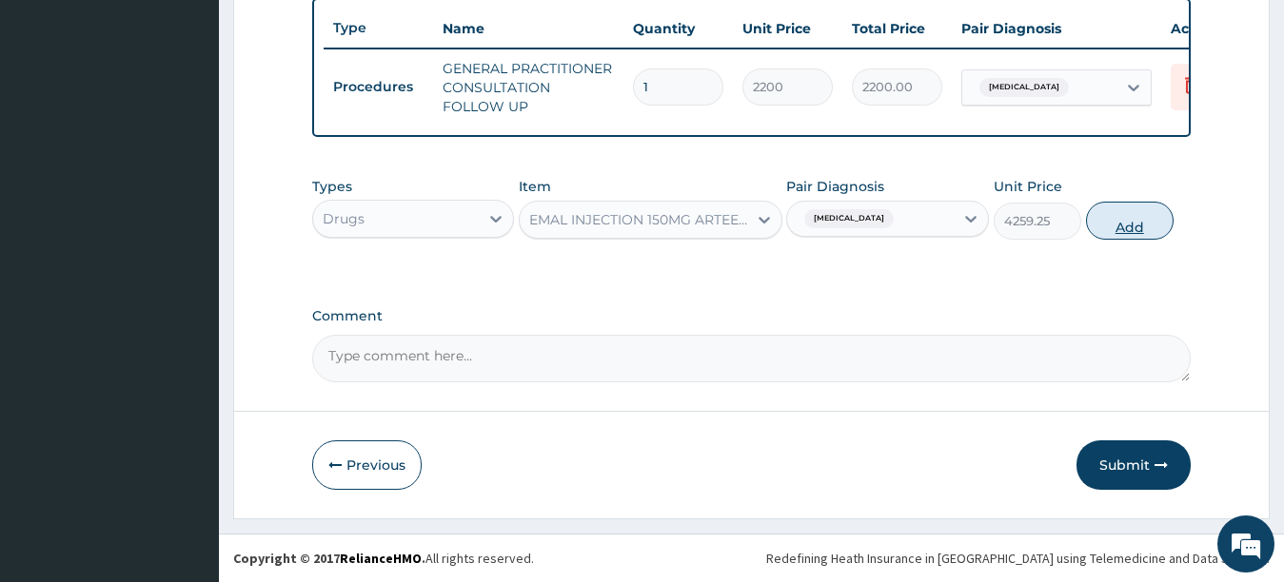
click at [1106, 213] on button "Add" at bounding box center [1130, 221] width 88 height 38
type input "0"
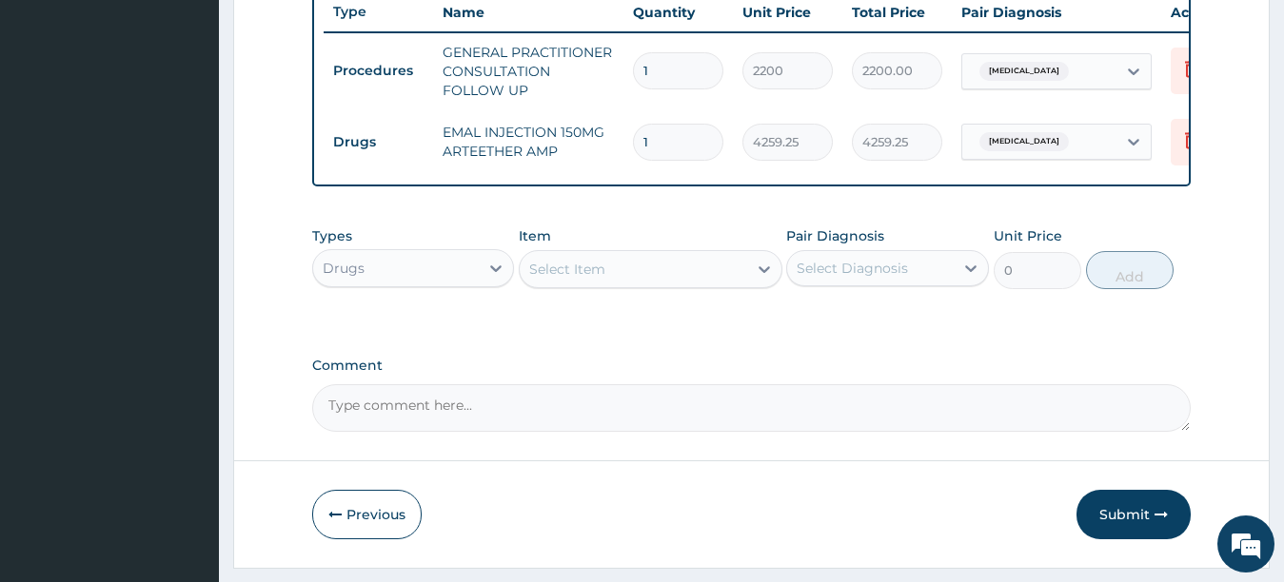
click at [660, 284] on div "Select Item" at bounding box center [633, 269] width 227 height 30
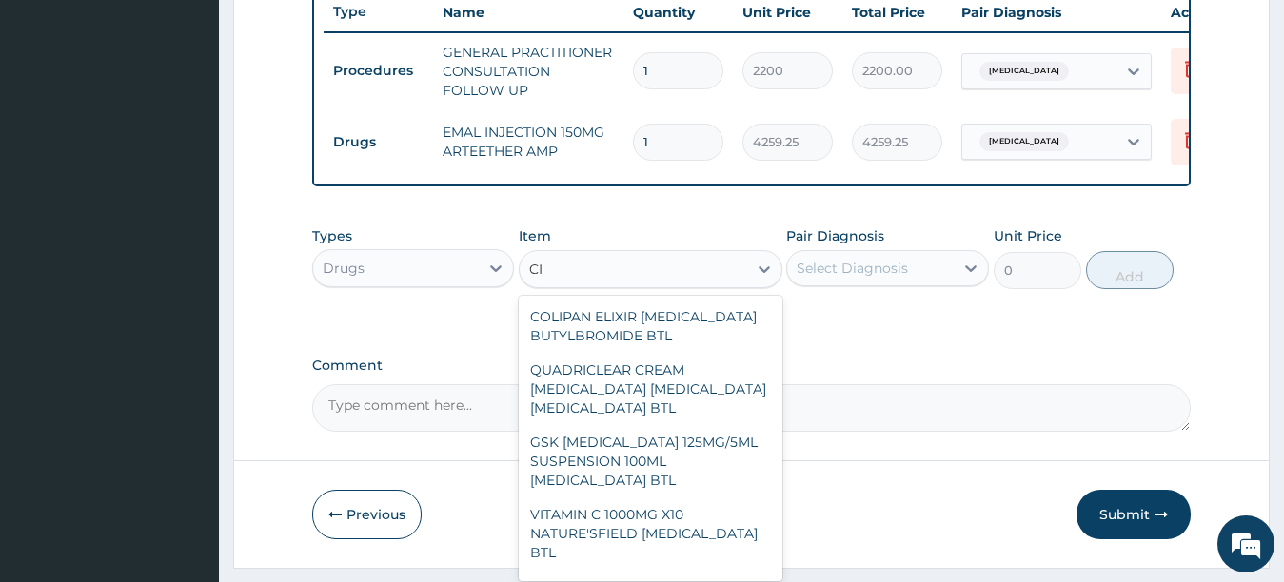
type input "C"
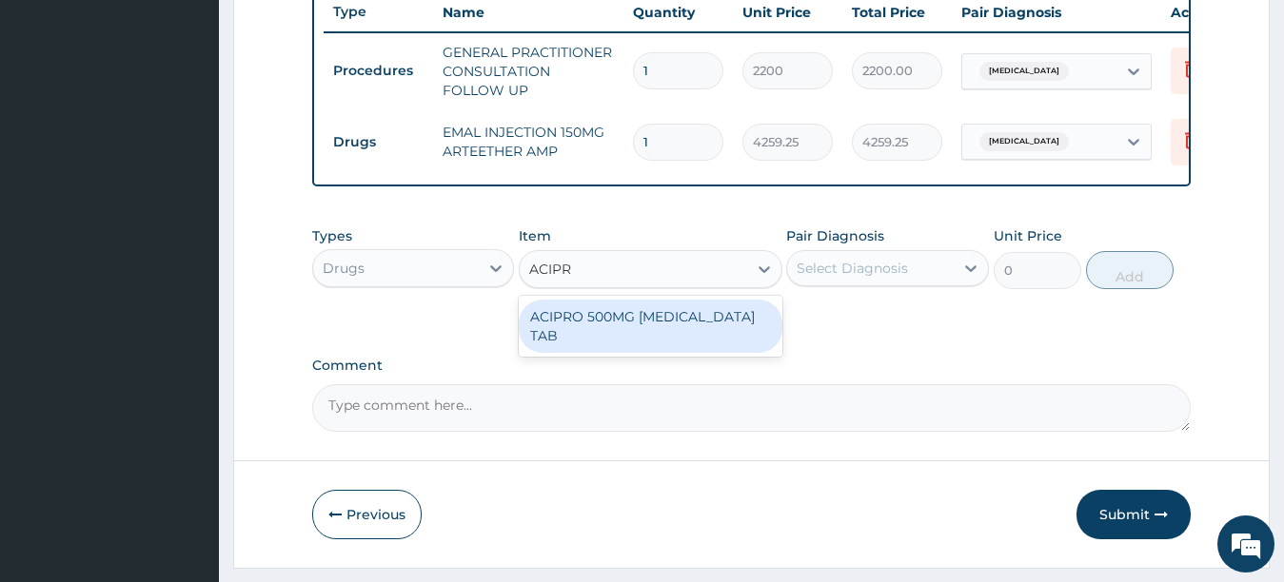
type input "ACIPRO"
click at [670, 340] on div "ACIPRO 500MG [MEDICAL_DATA] TAB" at bounding box center [651, 326] width 264 height 53
type input "301.875"
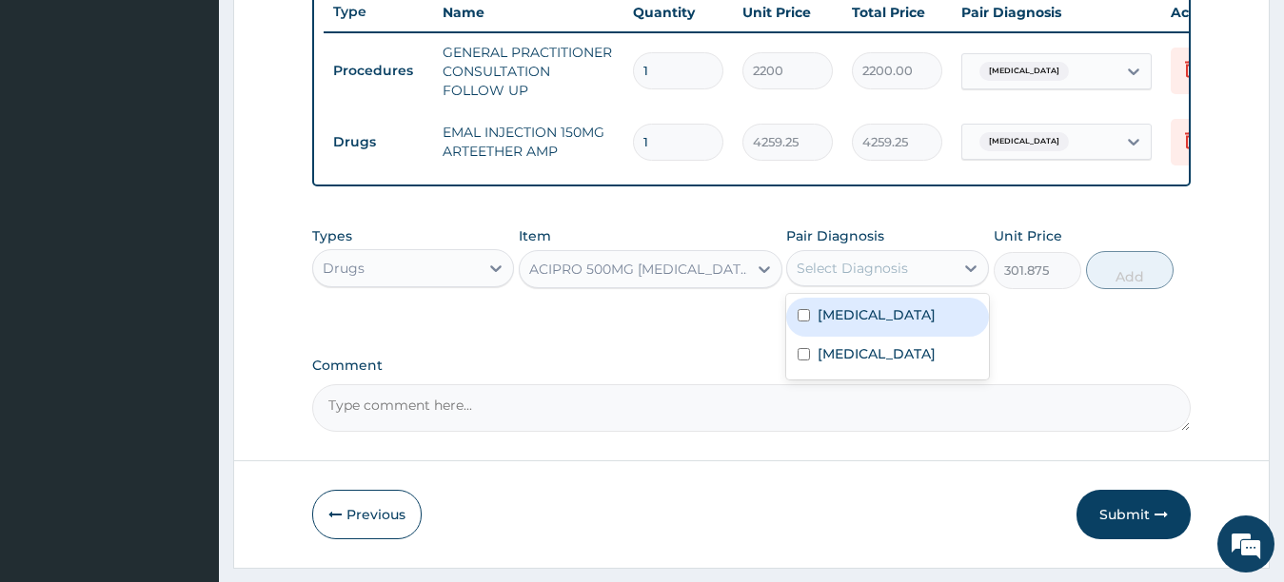
click at [838, 278] on div "Select Diagnosis" at bounding box center [852, 268] width 111 height 19
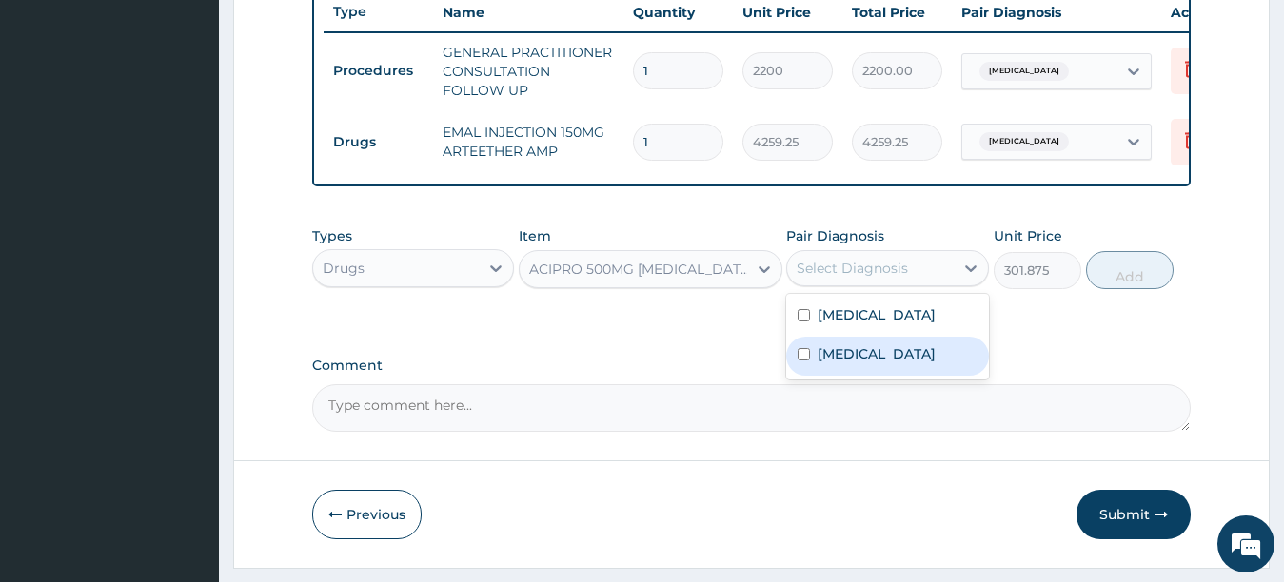
click at [800, 361] on input "checkbox" at bounding box center [804, 354] width 12 height 12
checkbox input "true"
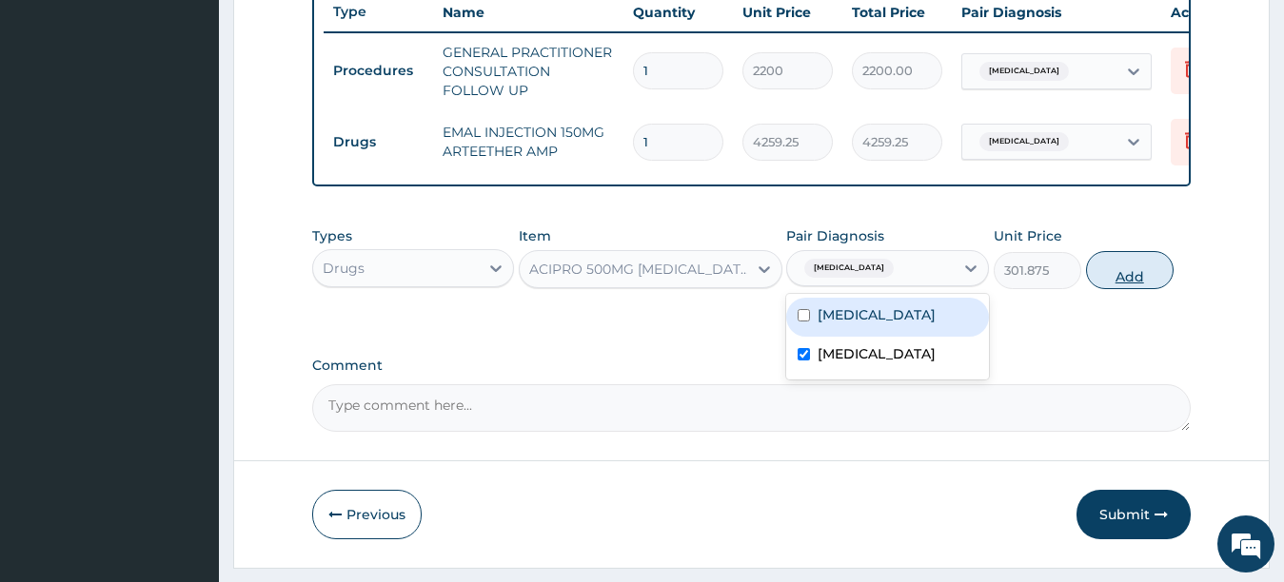
click at [1104, 277] on button "Add" at bounding box center [1130, 270] width 88 height 38
type input "0"
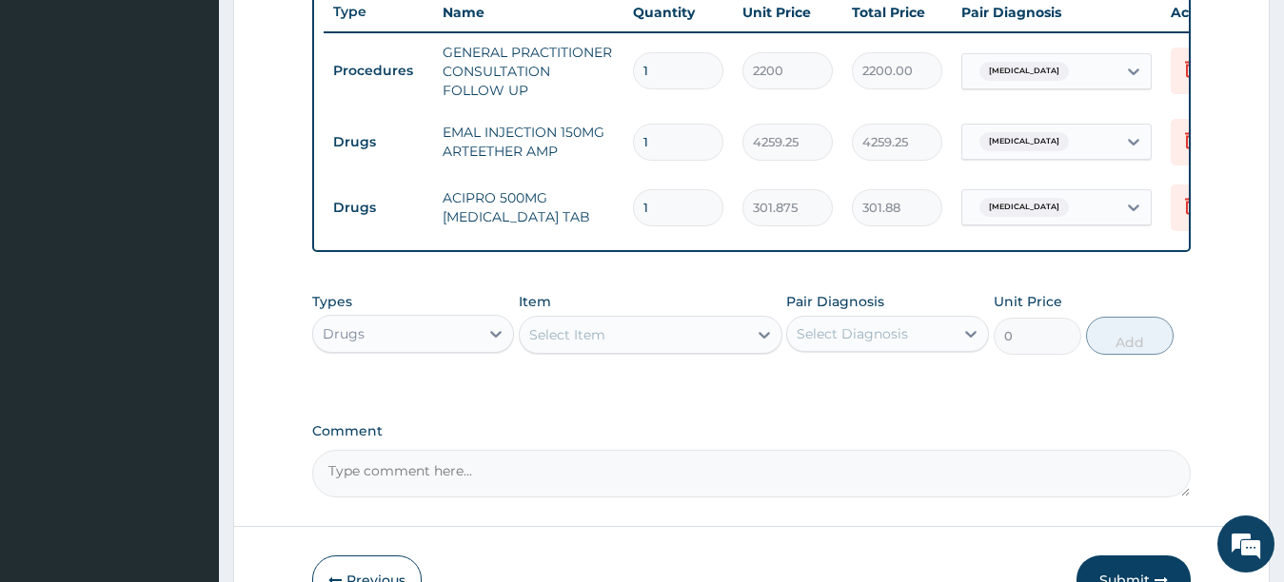
click at [722, 350] on div "Select Item" at bounding box center [633, 335] width 227 height 30
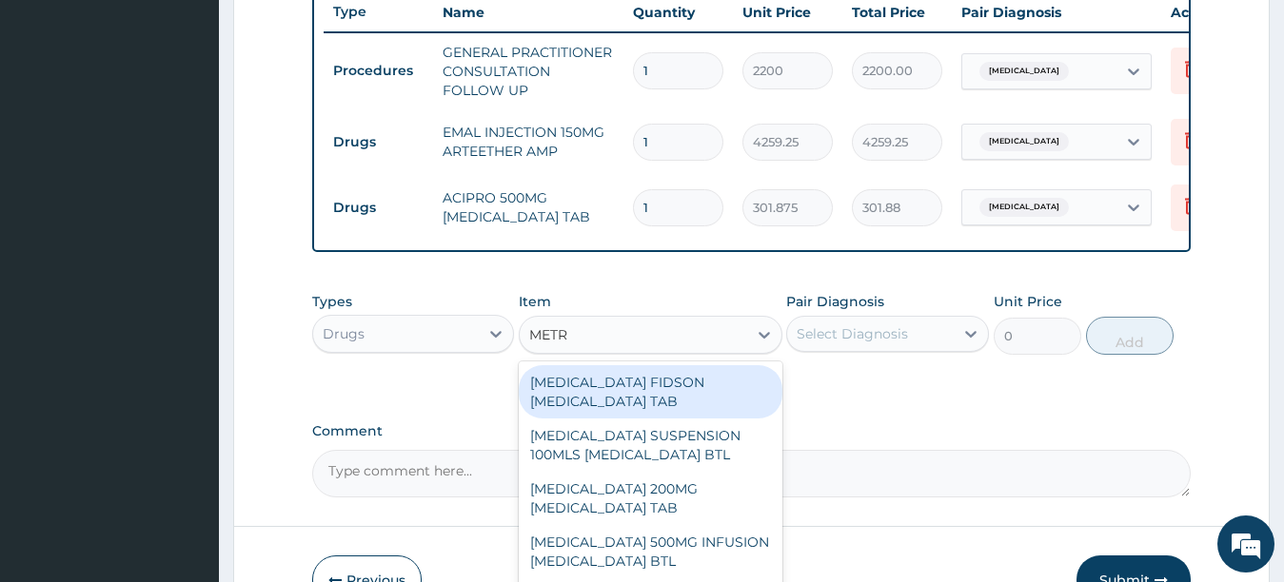
type input "METRO"
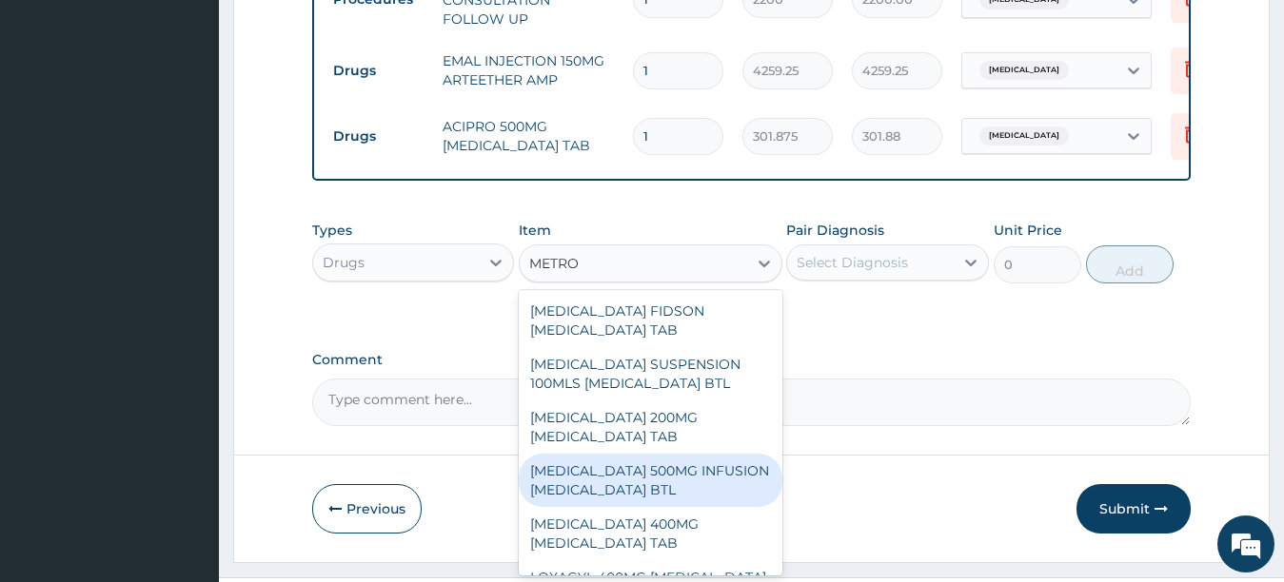
scroll to position [802, 0]
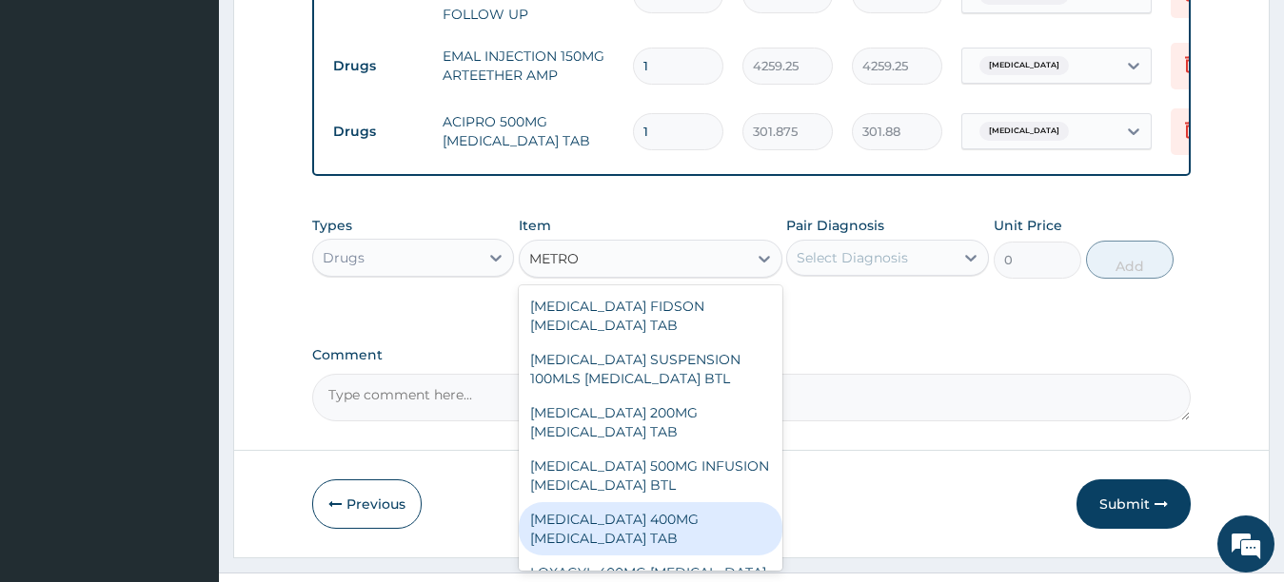
click at [649, 540] on div "[MEDICAL_DATA] 400MG [MEDICAL_DATA] TAB" at bounding box center [651, 529] width 264 height 53
type input "34.5"
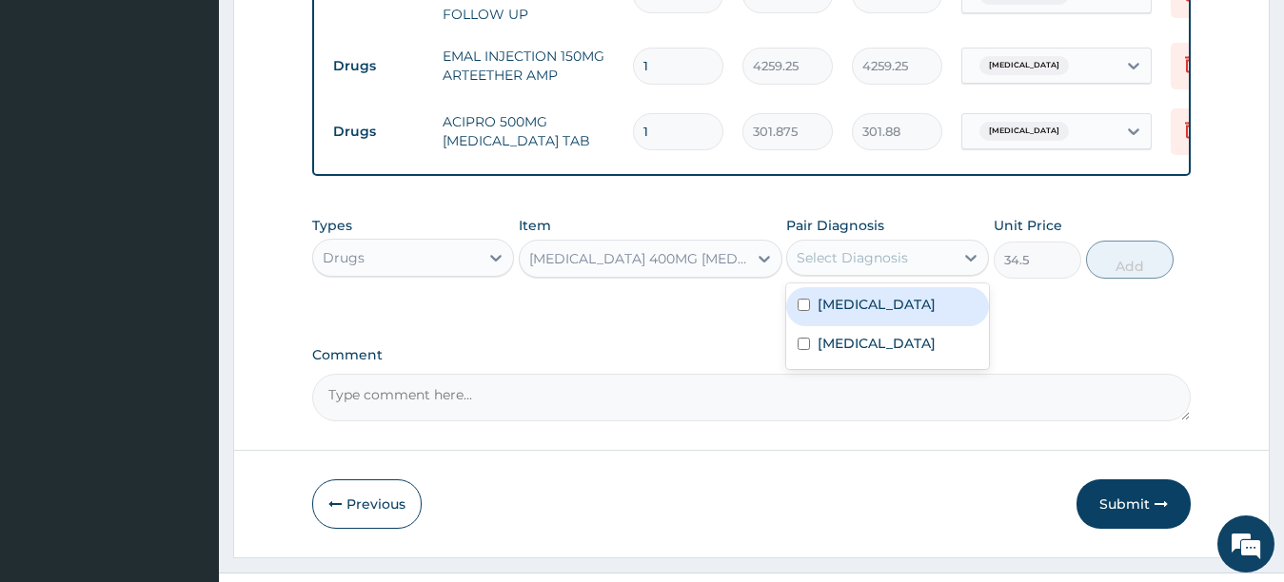
click at [917, 267] on div "Select Diagnosis" at bounding box center [870, 258] width 167 height 30
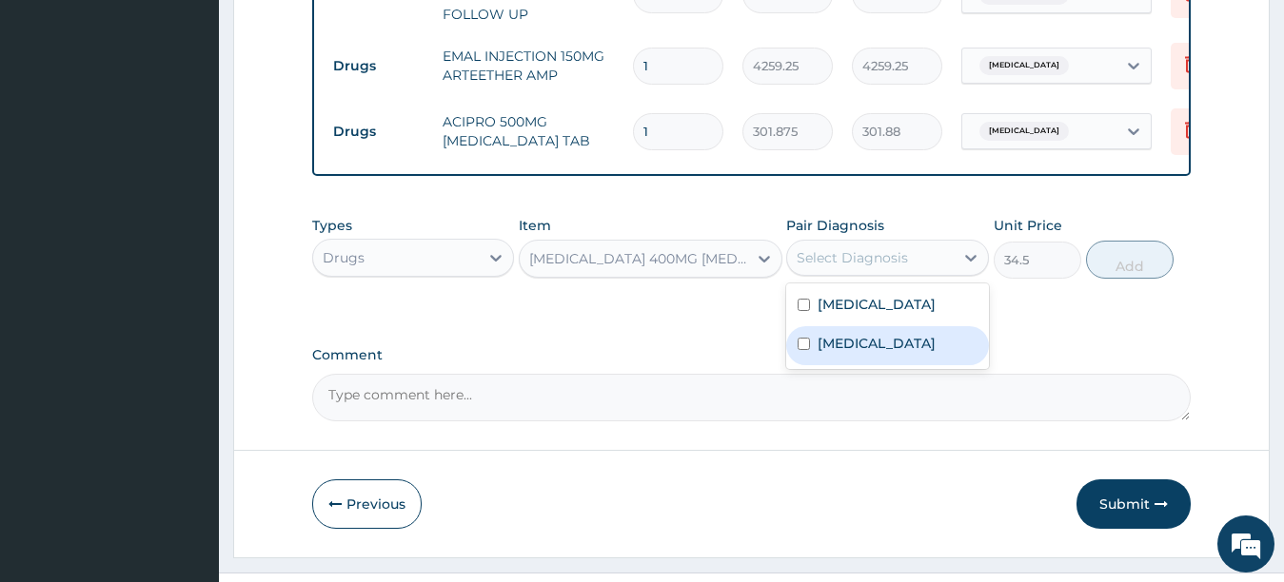
click at [800, 350] on input "checkbox" at bounding box center [804, 344] width 12 height 12
checkbox input "true"
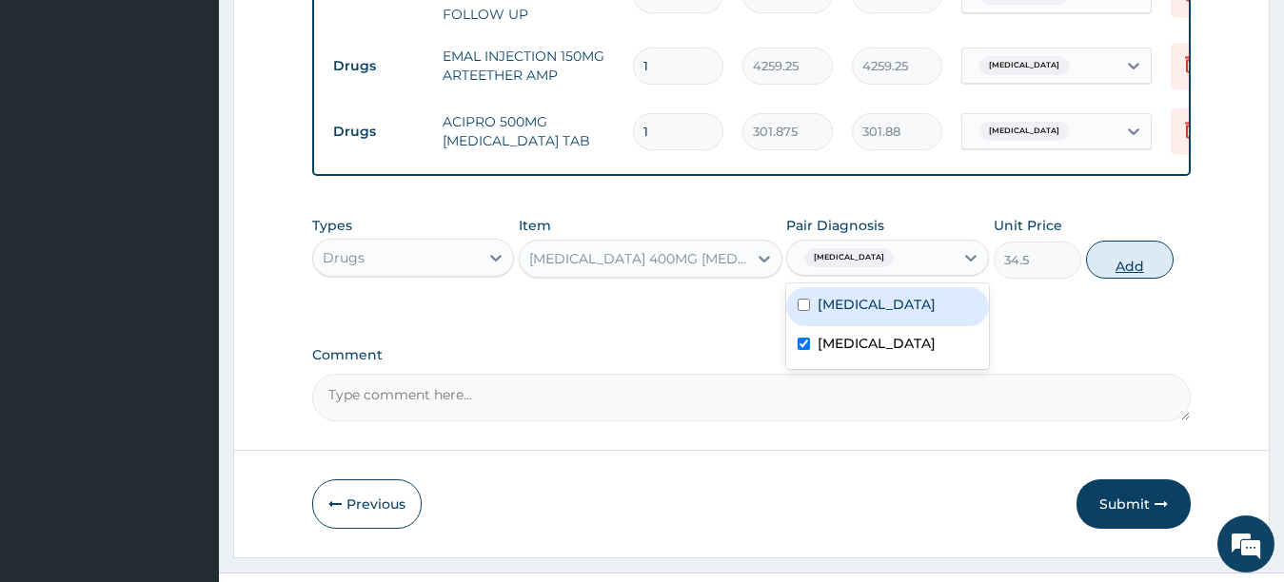
click at [1149, 275] on button "Add" at bounding box center [1130, 260] width 88 height 38
type input "0"
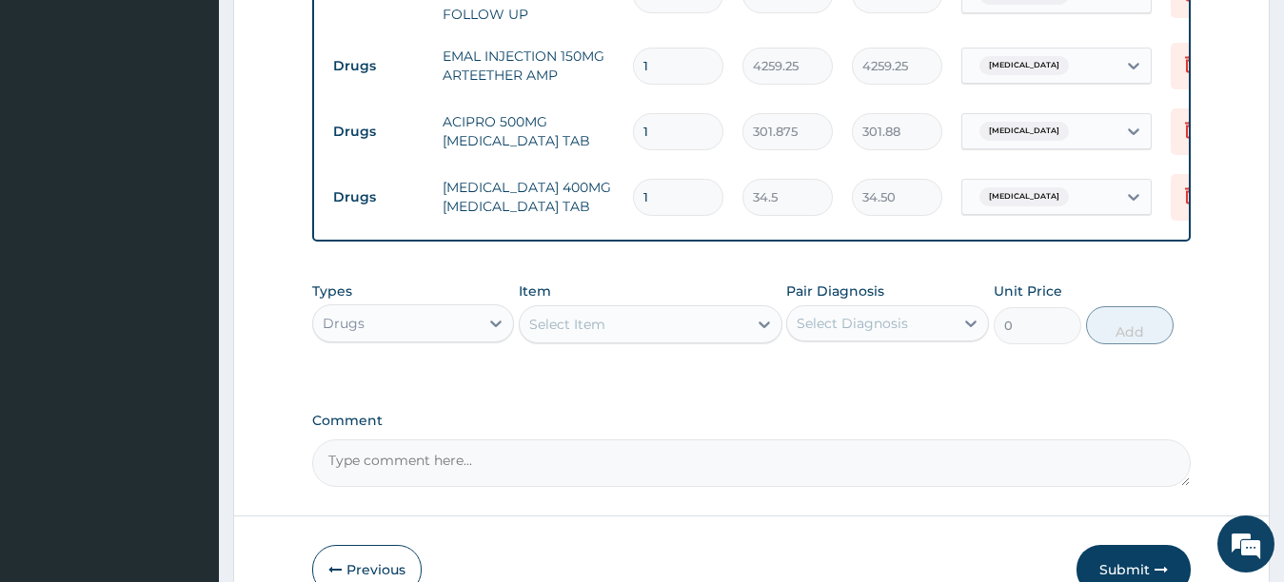
click at [746, 328] on div "Select Item" at bounding box center [633, 324] width 227 height 30
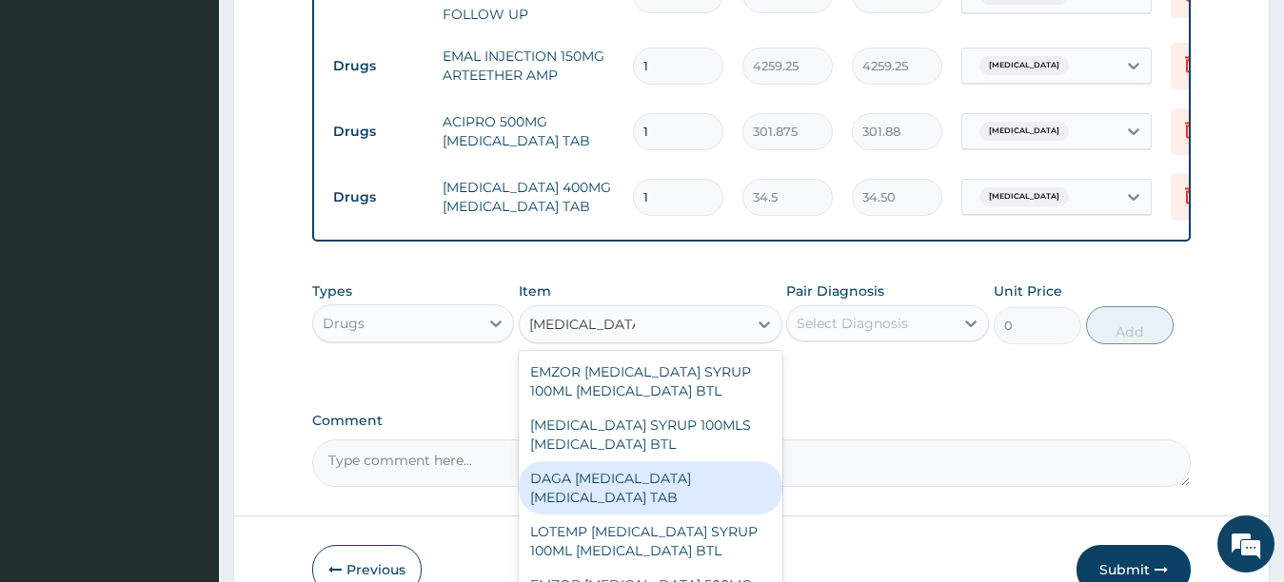
type input "[MEDICAL_DATA]"
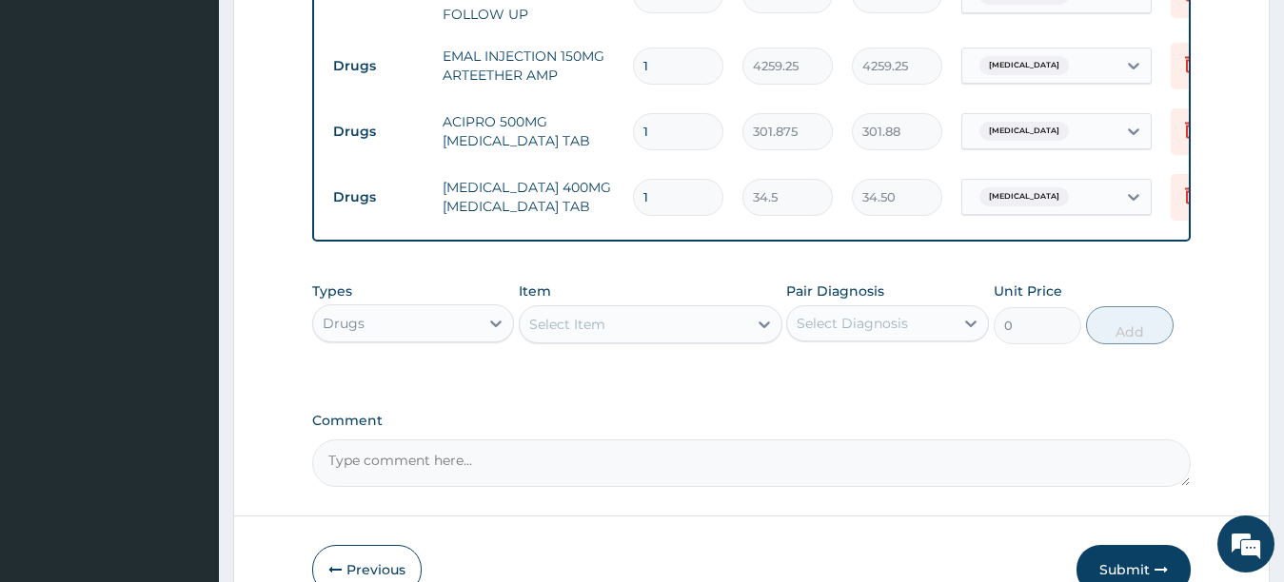
click at [782, 487] on textarea "Comment" at bounding box center [751, 464] width 879 height 48
click at [692, 338] on div "Select Item" at bounding box center [633, 324] width 227 height 30
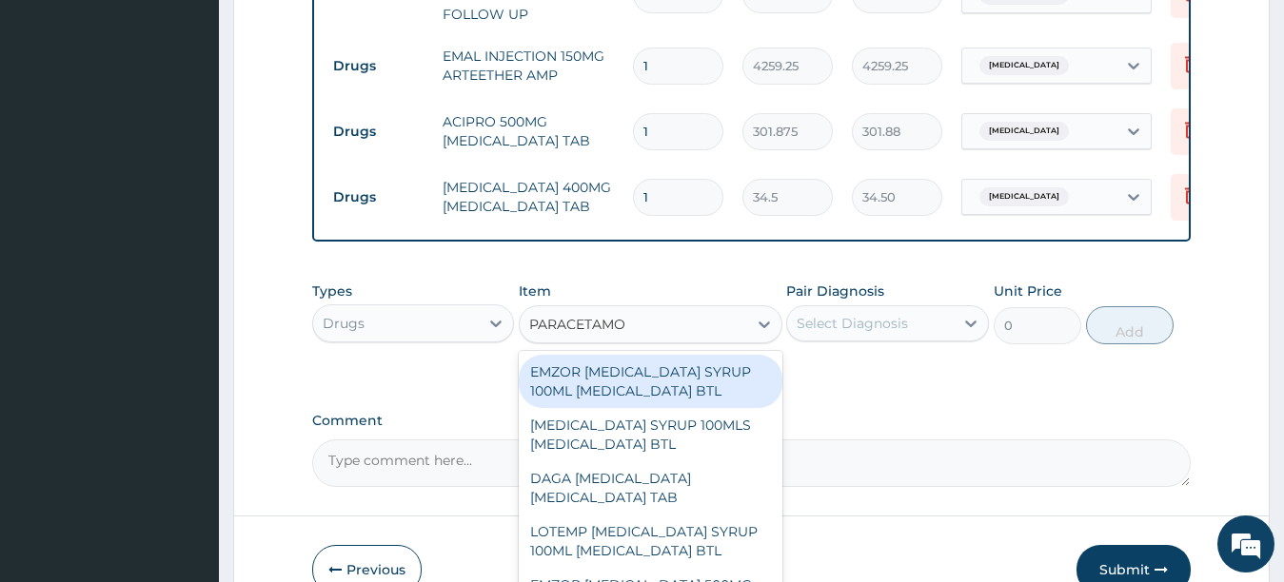
type input "[MEDICAL_DATA]"
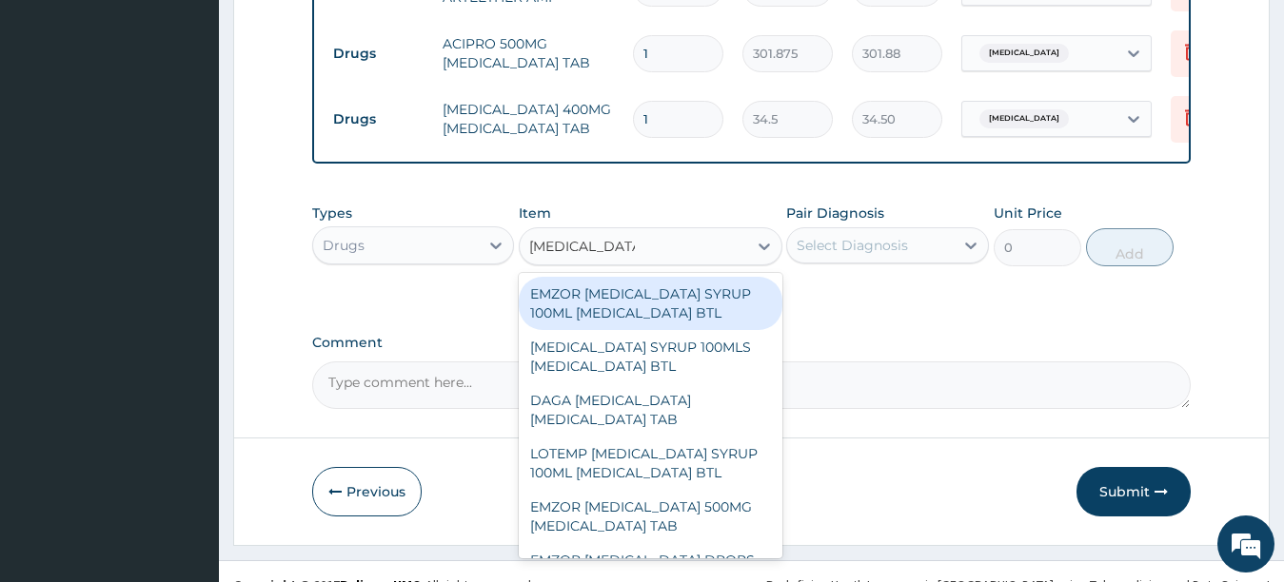
scroll to position [917, 0]
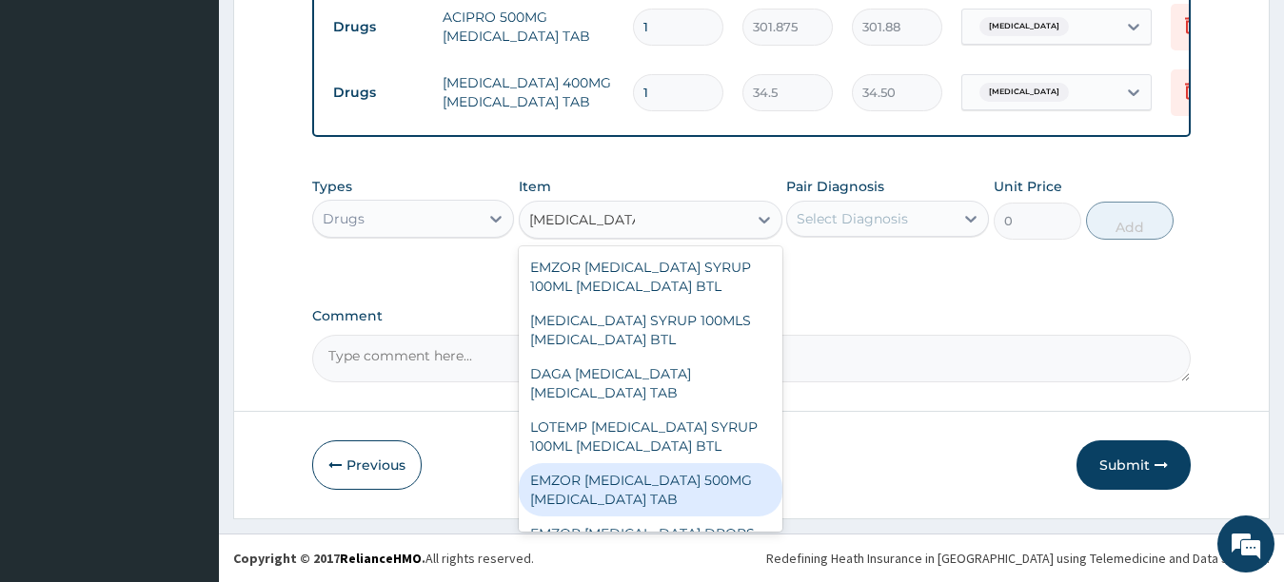
click at [590, 492] on div "EMZOR [MEDICAL_DATA] 500MG [MEDICAL_DATA] TAB" at bounding box center [651, 489] width 264 height 53
type input "17.25"
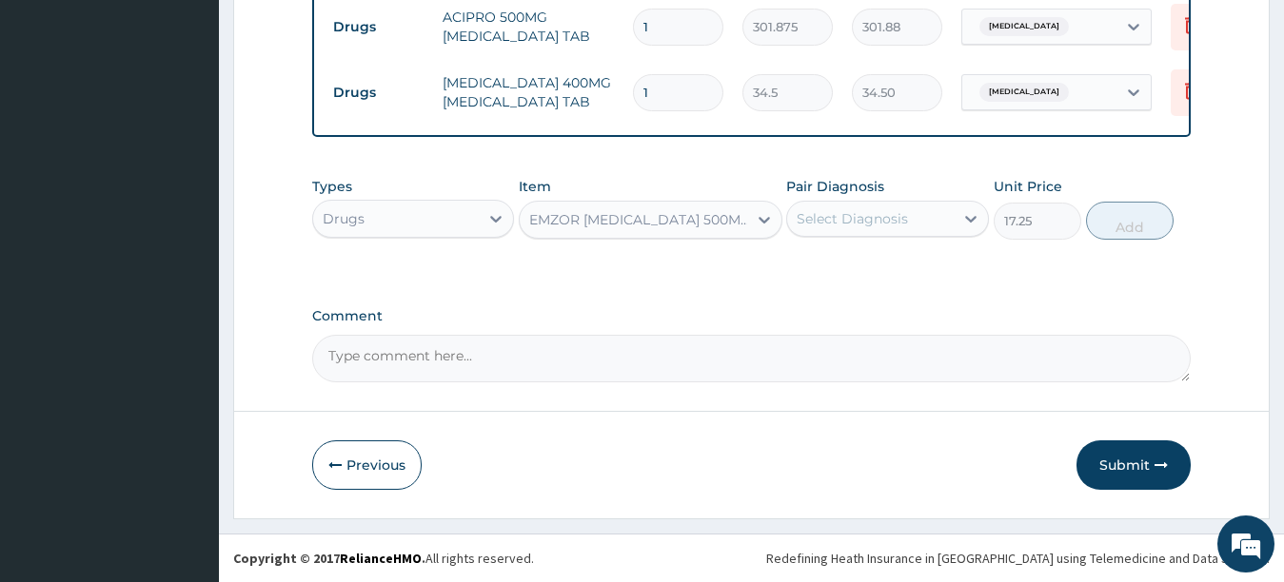
click at [919, 233] on div "Select Diagnosis" at bounding box center [870, 219] width 167 height 30
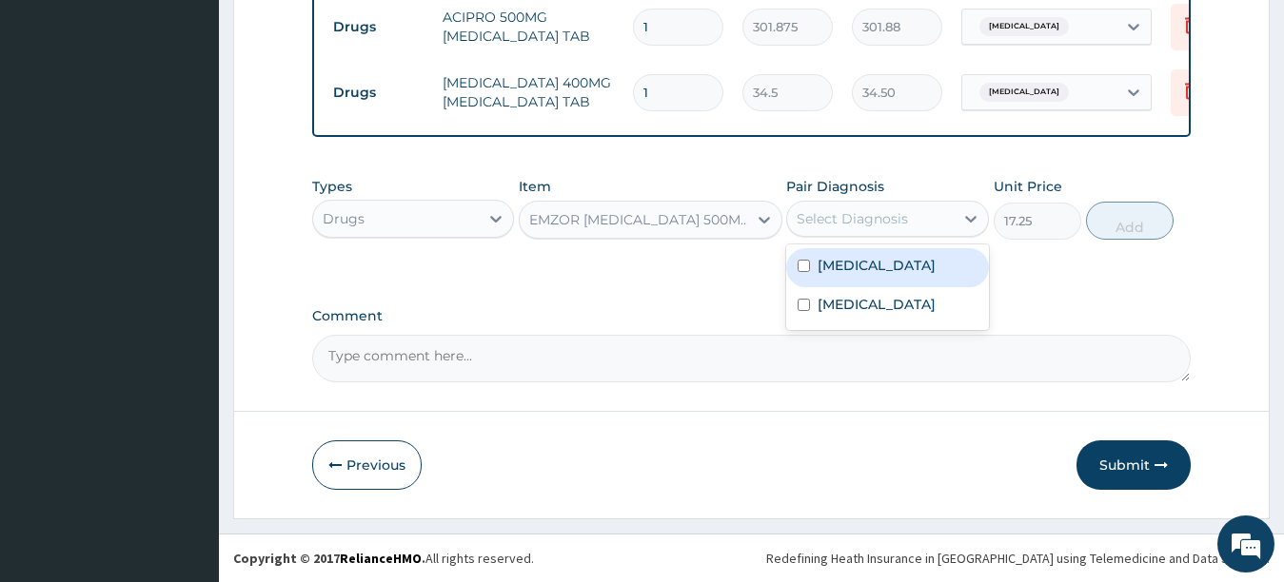
click at [803, 272] on input "checkbox" at bounding box center [804, 266] width 12 height 12
checkbox input "true"
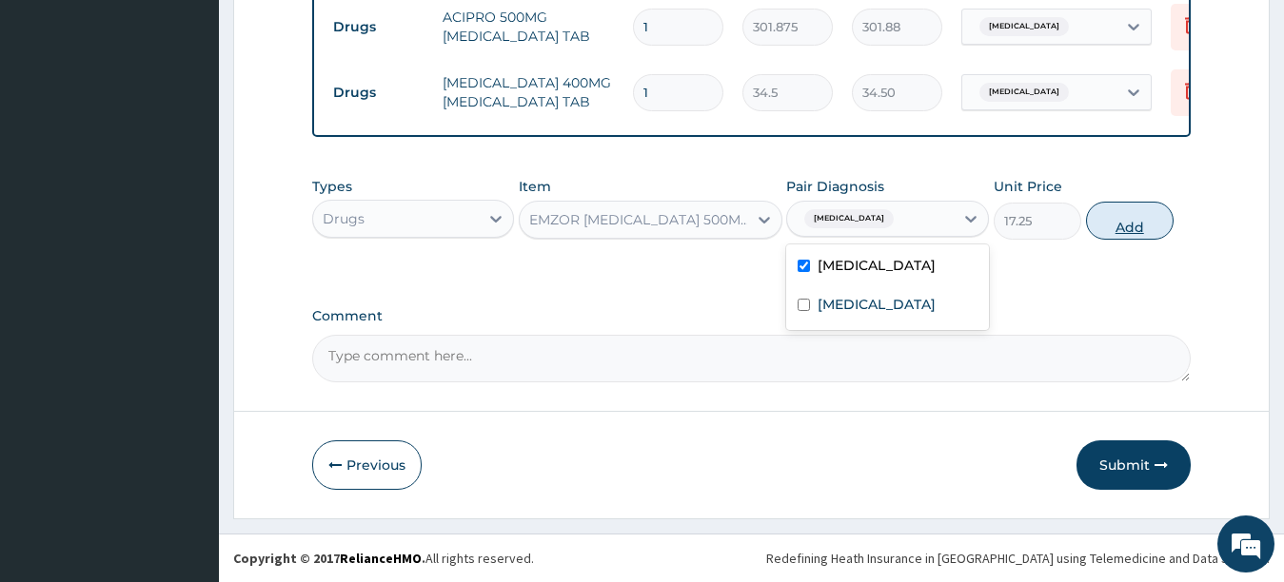
click at [1142, 235] on button "Add" at bounding box center [1130, 221] width 88 height 38
type input "0"
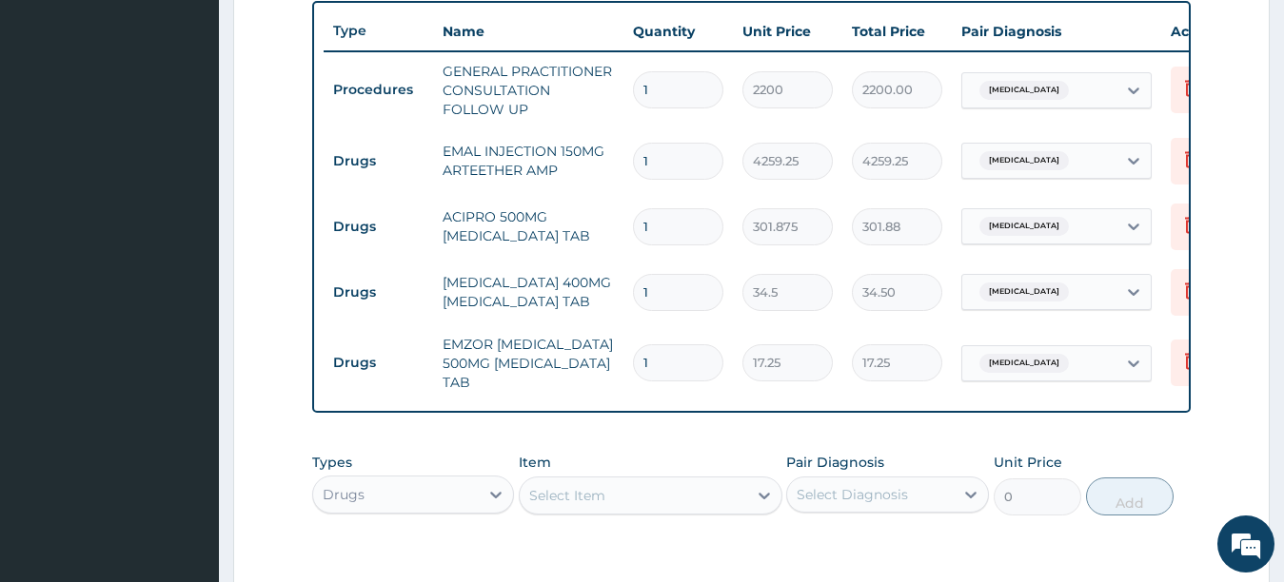
scroll to position [593, 0]
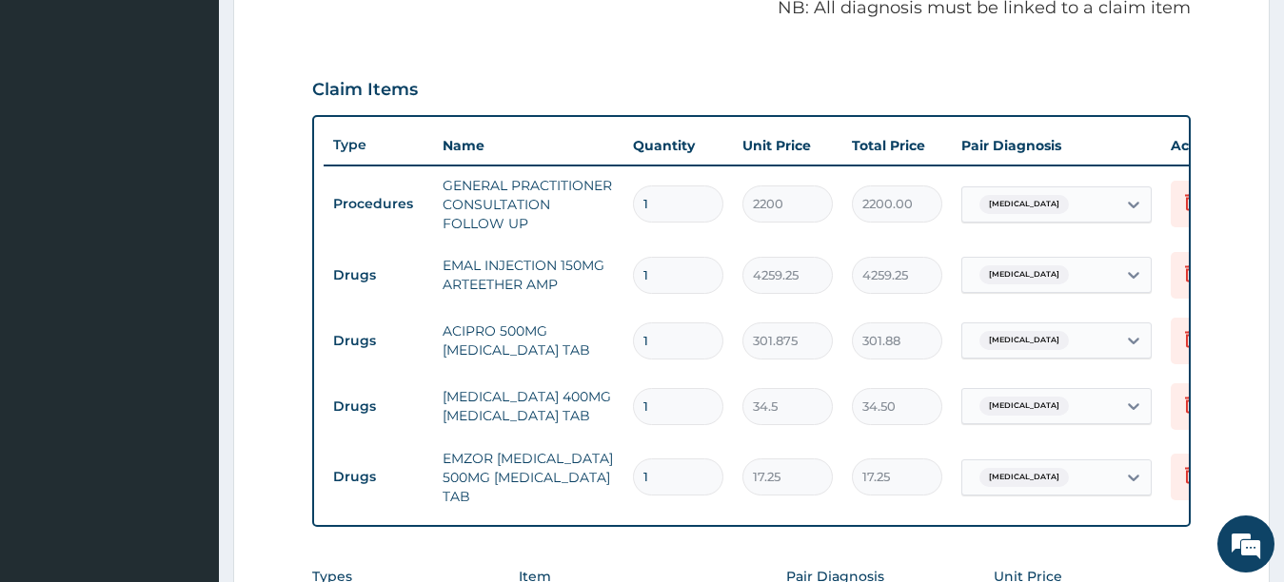
click at [691, 345] on input "1" at bounding box center [678, 341] width 90 height 37
type input "10"
type input "3018.75"
type input "10"
click at [680, 270] on input "1" at bounding box center [678, 275] width 90 height 37
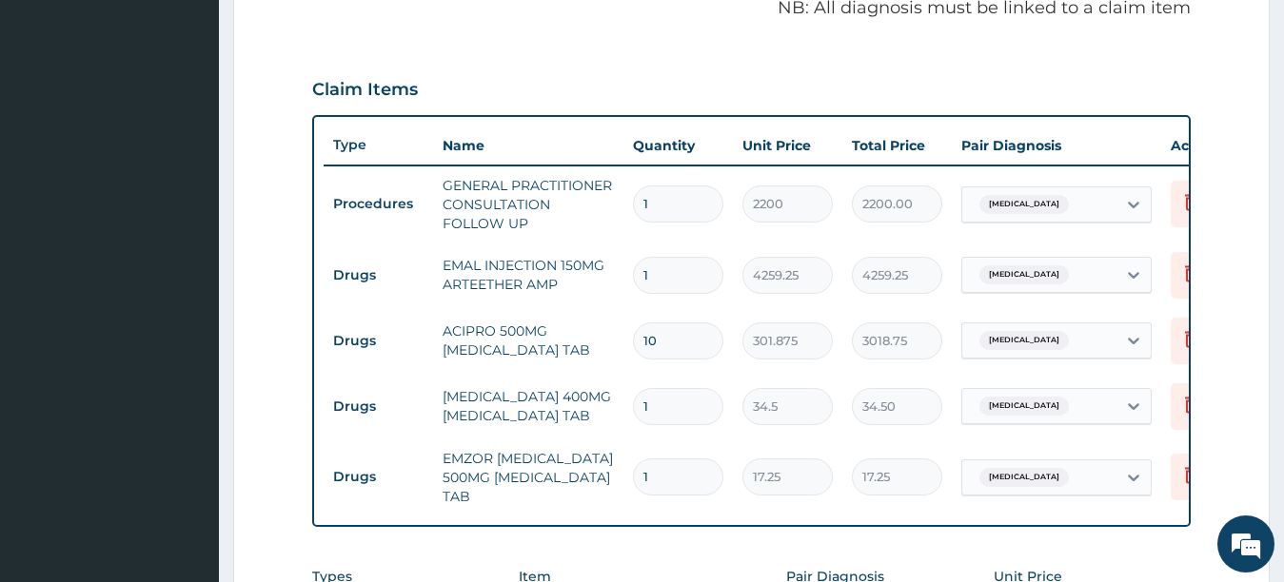
type input "0.00"
type input "3"
type input "12777.75"
type input "3"
click at [691, 409] on input "1" at bounding box center [678, 406] width 90 height 37
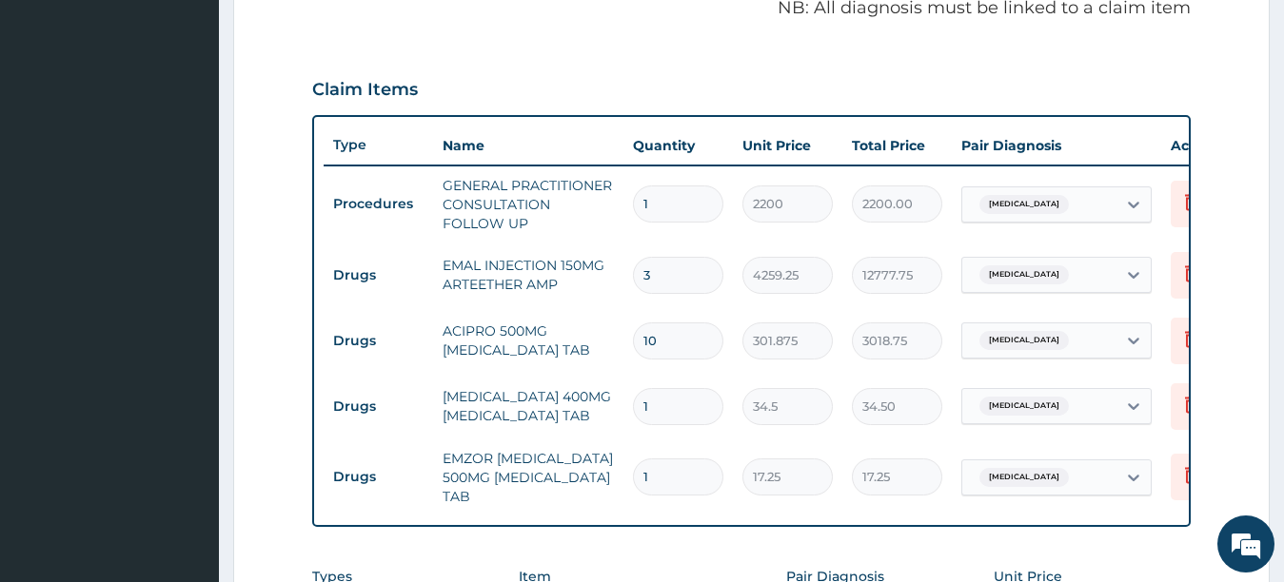
type input "0.00"
type input "2"
type input "69.00"
type input "21"
type input "724.50"
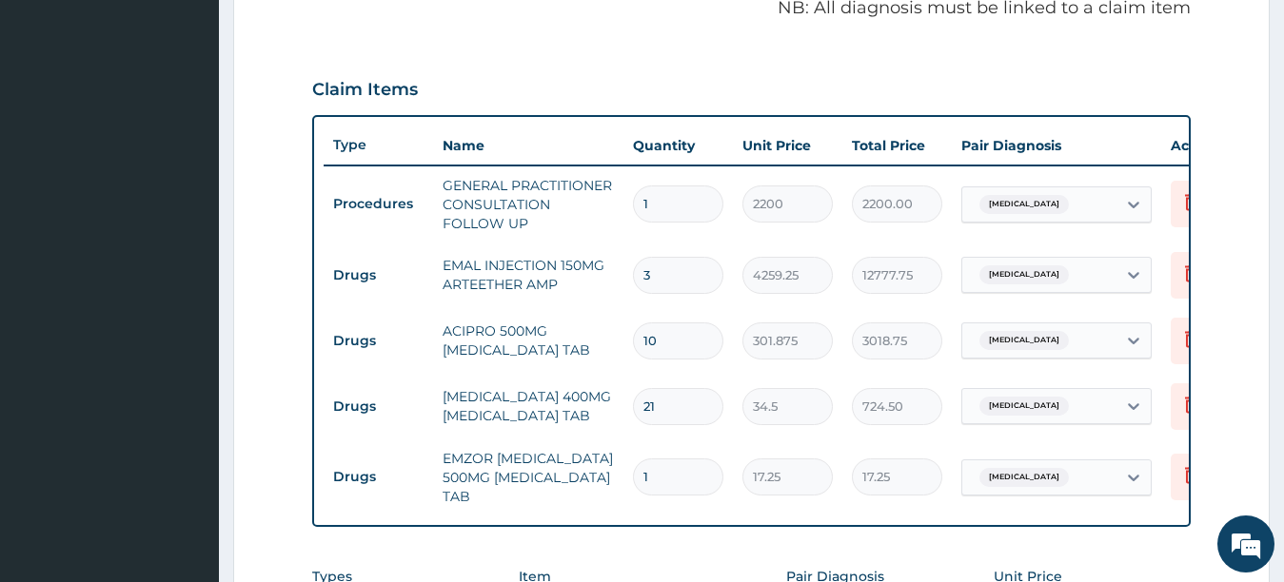
type input "21"
click at [670, 476] on input "1" at bounding box center [678, 477] width 90 height 37
type input "18"
type input "310.50"
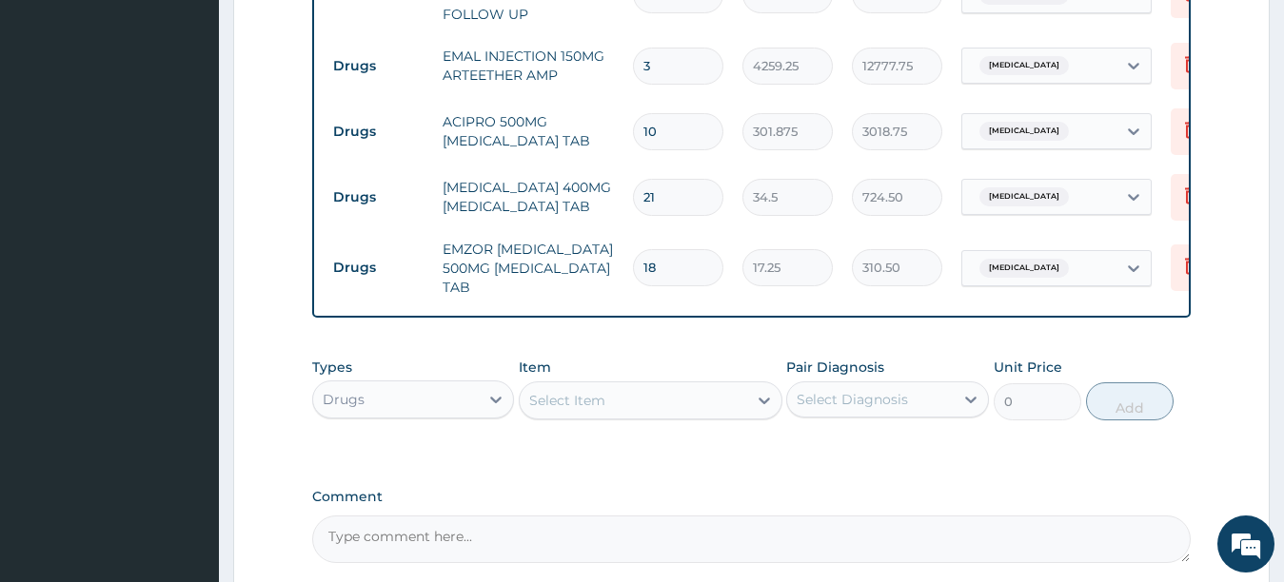
scroll to position [917, 0]
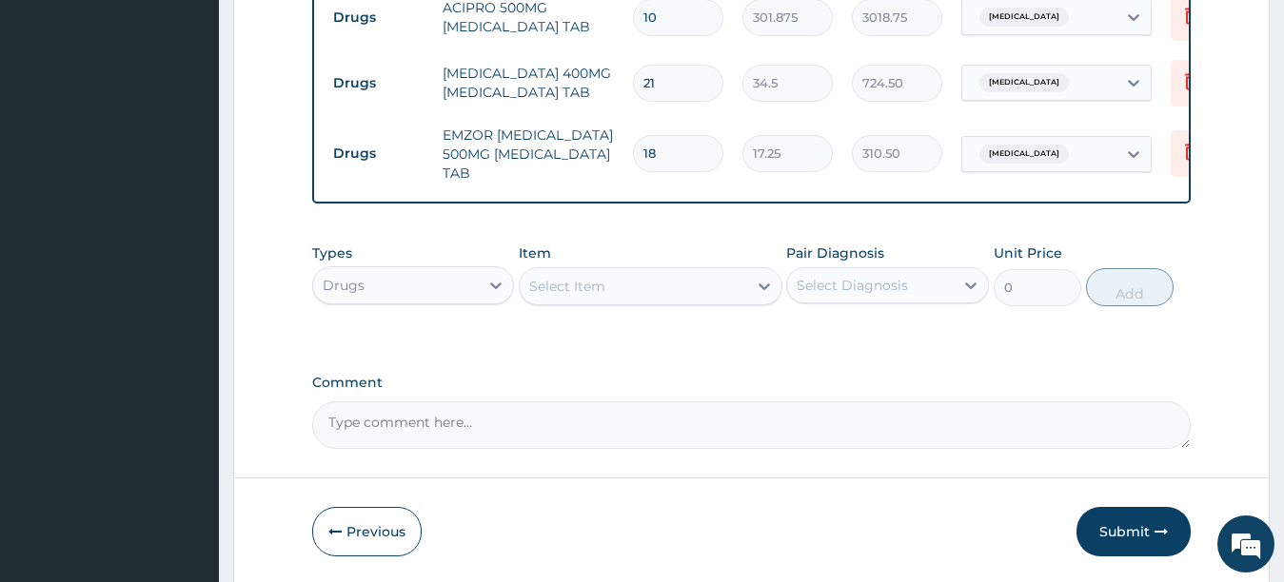
type input "18"
click at [477, 301] on div "Drugs" at bounding box center [396, 285] width 167 height 30
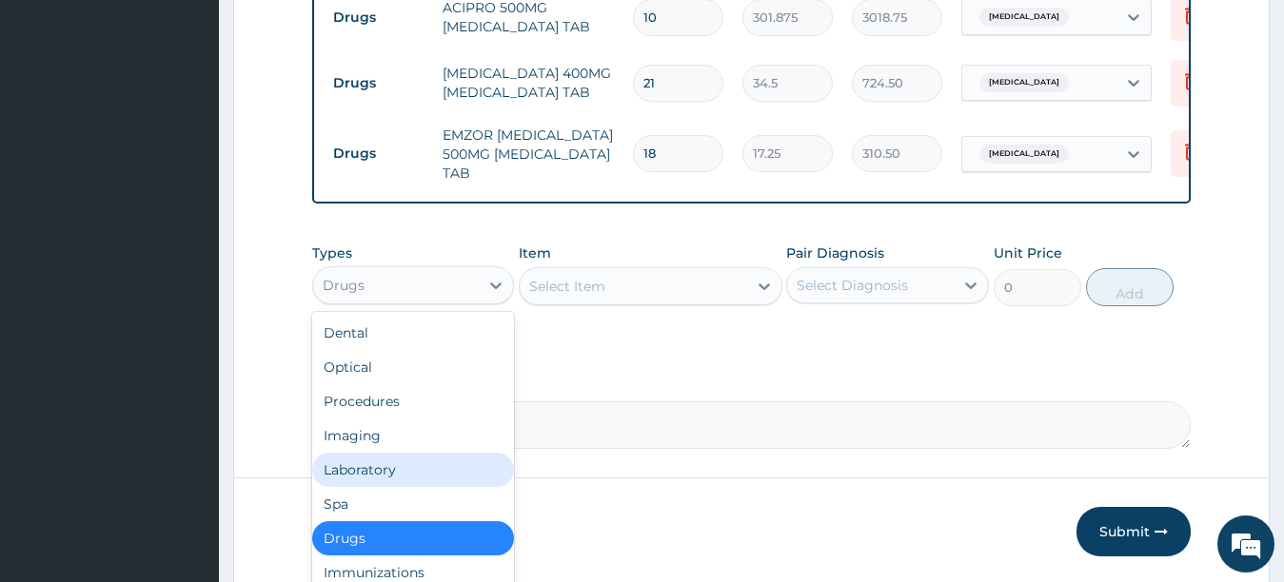
click at [360, 487] on div "Laboratory" at bounding box center [413, 470] width 203 height 34
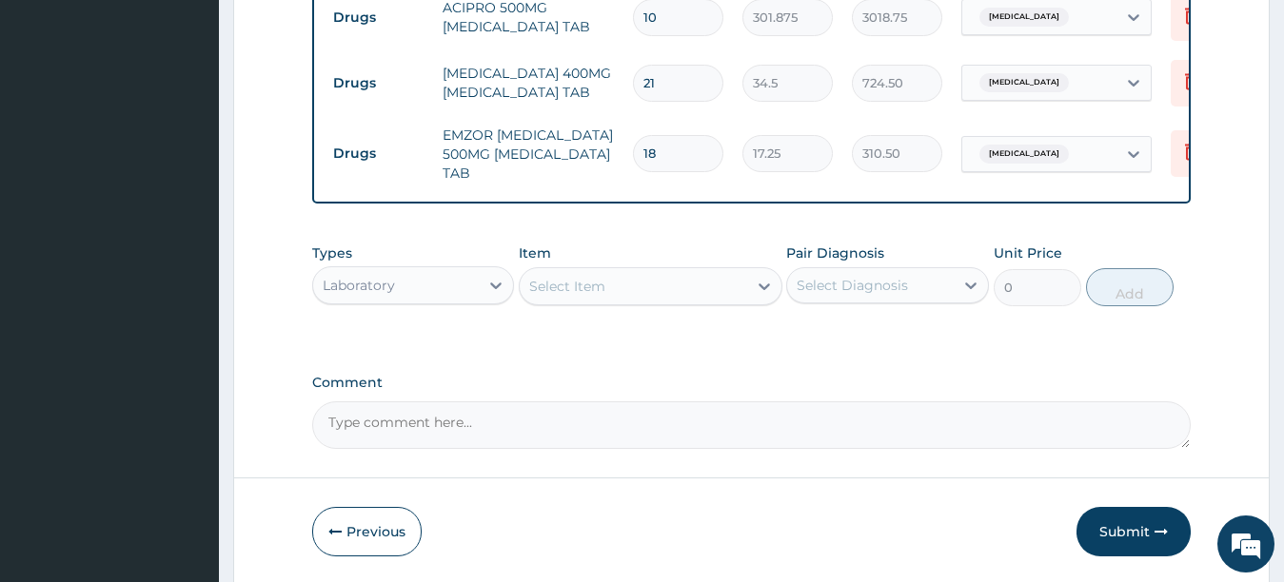
click at [758, 296] on icon at bounding box center [764, 286] width 19 height 19
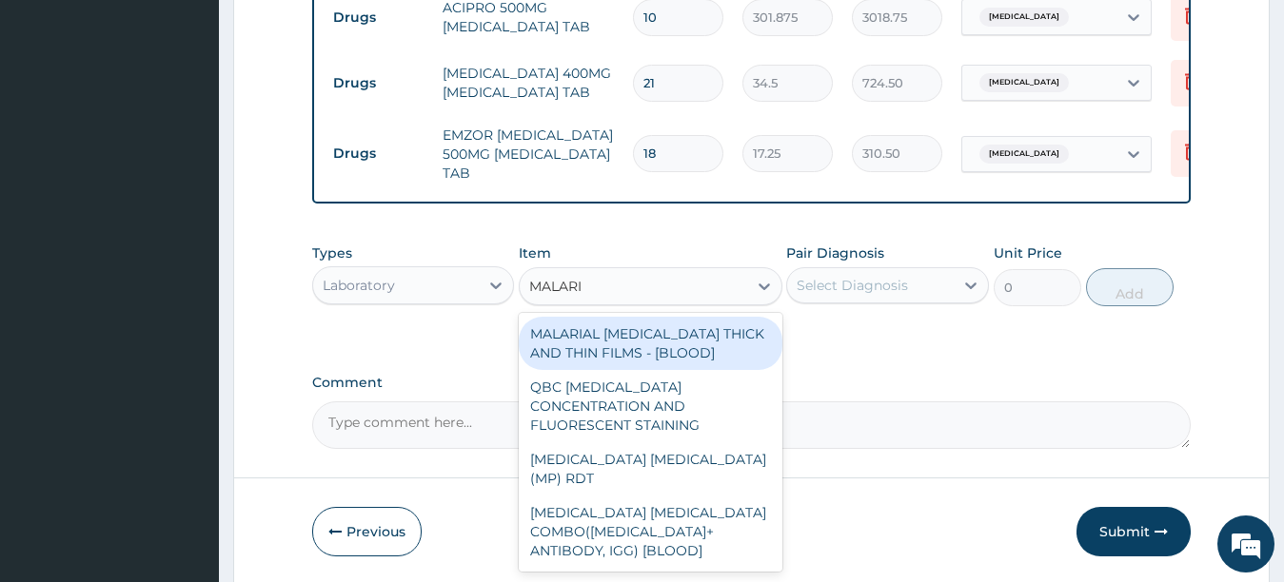
type input "[MEDICAL_DATA]"
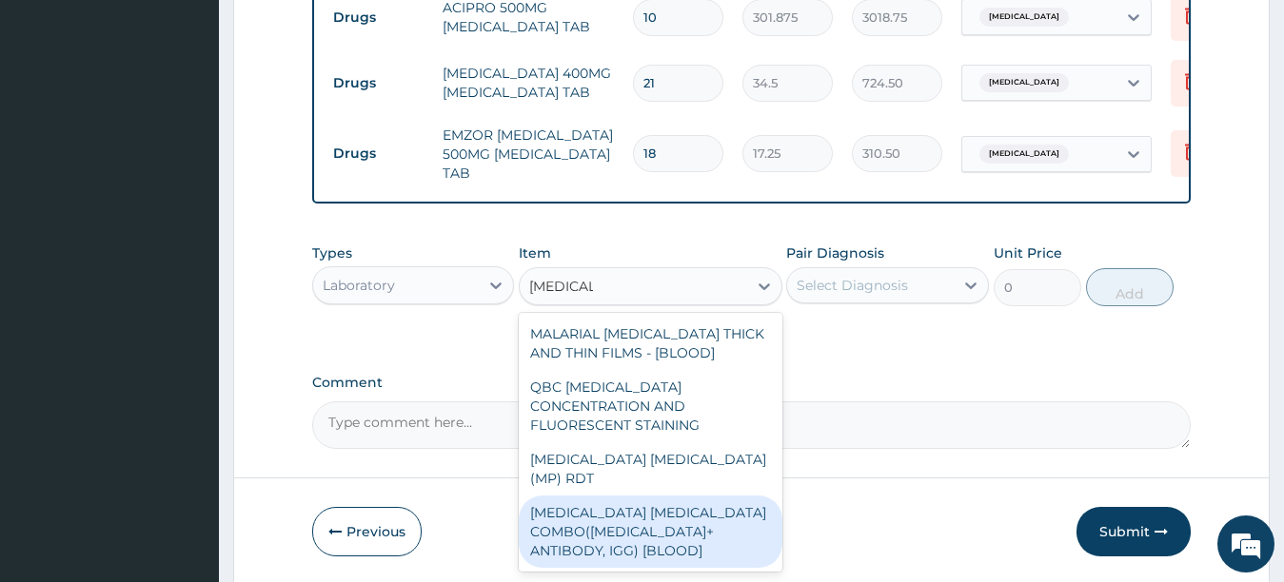
click at [730, 532] on div "[MEDICAL_DATA] [MEDICAL_DATA] COMBO([MEDICAL_DATA]+ ANTIBODY, IGG) [BLOOD]" at bounding box center [651, 532] width 264 height 72
type input "2400"
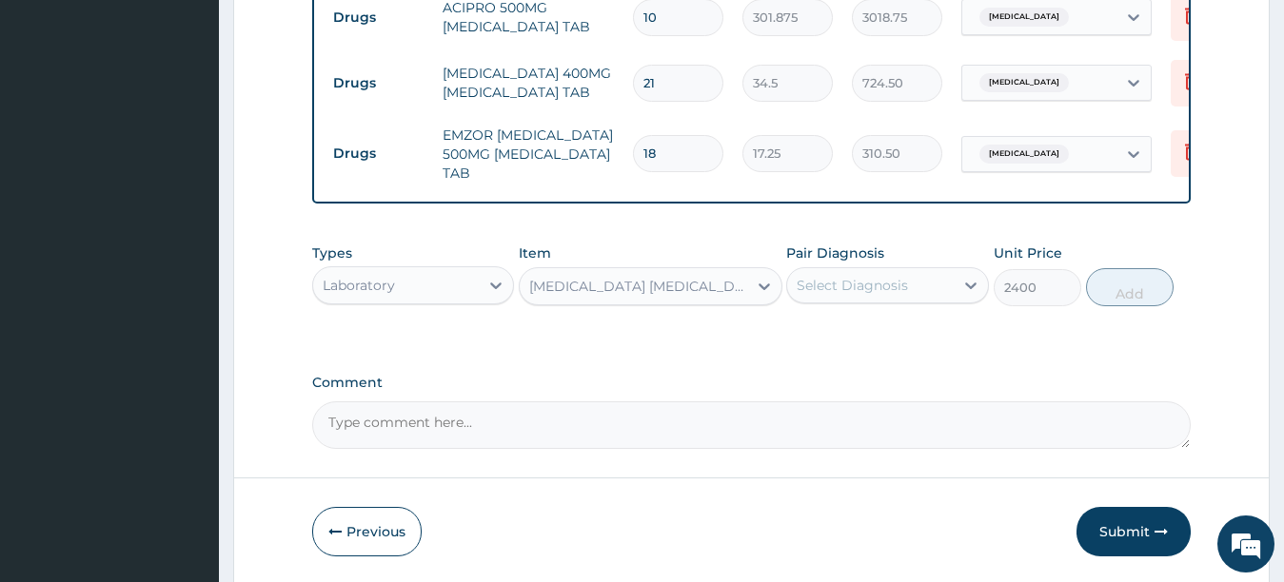
click at [903, 295] on div "Select Diagnosis" at bounding box center [852, 285] width 111 height 19
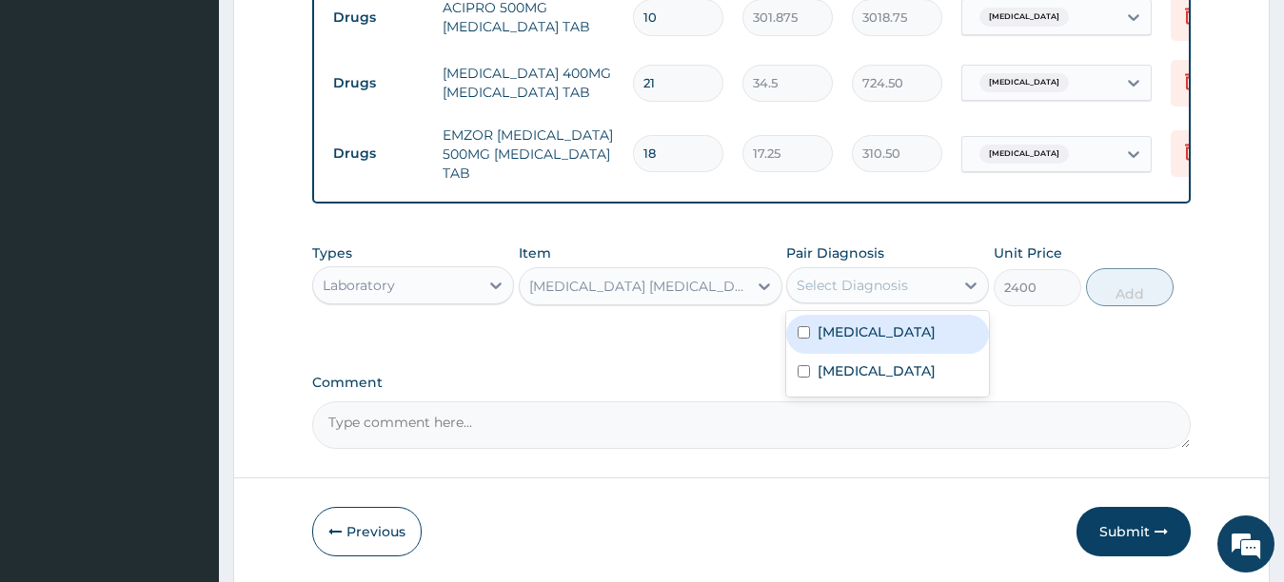
click at [803, 341] on div "[MEDICAL_DATA]" at bounding box center [887, 334] width 203 height 39
checkbox input "true"
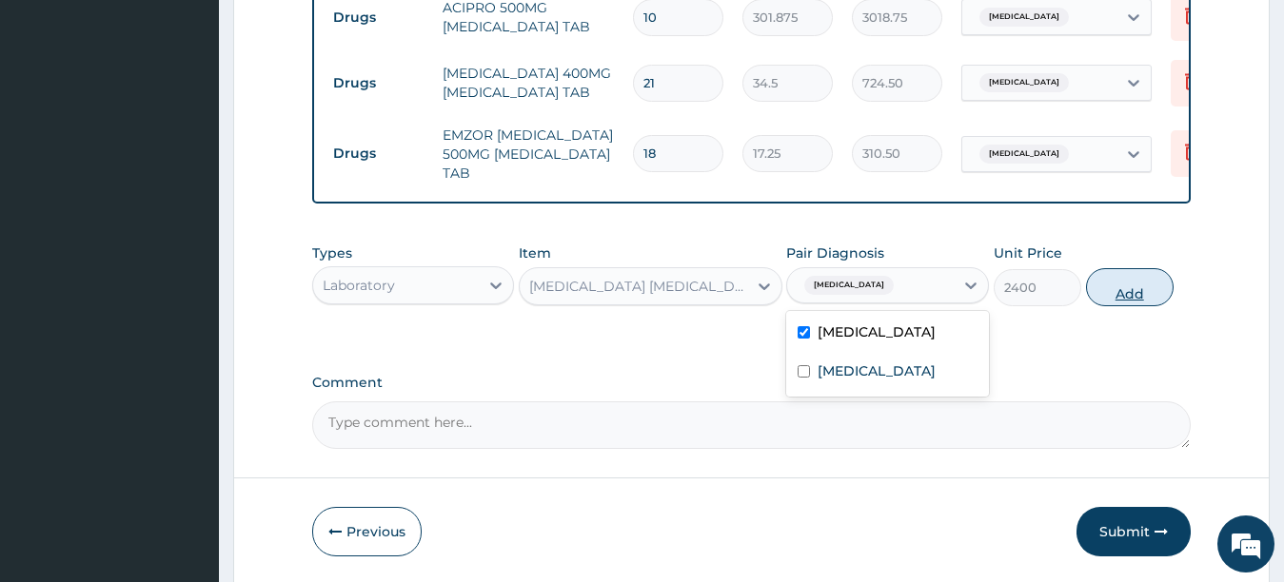
click at [1111, 306] on button "Add" at bounding box center [1130, 287] width 88 height 38
type input "0"
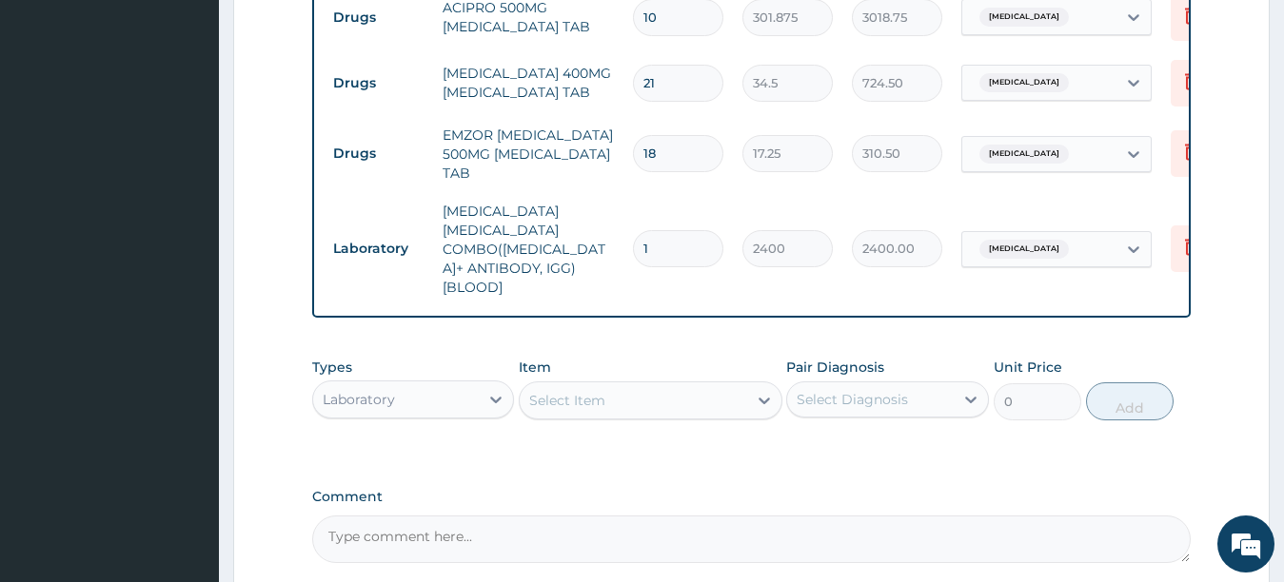
click at [712, 400] on div "Select Item" at bounding box center [633, 400] width 227 height 30
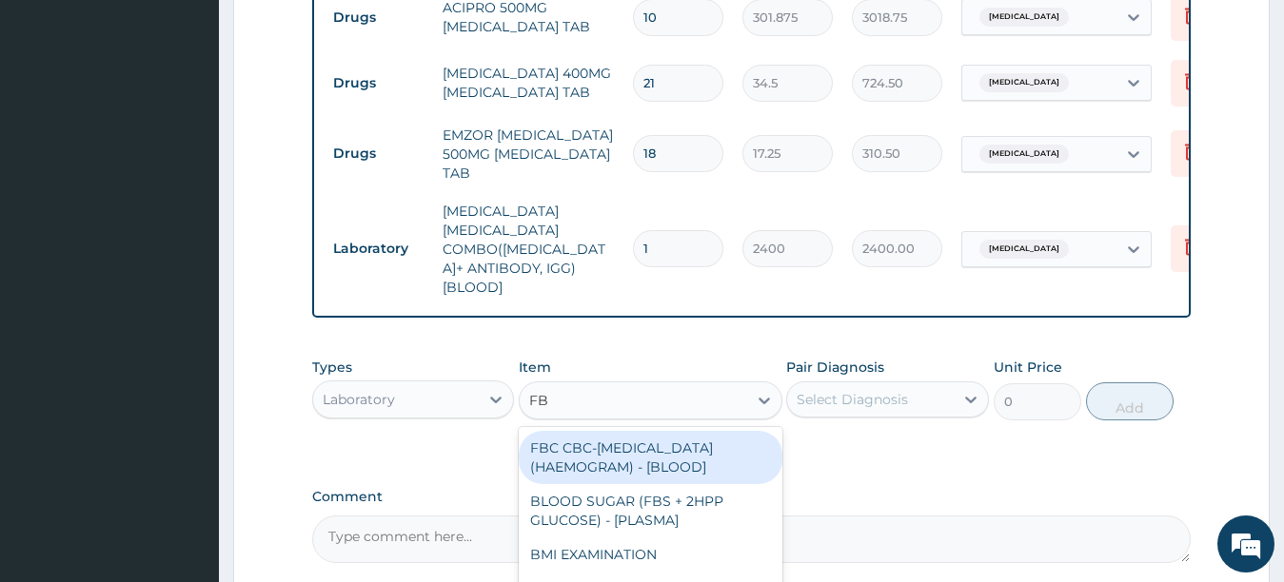
type input "FBC"
click at [705, 449] on div "FBC CBC-[MEDICAL_DATA] (HAEMOGRAM) - [BLOOD]" at bounding box center [651, 457] width 264 height 53
type input "3600"
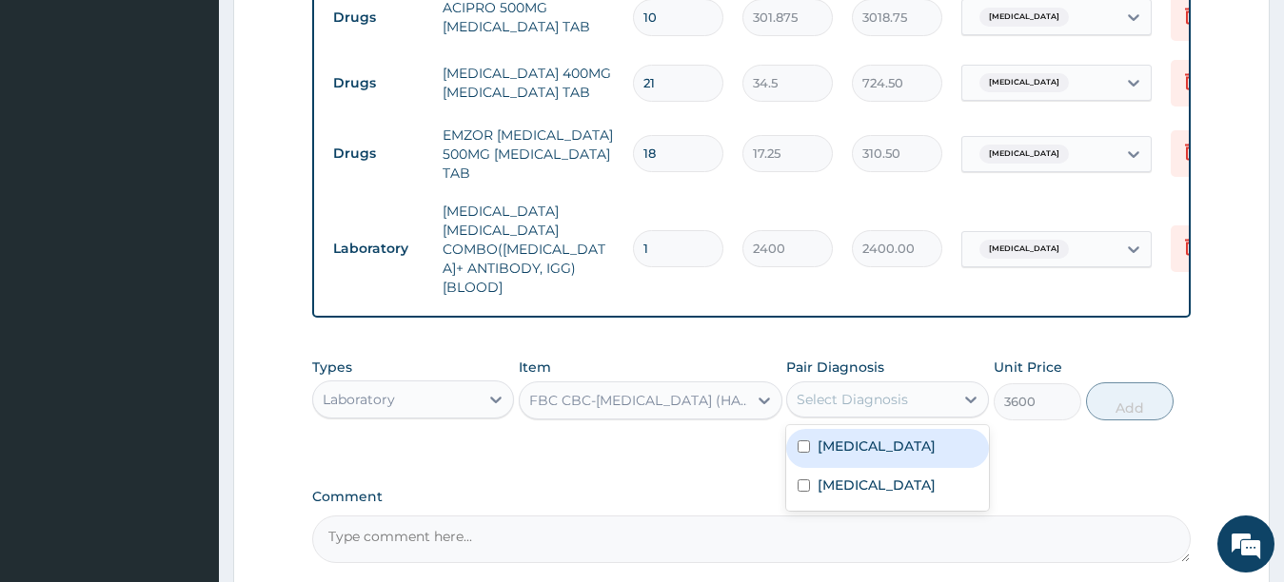
click at [838, 384] on div "Select Diagnosis" at bounding box center [870, 399] width 167 height 30
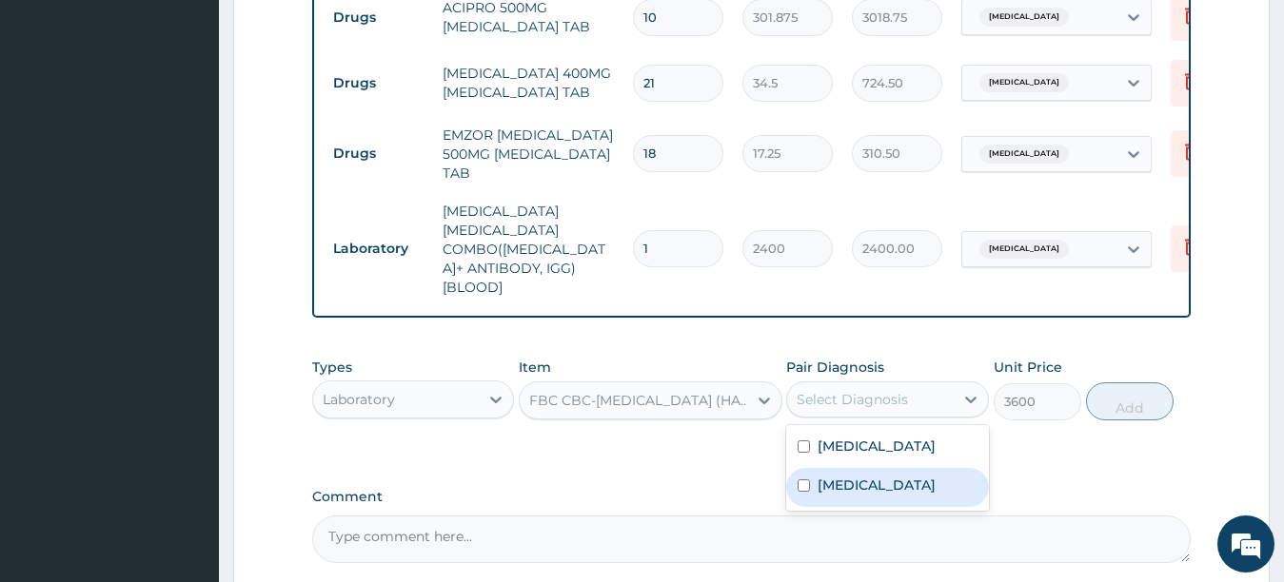
click at [799, 483] on input "checkbox" at bounding box center [804, 486] width 12 height 12
checkbox input "true"
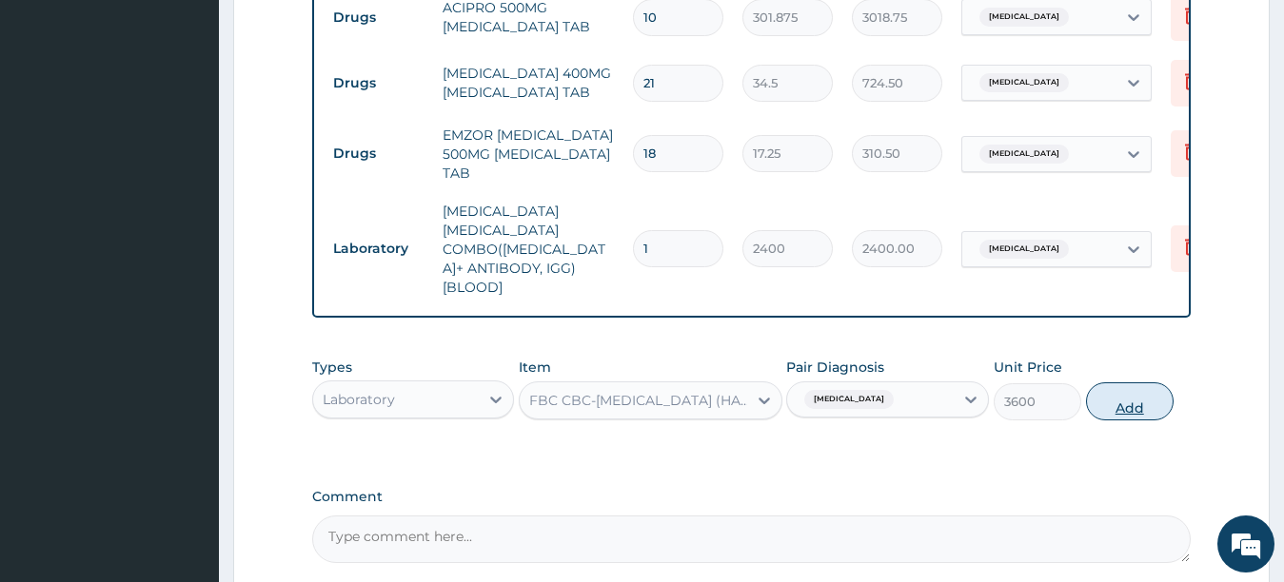
click at [1110, 397] on button "Add" at bounding box center [1130, 402] width 88 height 38
type input "0"
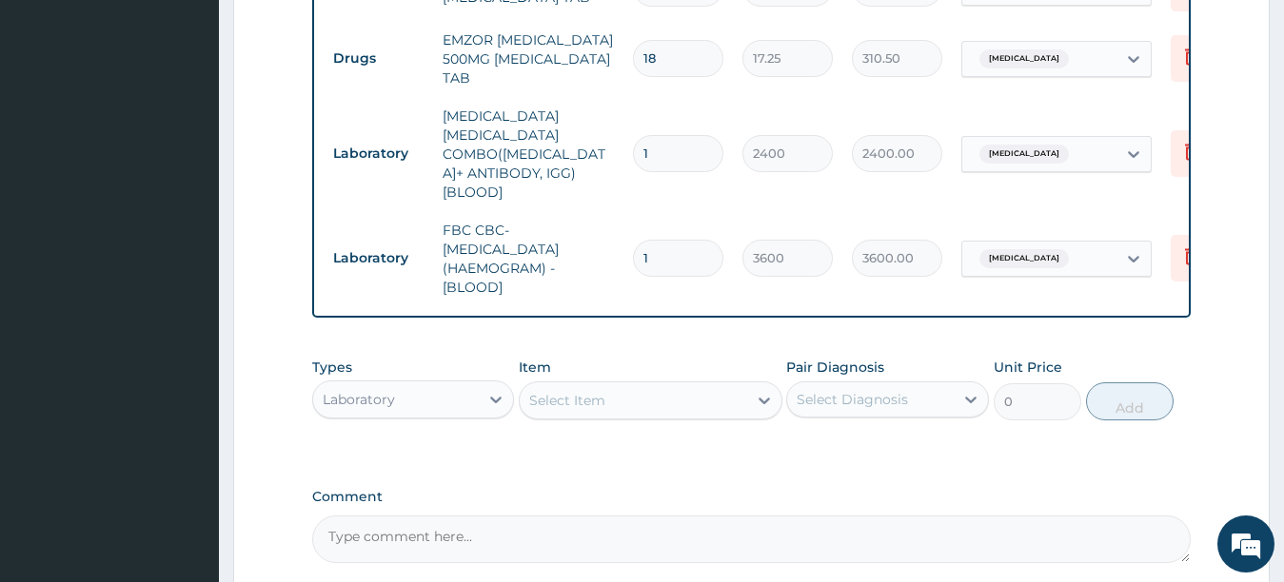
scroll to position [1190, 0]
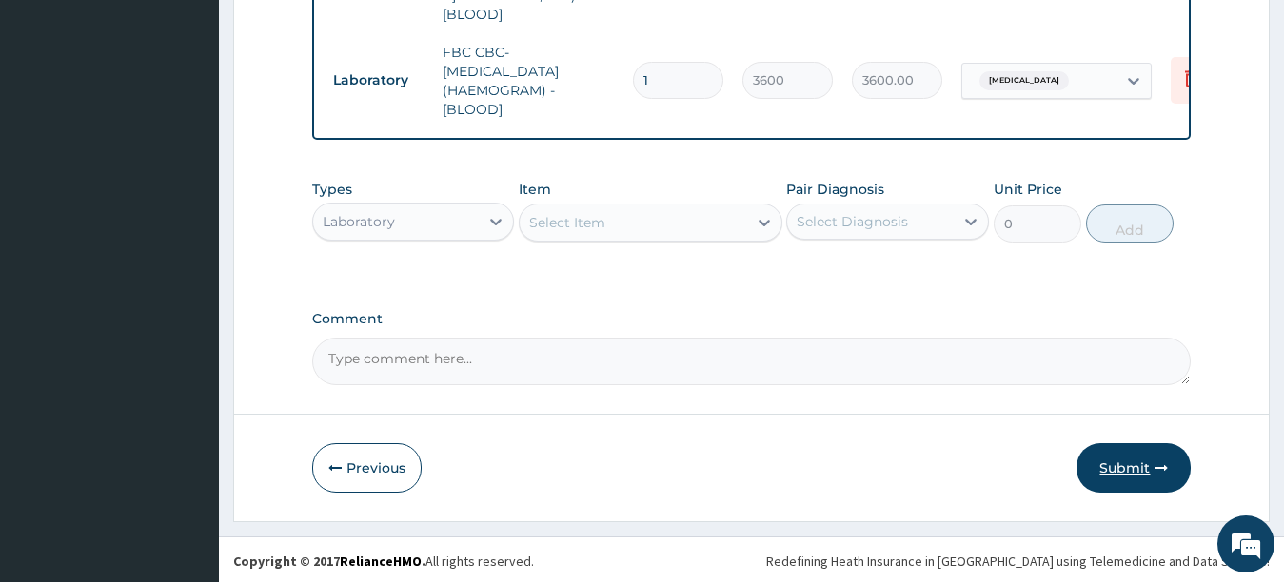
click at [1129, 465] on button "Submit" at bounding box center [1133, 468] width 114 height 49
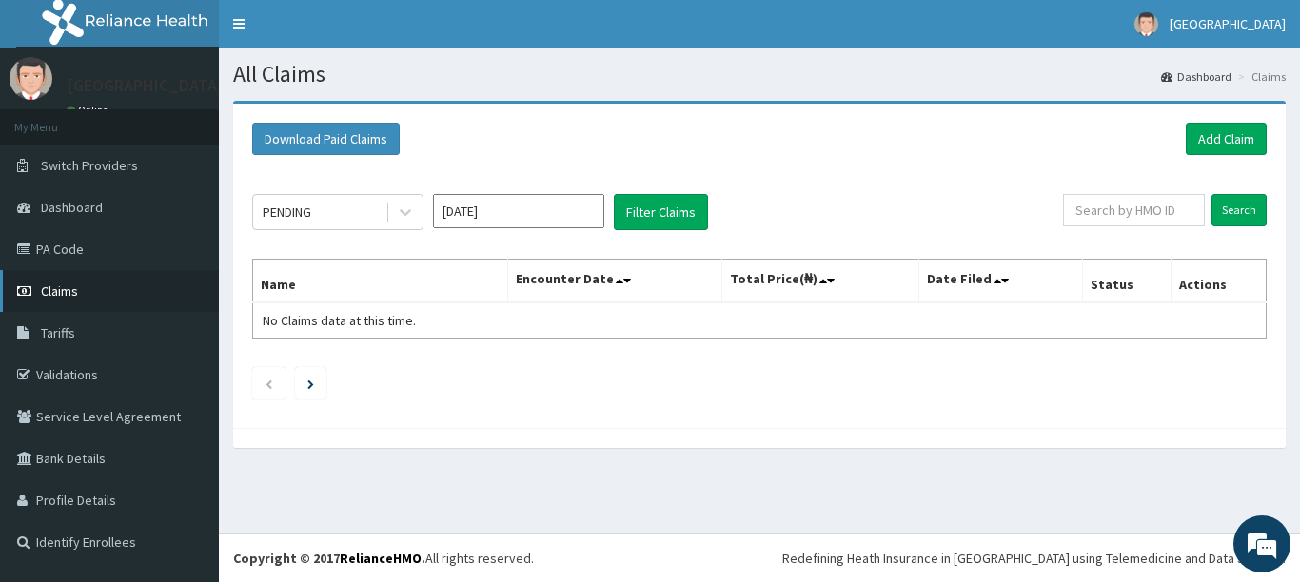
click at [58, 284] on span "Claims" at bounding box center [59, 291] width 37 height 17
click at [404, 207] on icon at bounding box center [405, 212] width 19 height 19
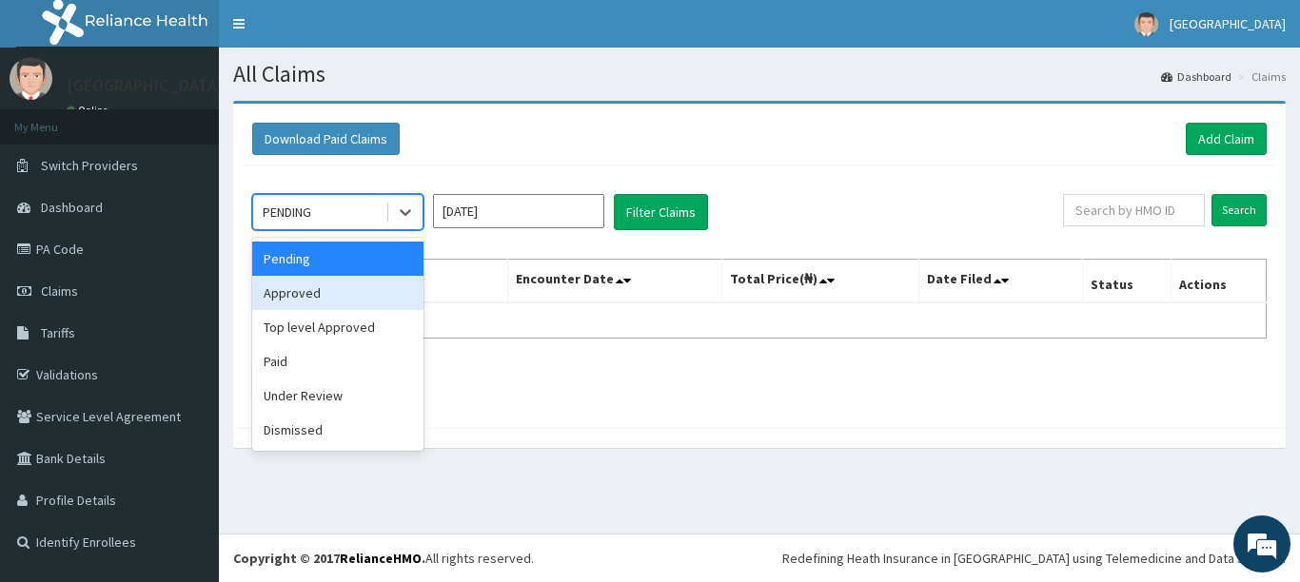
click at [311, 305] on div "Approved" at bounding box center [337, 293] width 171 height 34
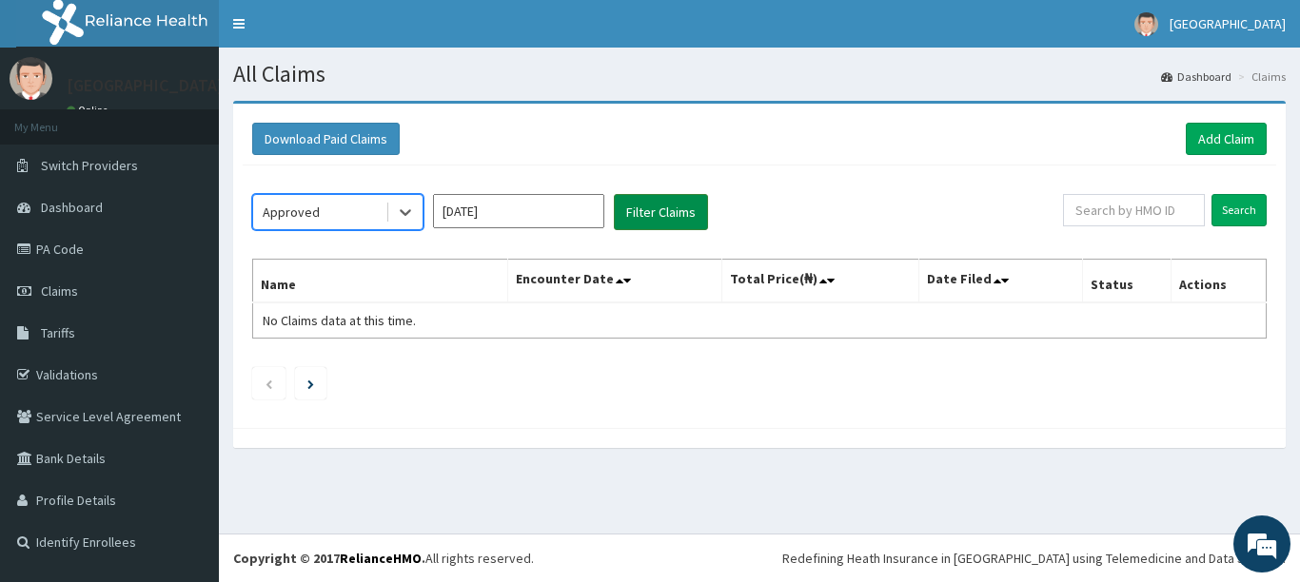
click at [668, 218] on button "Filter Claims" at bounding box center [661, 212] width 94 height 36
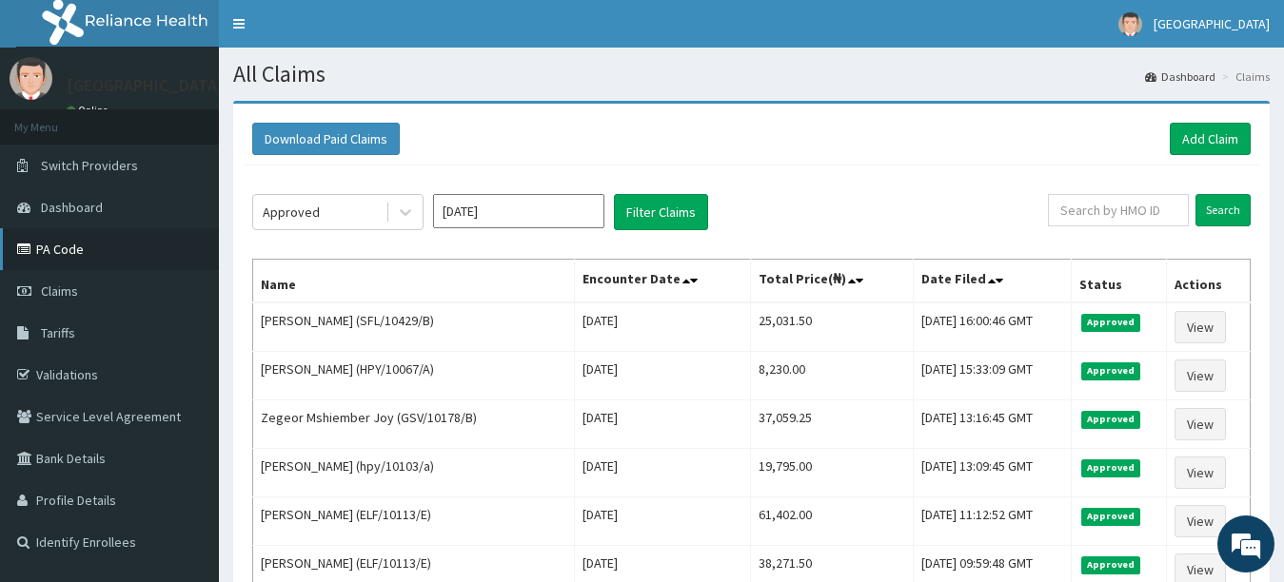
click at [82, 246] on link "PA Code" at bounding box center [109, 249] width 219 height 42
